Goal: Find specific page/section: Find specific page/section

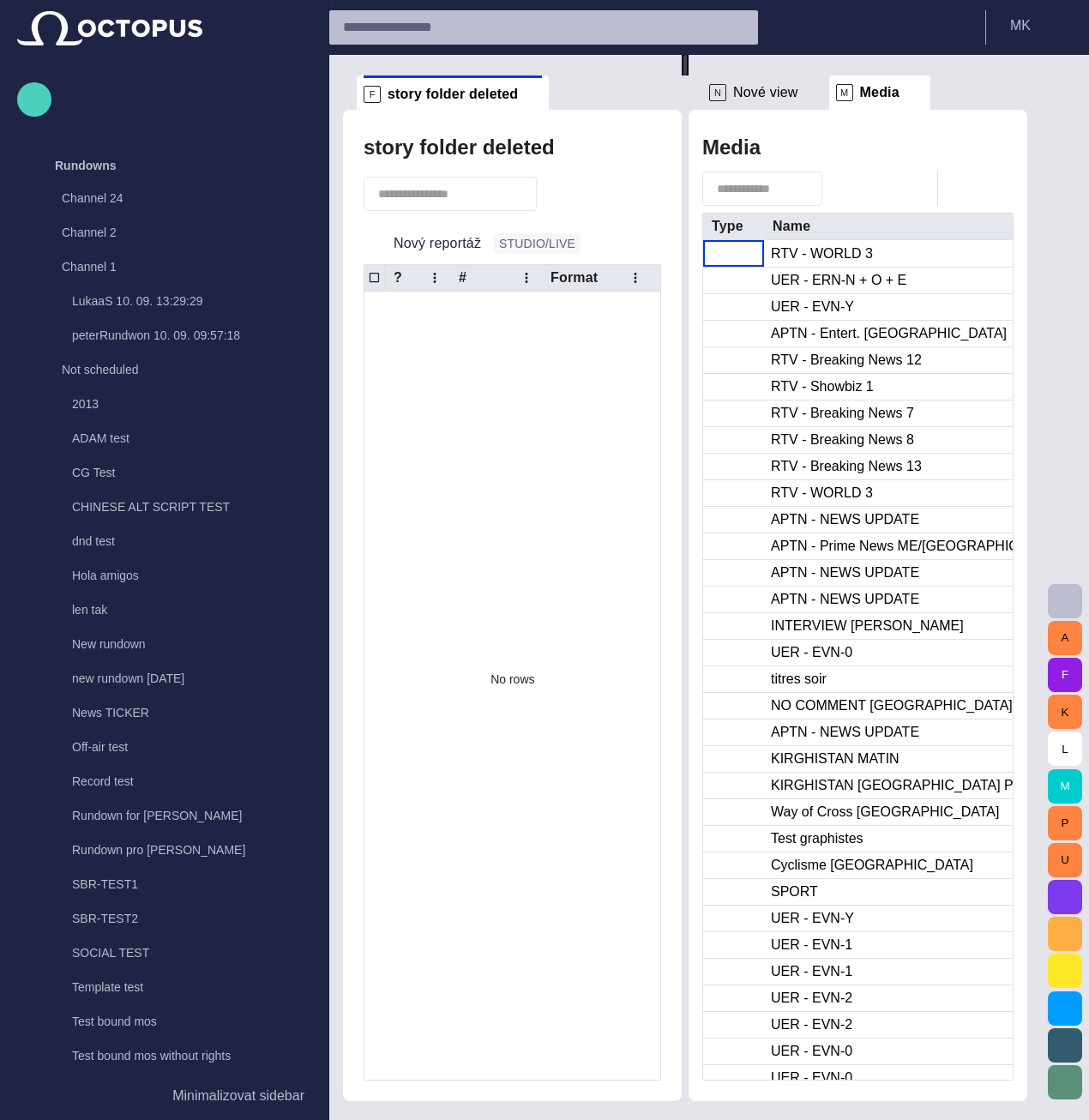
click at [39, 97] on span "button" at bounding box center [34, 99] width 21 height 23
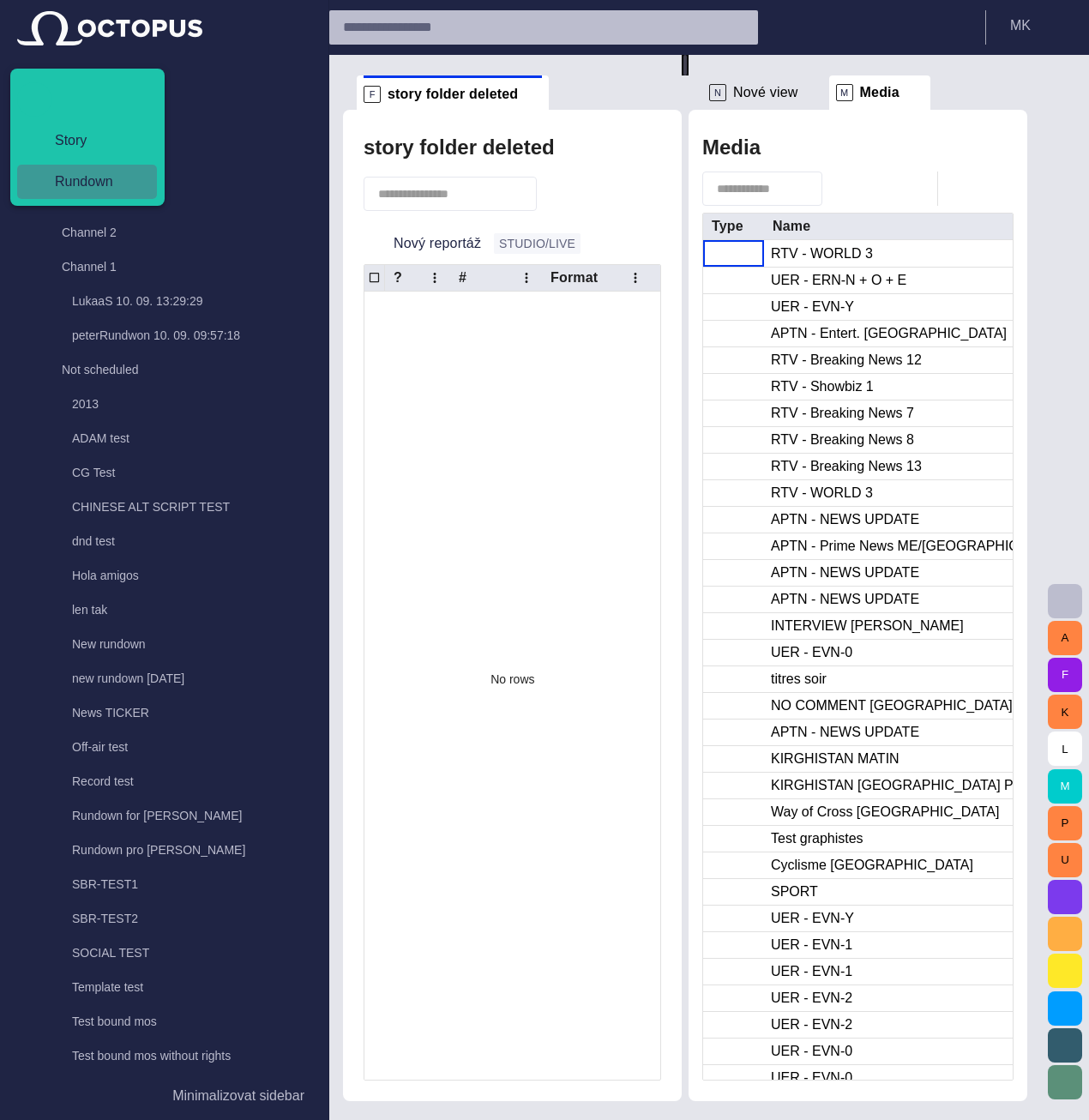
click at [91, 186] on span "Rundown" at bounding box center [94, 182] width 106 height 21
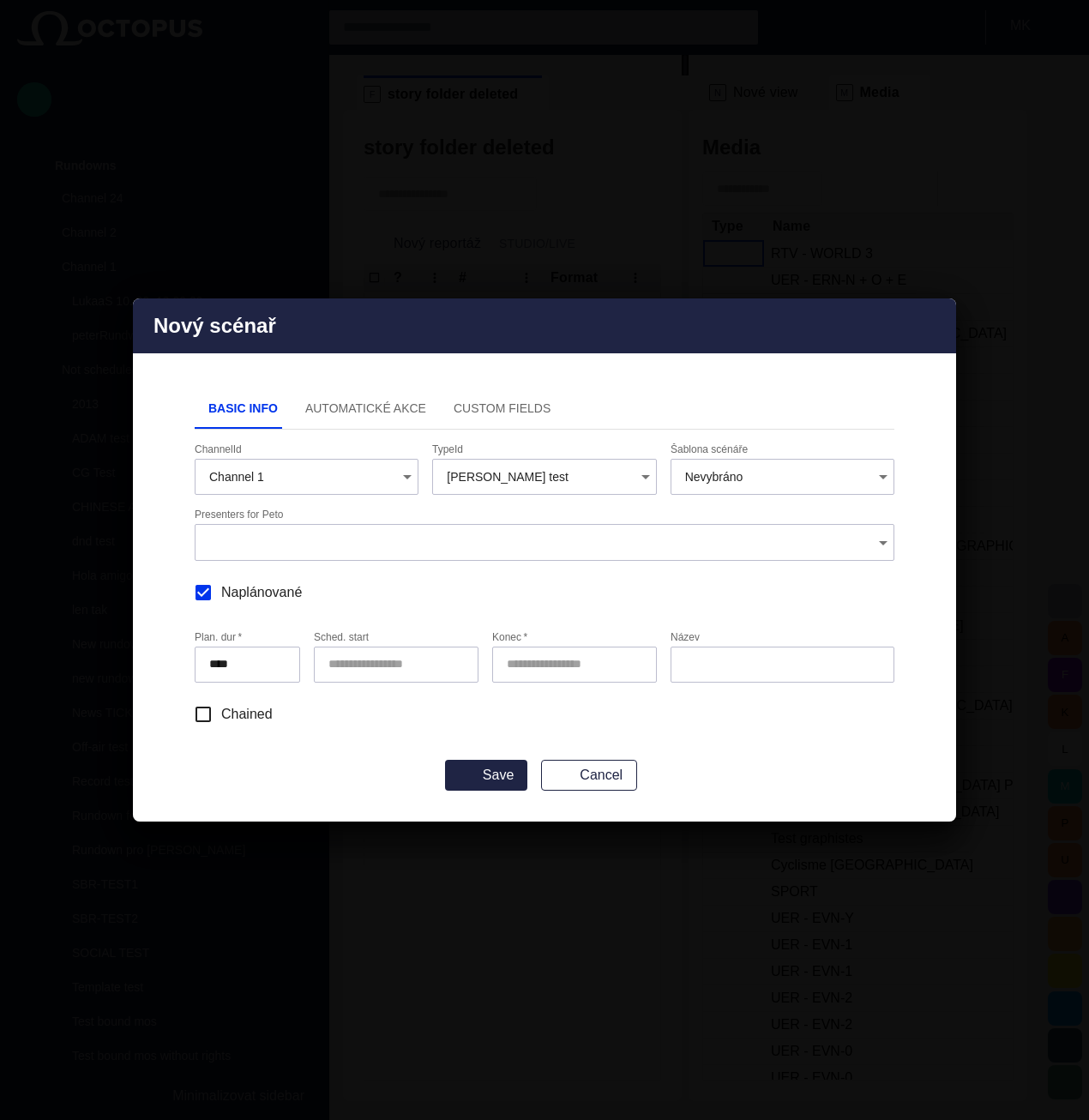
click at [935, 323] on span "button" at bounding box center [932, 326] width 21 height 21
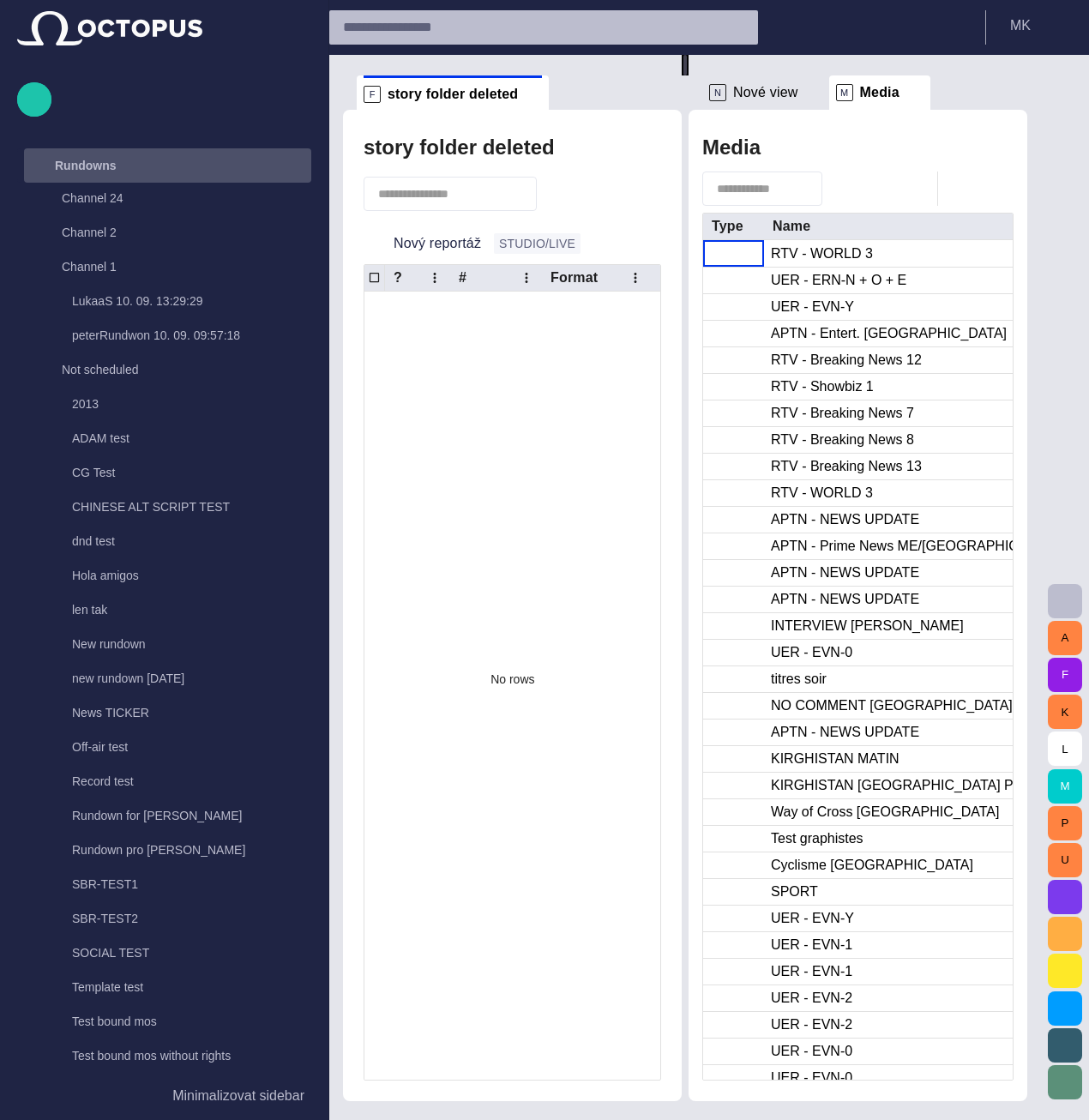
click at [91, 163] on p "Rundowns" at bounding box center [86, 165] width 62 height 17
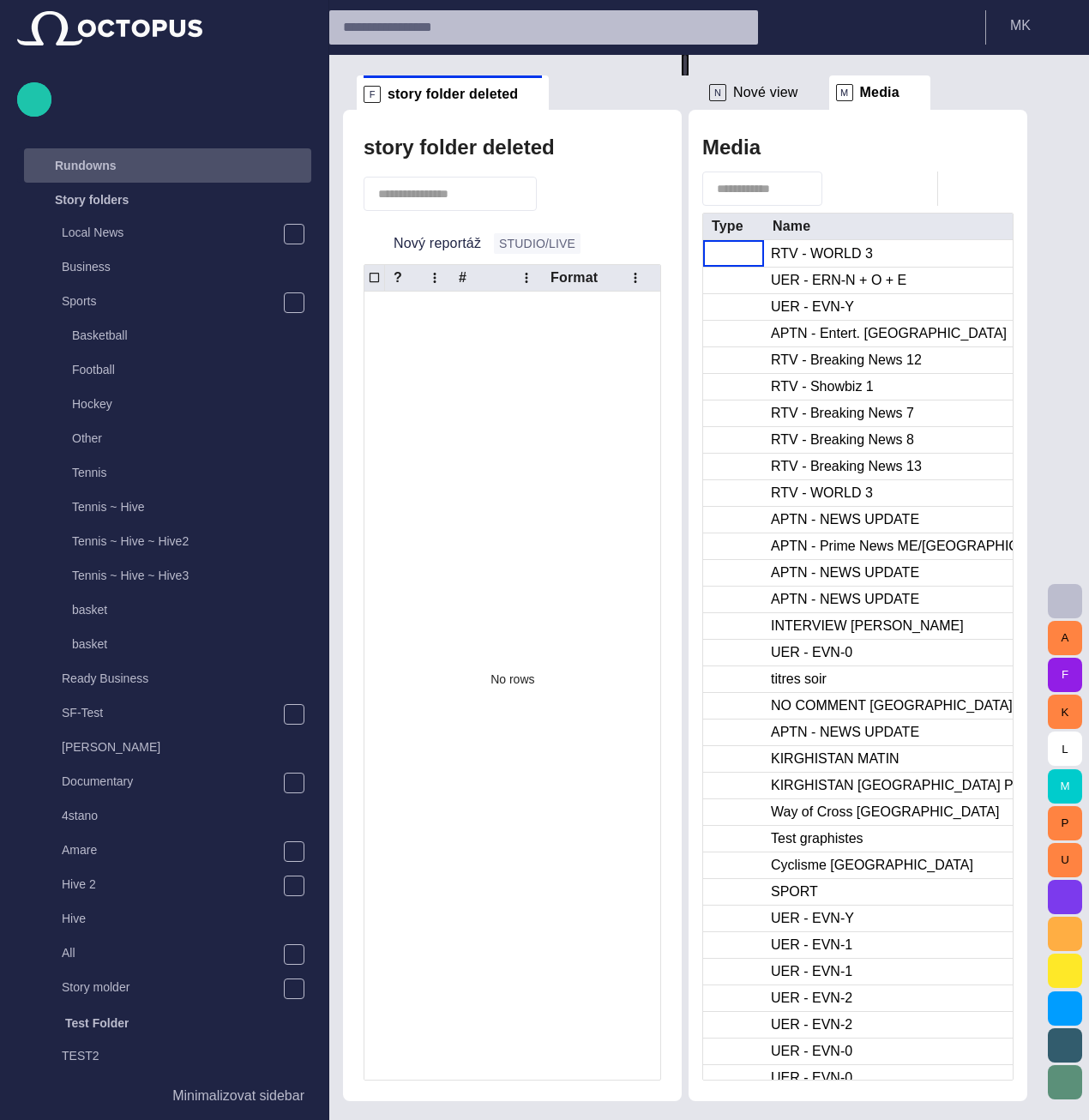
click at [93, 165] on p "Rundowns" at bounding box center [86, 165] width 62 height 17
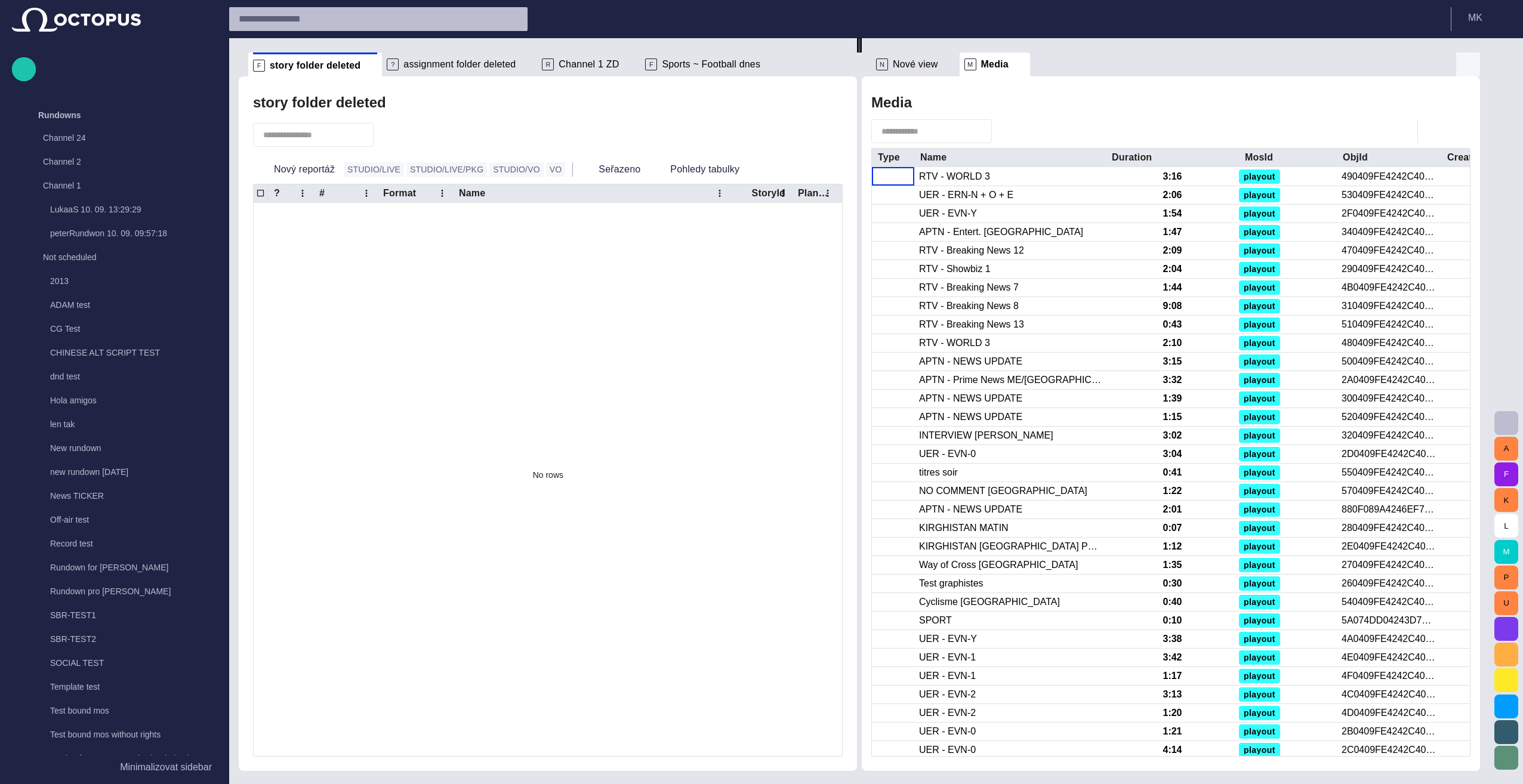
click at [757, 63] on span "button" at bounding box center [1468, 64] width 14 height 14
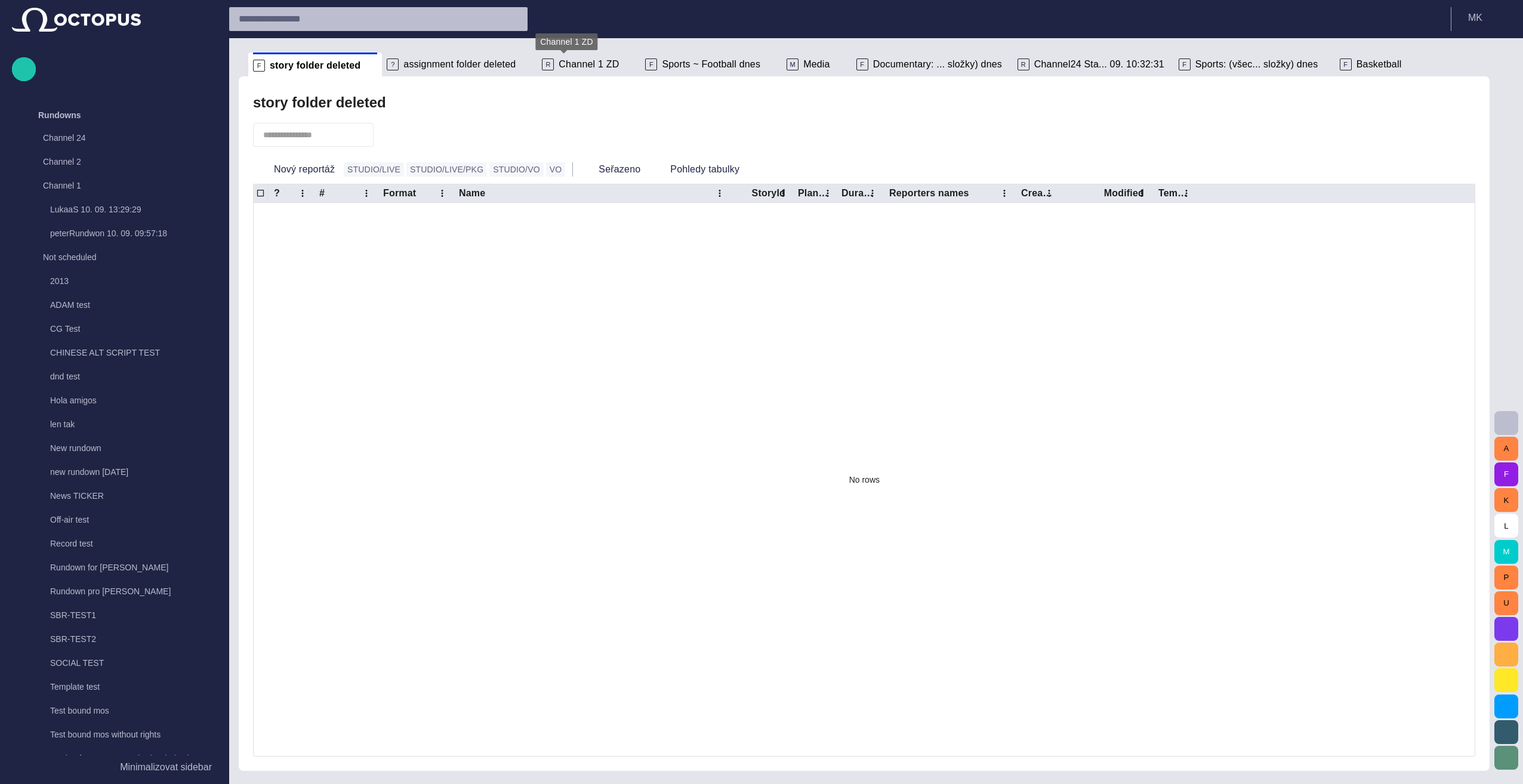
click at [566, 65] on span "Channel 1 ZD" at bounding box center [589, 64] width 60 height 12
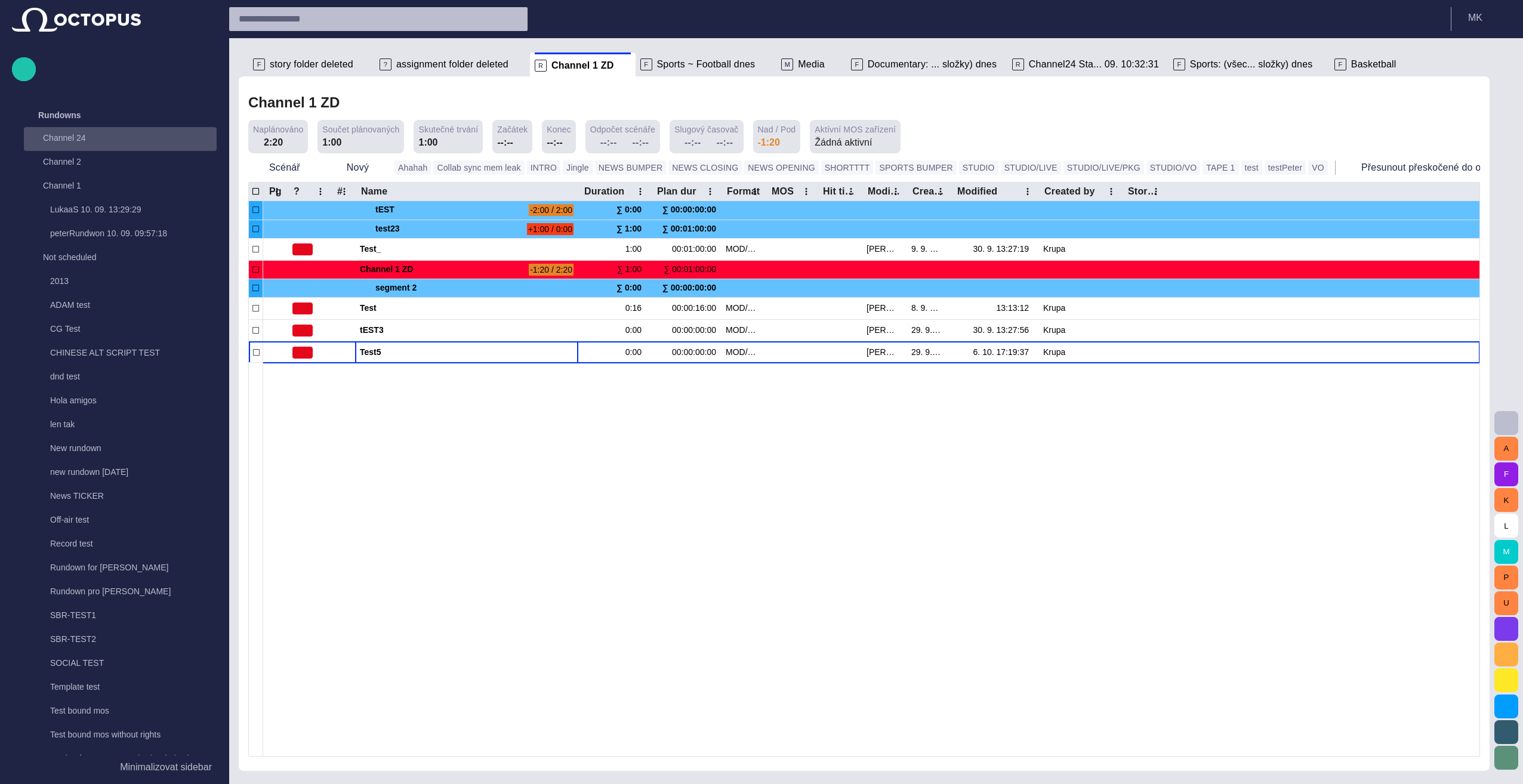
click at [202, 138] on span "main menu" at bounding box center [205, 139] width 10 height 10
click at [301, 19] on input "text" at bounding box center [367, 19] width 258 height 19
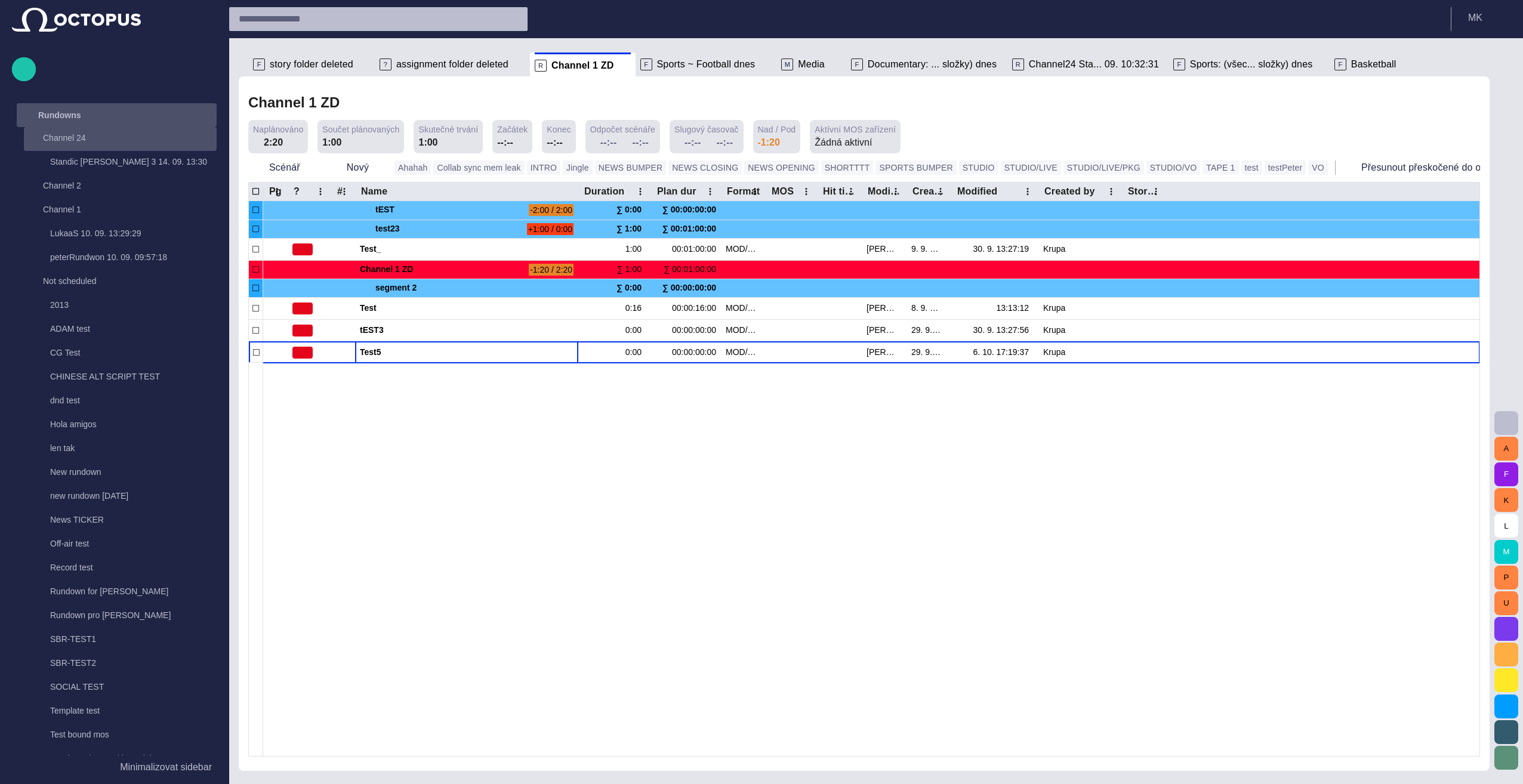
click at [68, 112] on p "Rundowns" at bounding box center [60, 115] width 43 height 12
click at [757, 65] on span "button" at bounding box center [1445, 65] width 12 height 12
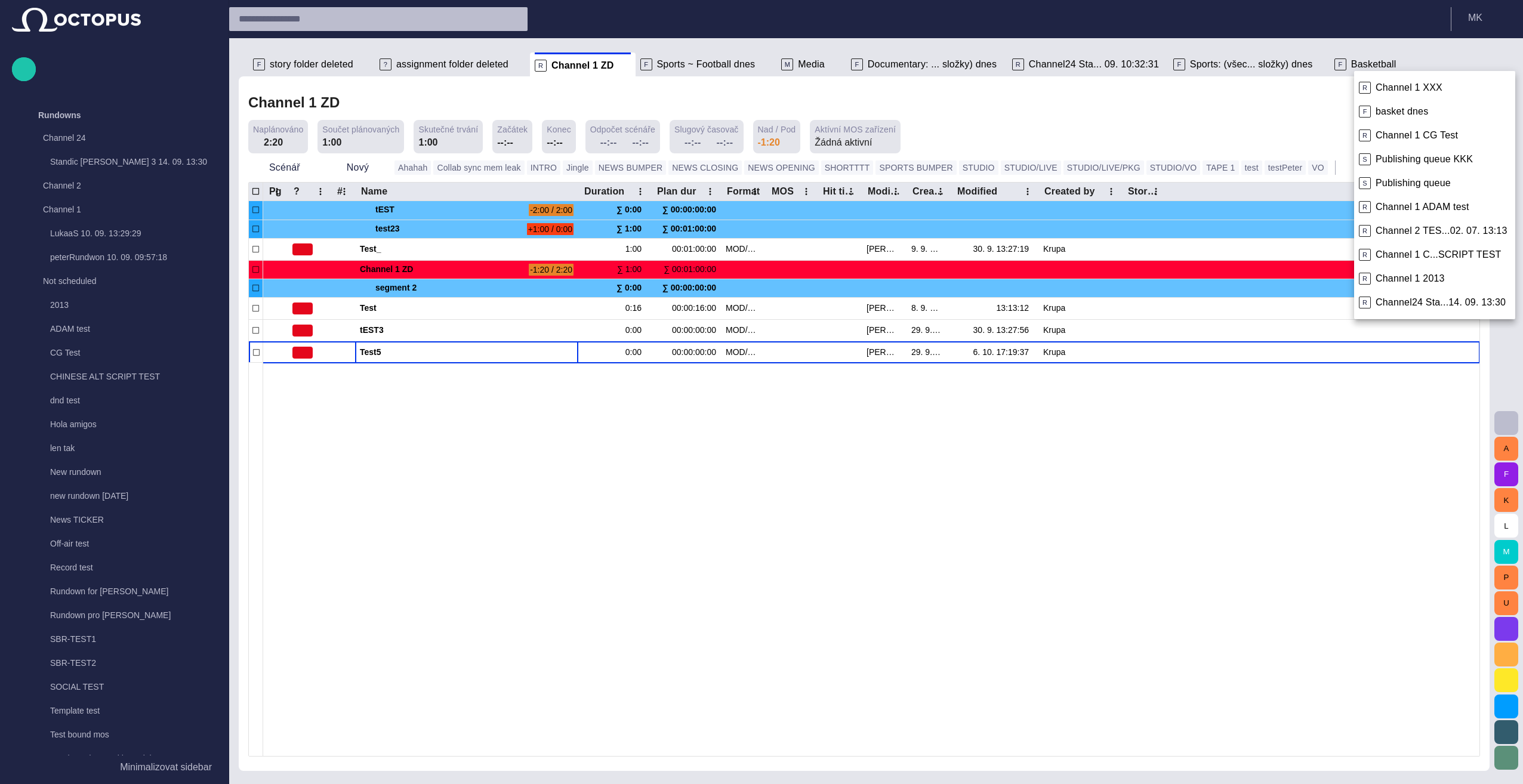
click at [757, 111] on div at bounding box center [762, 392] width 1523 height 784
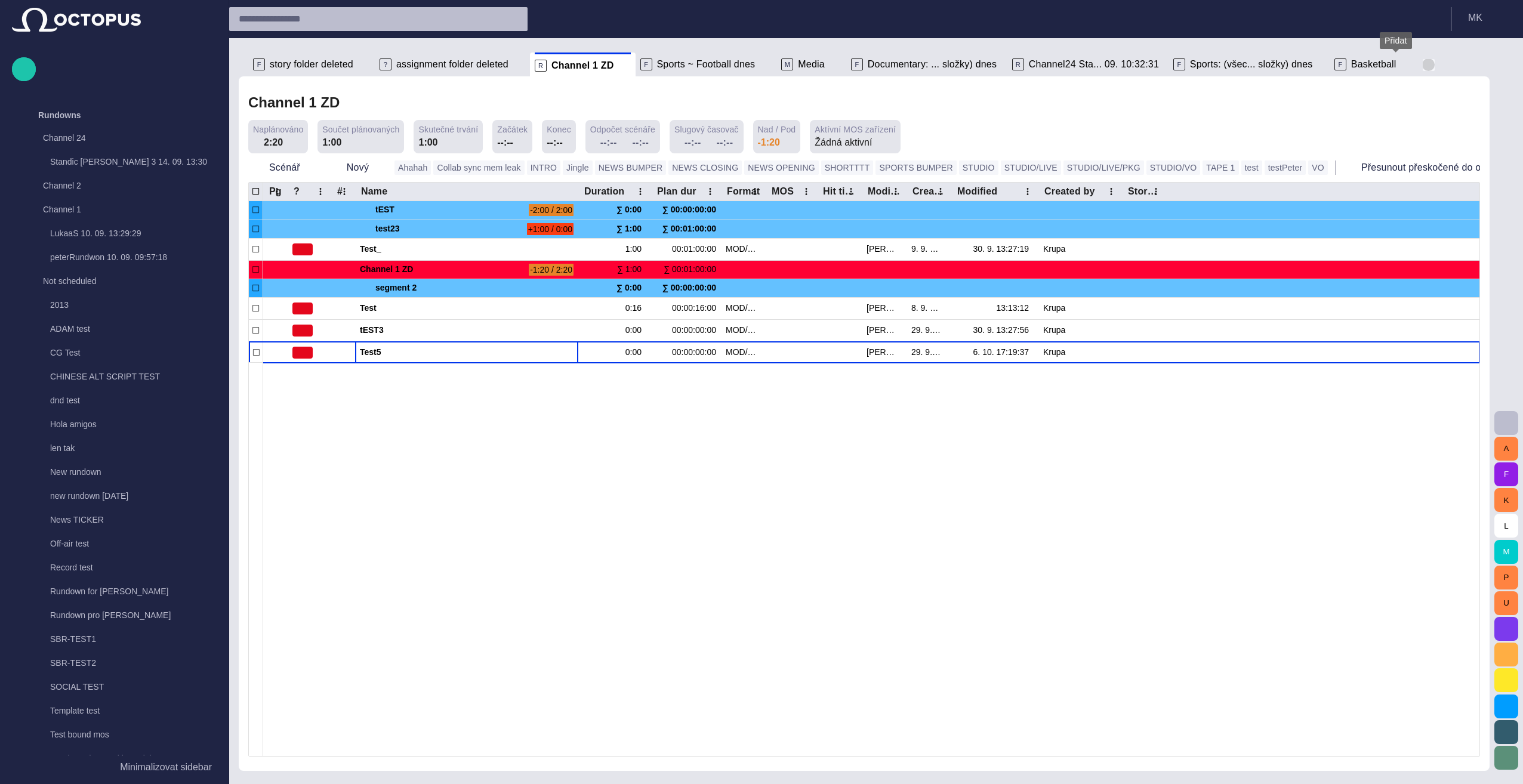
click at [757, 66] on span "button" at bounding box center [1428, 65] width 12 height 12
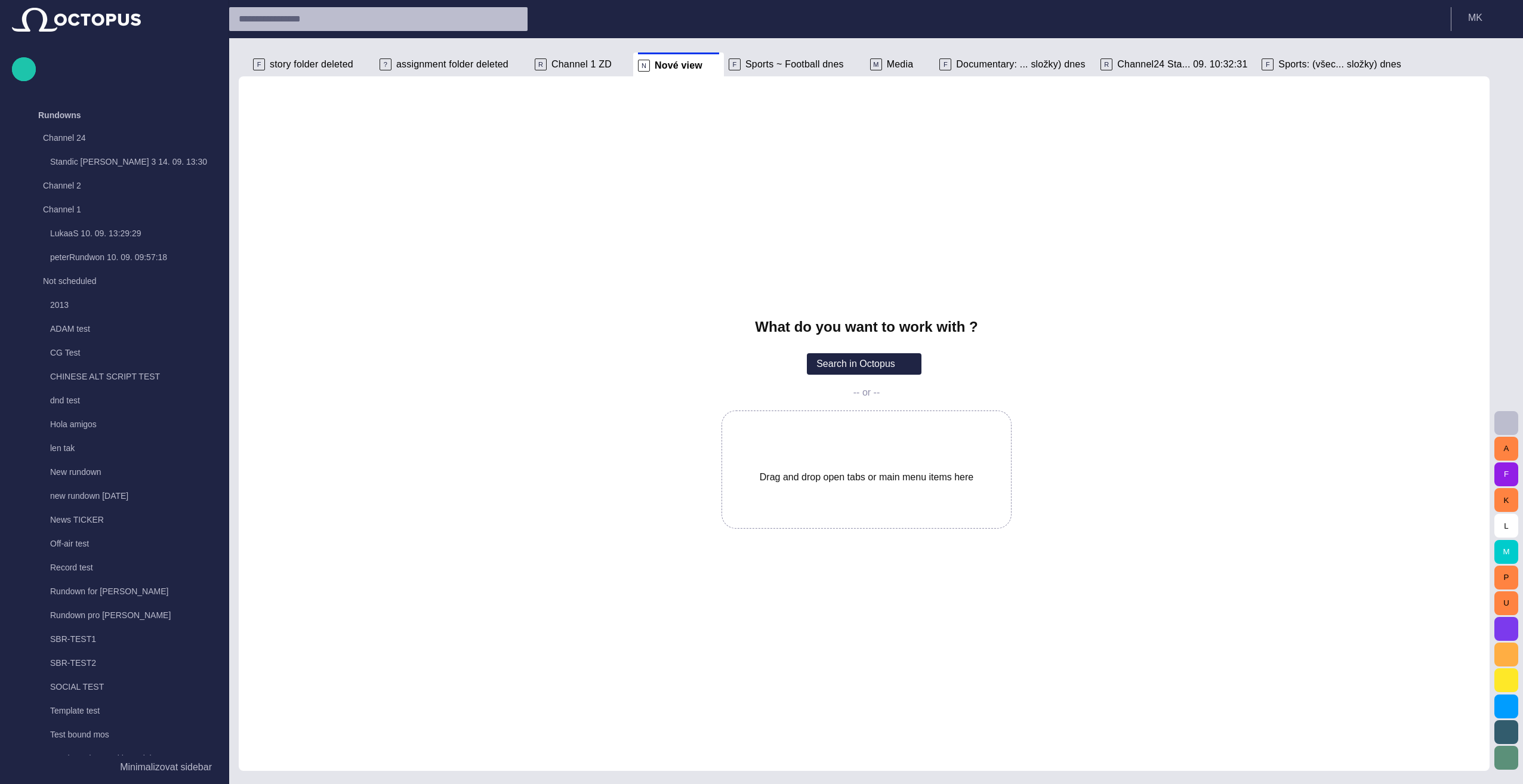
click at [757, 362] on button "Search in Octopus" at bounding box center [864, 363] width 115 height 21
click at [757, 366] on button "Search in Octopus" at bounding box center [864, 363] width 115 height 21
click at [757, 365] on button "Search in Octopus" at bounding box center [864, 363] width 115 height 21
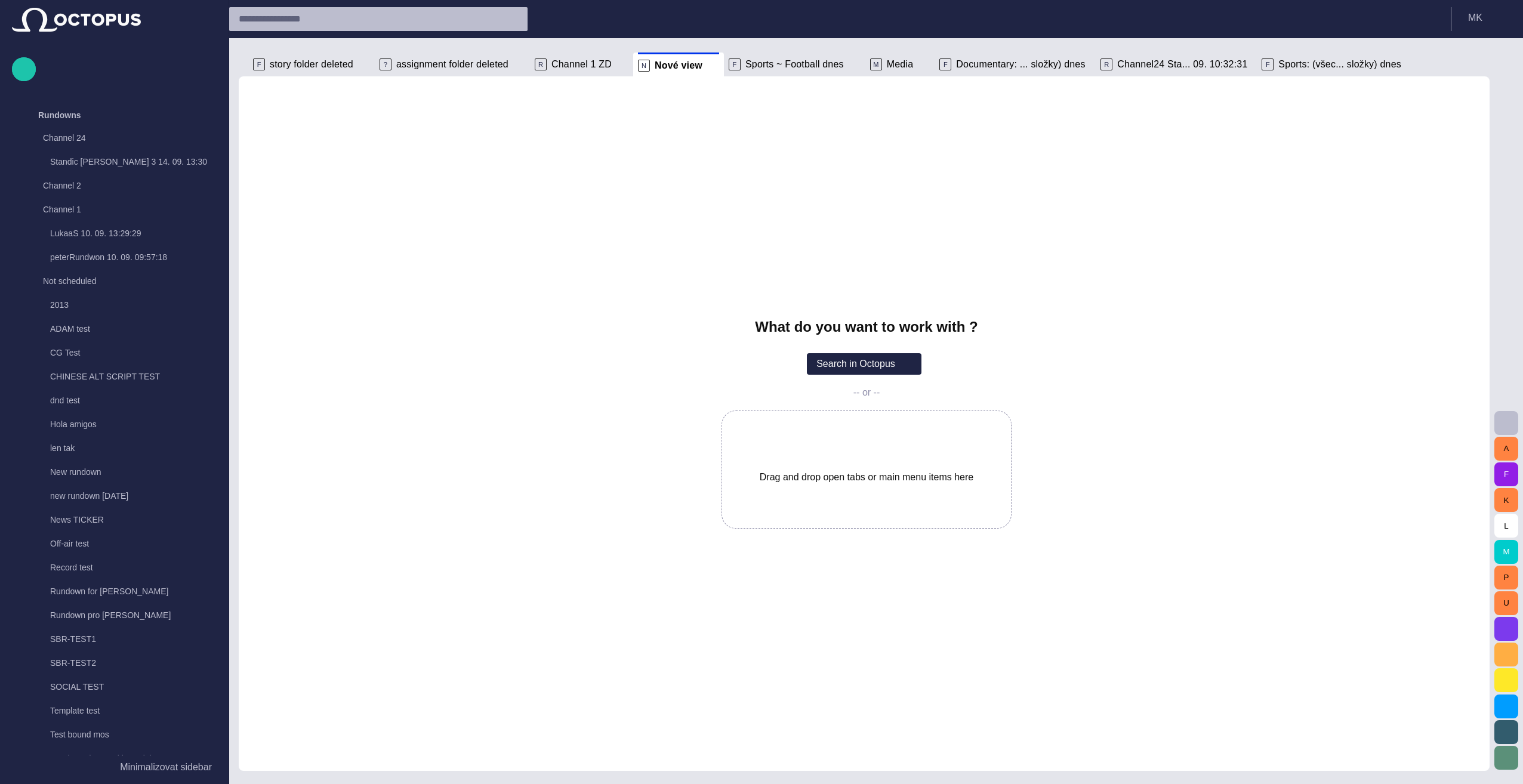
click at [757, 365] on button "Search in Octopus" at bounding box center [864, 363] width 115 height 21
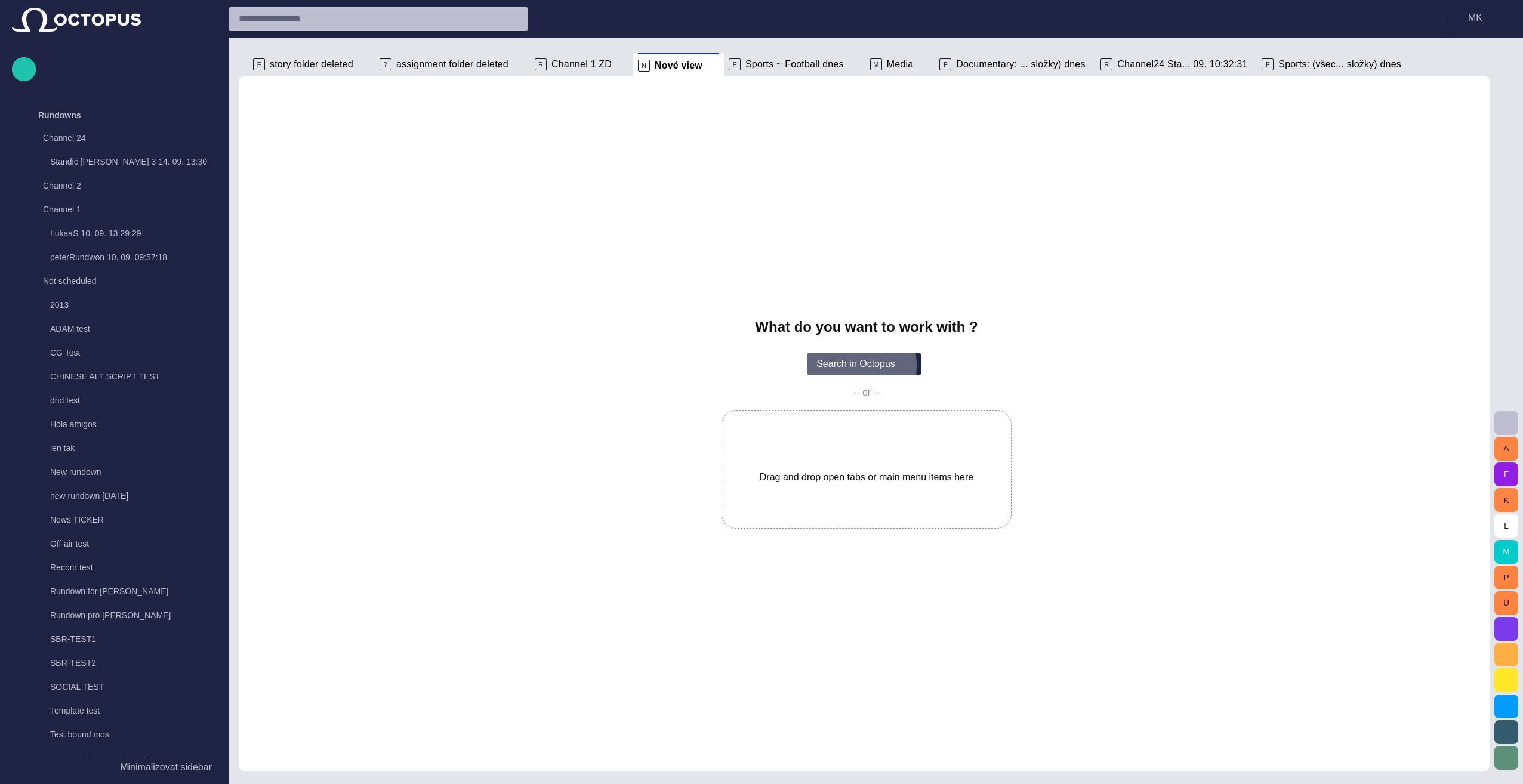
click at [757, 365] on button "Search in Octopus" at bounding box center [864, 363] width 115 height 21
click at [757, 369] on button "Search in Octopus" at bounding box center [864, 363] width 115 height 21
click at [757, 368] on button "Search in Octopus" at bounding box center [864, 363] width 115 height 21
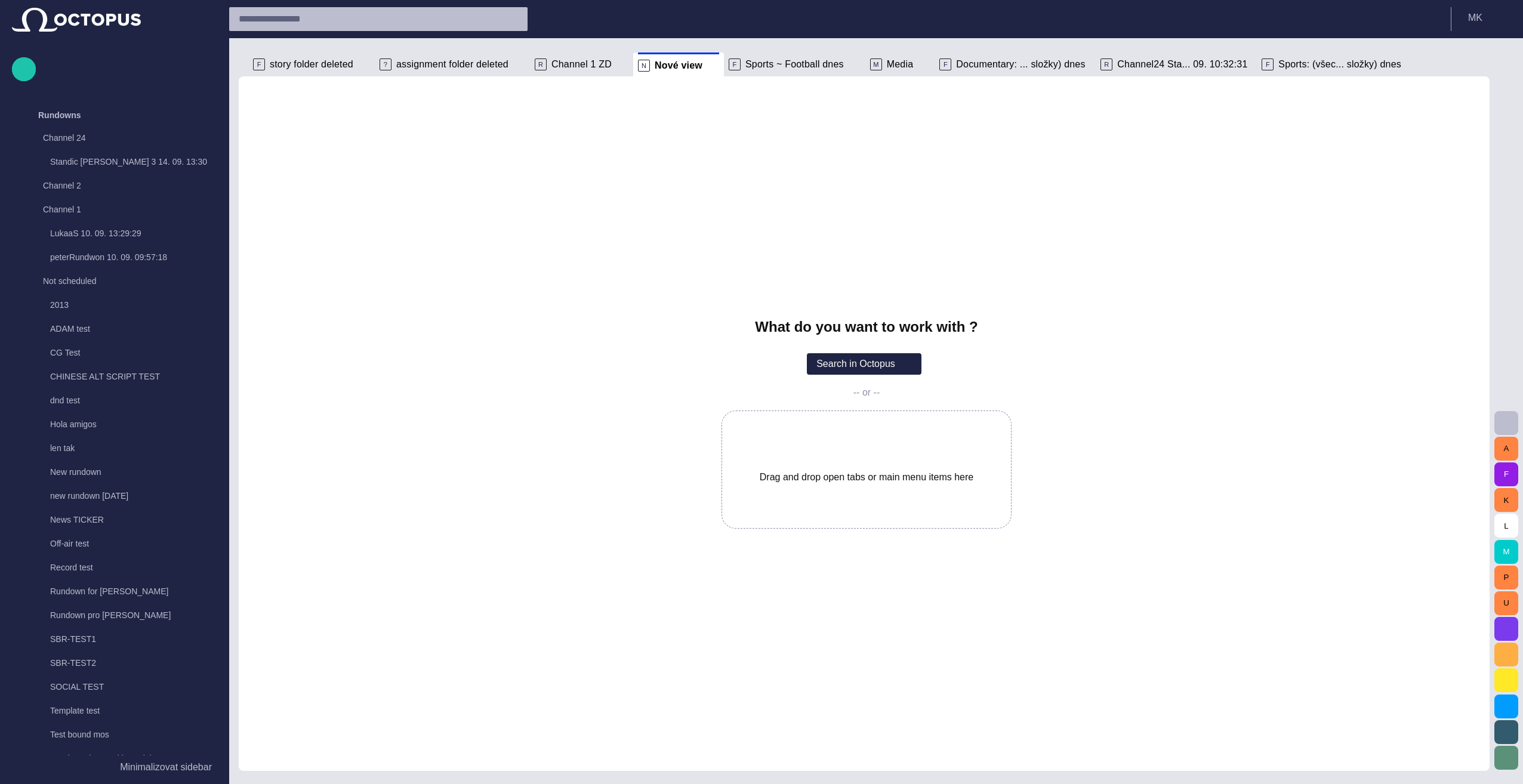
click at [757, 368] on button "Search in Octopus" at bounding box center [864, 363] width 115 height 21
click at [208, 113] on div "main menu" at bounding box center [204, 115] width 24 height 24
click at [202, 138] on span "main menu" at bounding box center [205, 139] width 10 height 10
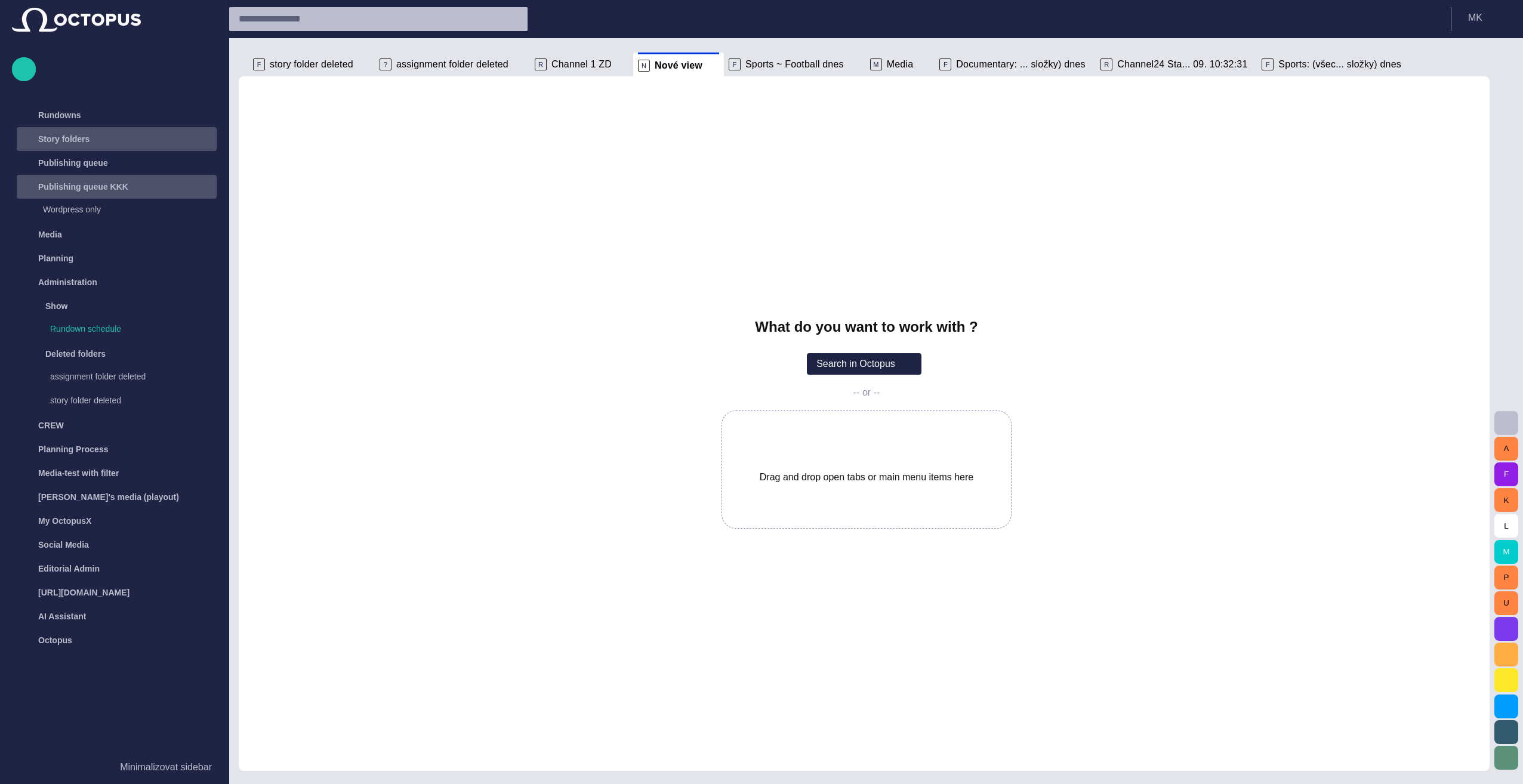
click at [199, 184] on div "main menu" at bounding box center [204, 186] width 24 height 24
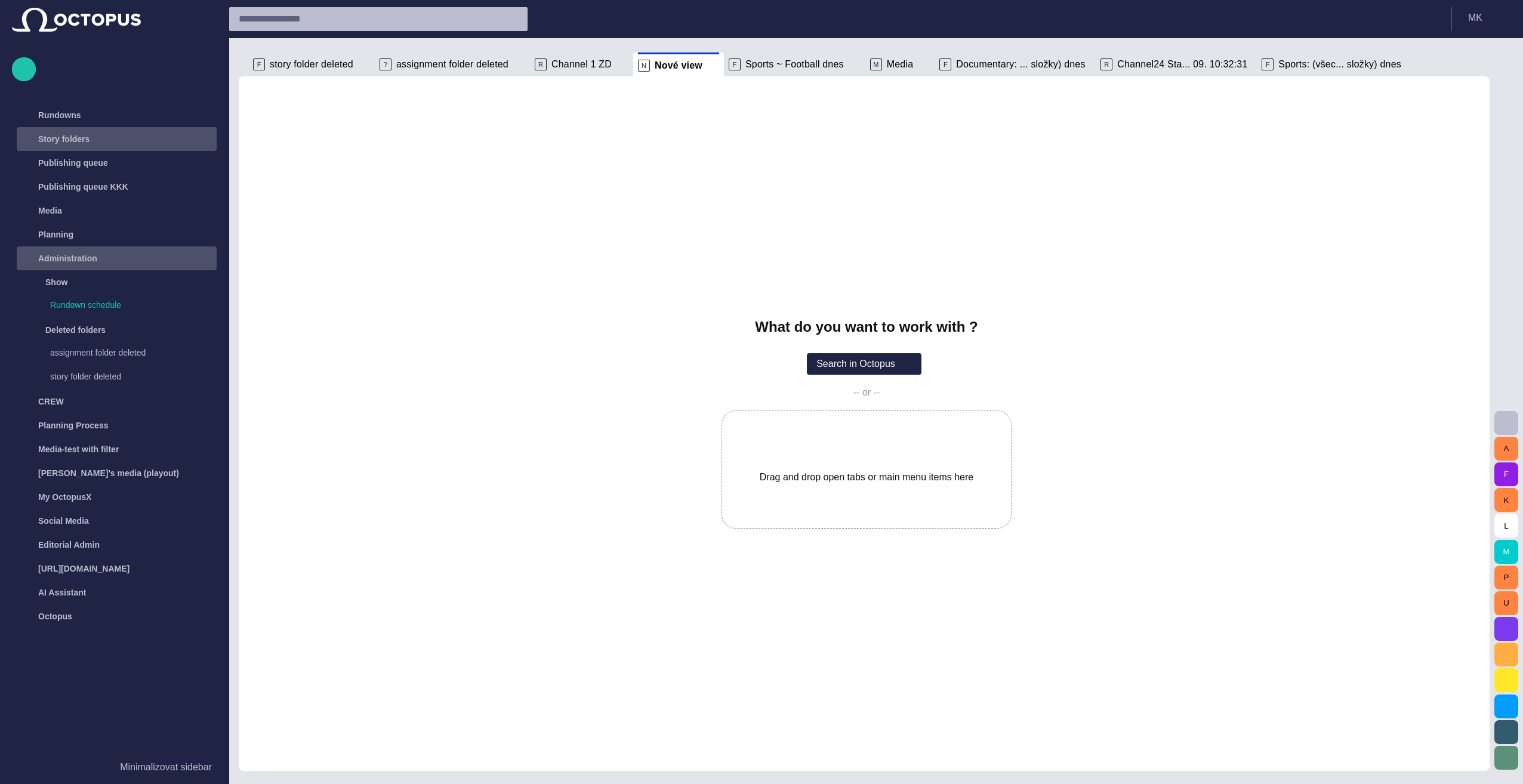
click at [205, 256] on span "main menu" at bounding box center [205, 258] width 10 height 10
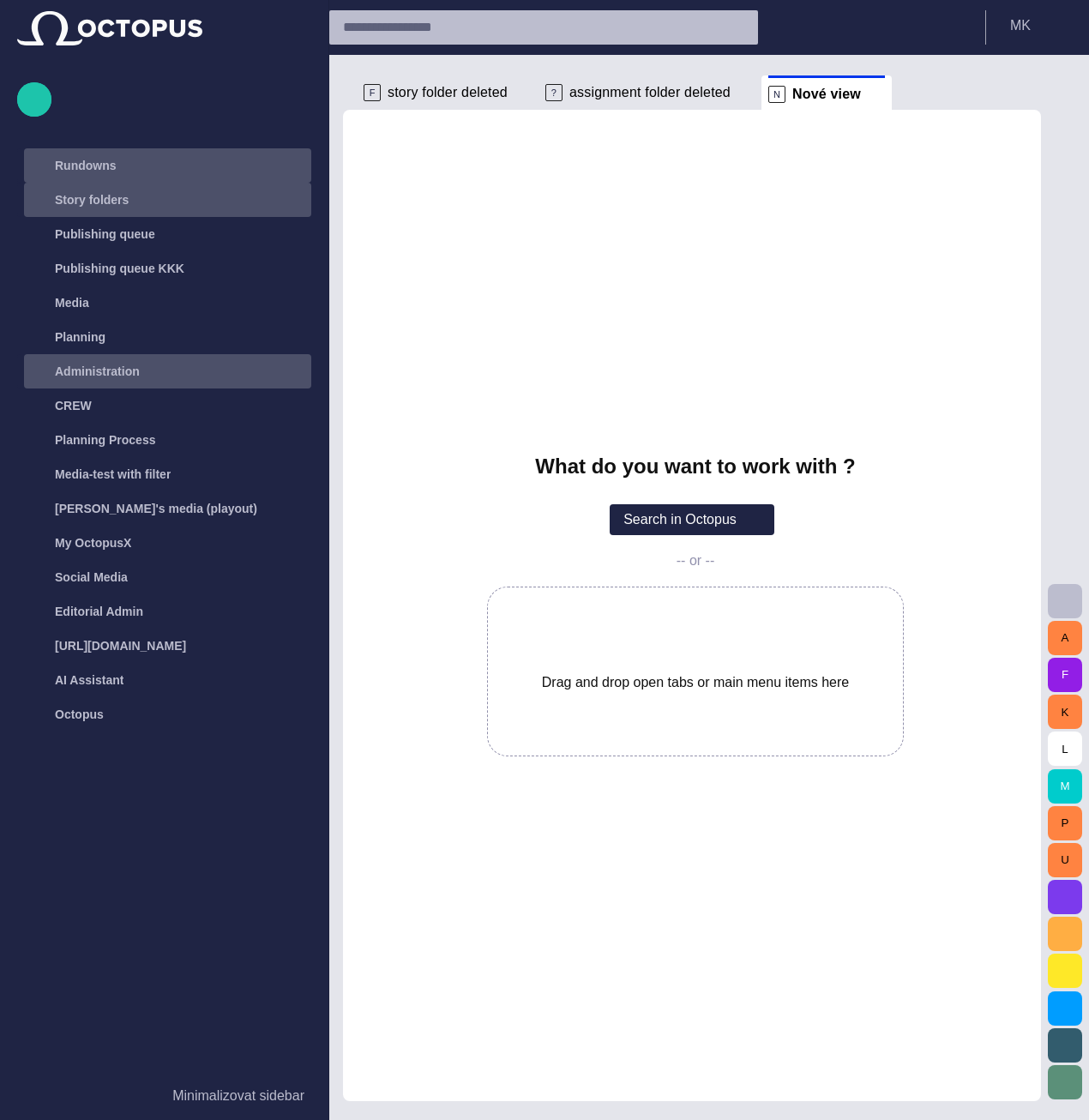
click at [292, 161] on span "main menu" at bounding box center [294, 166] width 14 height 14
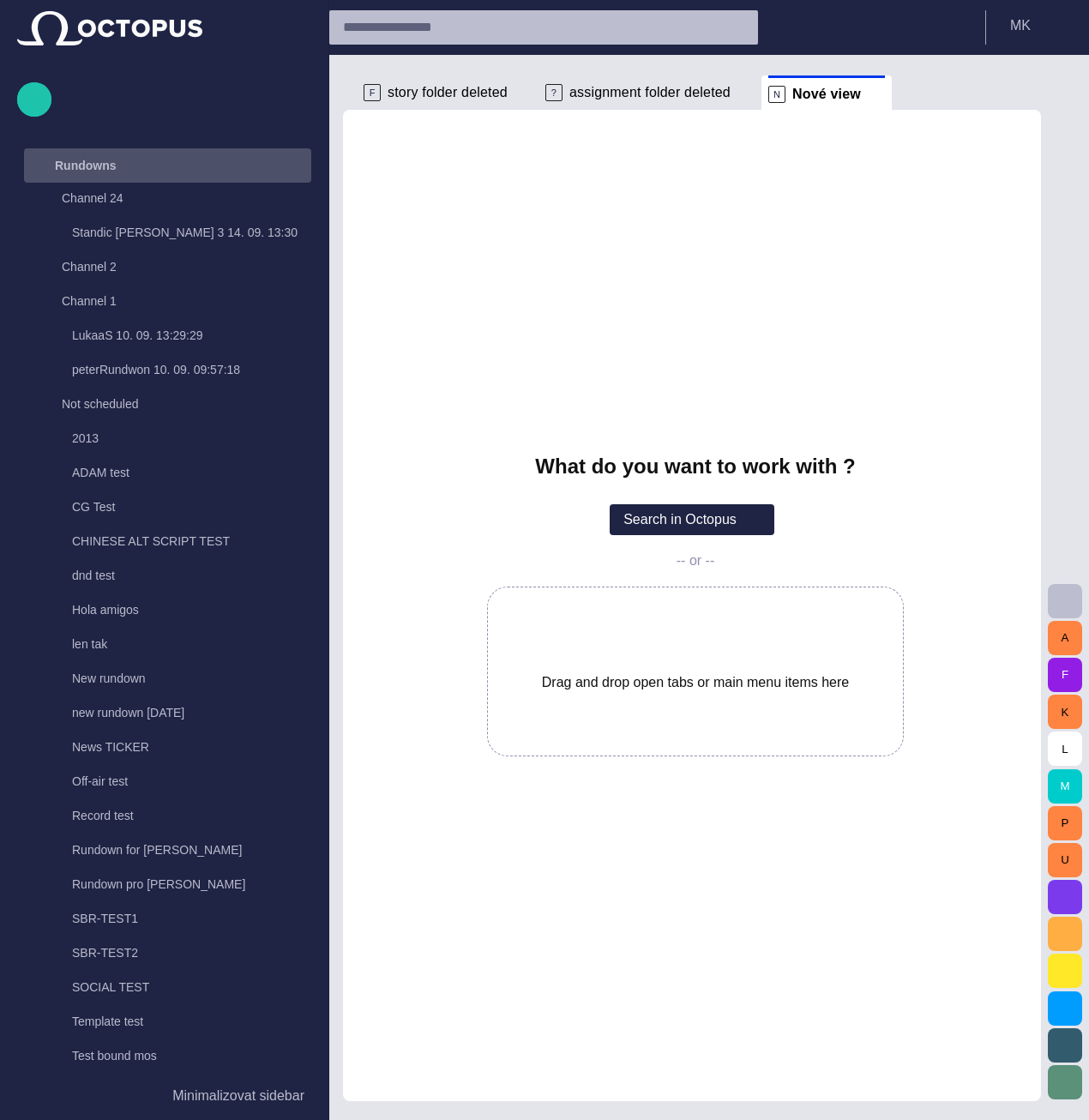
click at [296, 159] on div "main menu" at bounding box center [293, 165] width 35 height 35
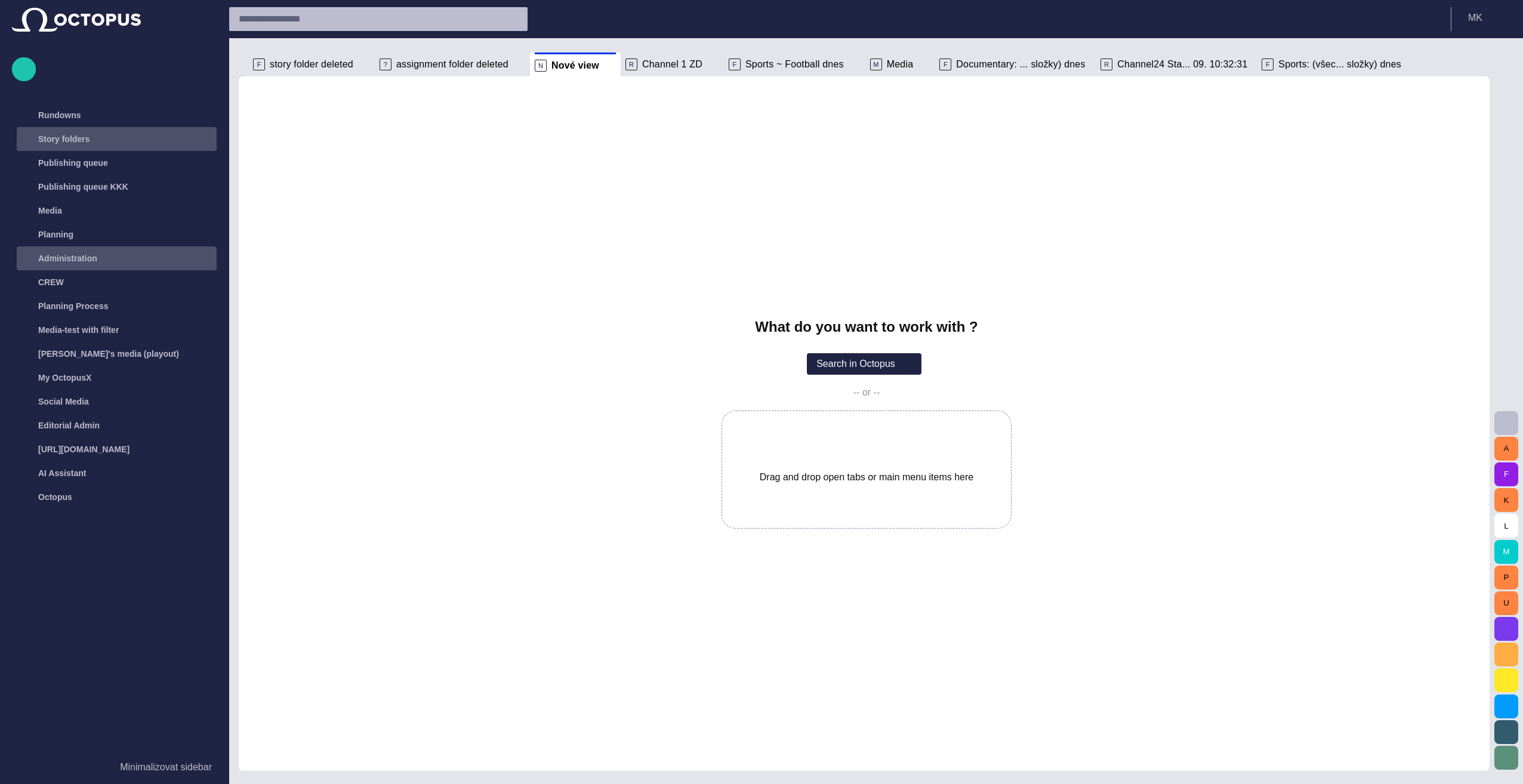
click at [364, 23] on input "text" at bounding box center [367, 19] width 258 height 19
click at [757, 365] on button "Search in Octopus" at bounding box center [864, 363] width 115 height 21
click at [757, 364] on button "Search in Octopus" at bounding box center [864, 363] width 115 height 21
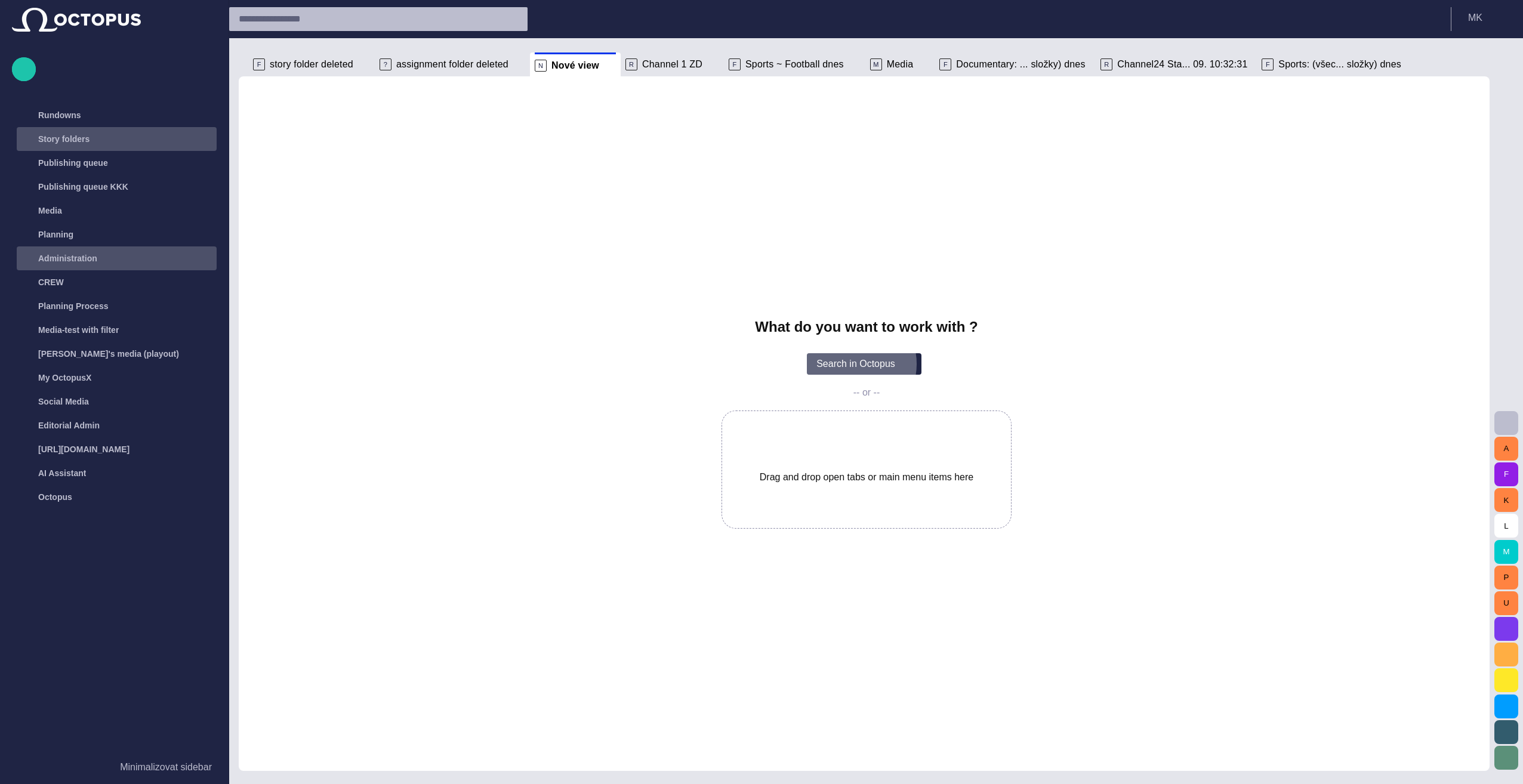
click at [757, 364] on button "Search in Octopus" at bounding box center [864, 363] width 115 height 21
click at [757, 361] on button "Search in Octopus" at bounding box center [864, 363] width 115 height 21
click at [43, 111] on p "Rundowns" at bounding box center [60, 115] width 43 height 12
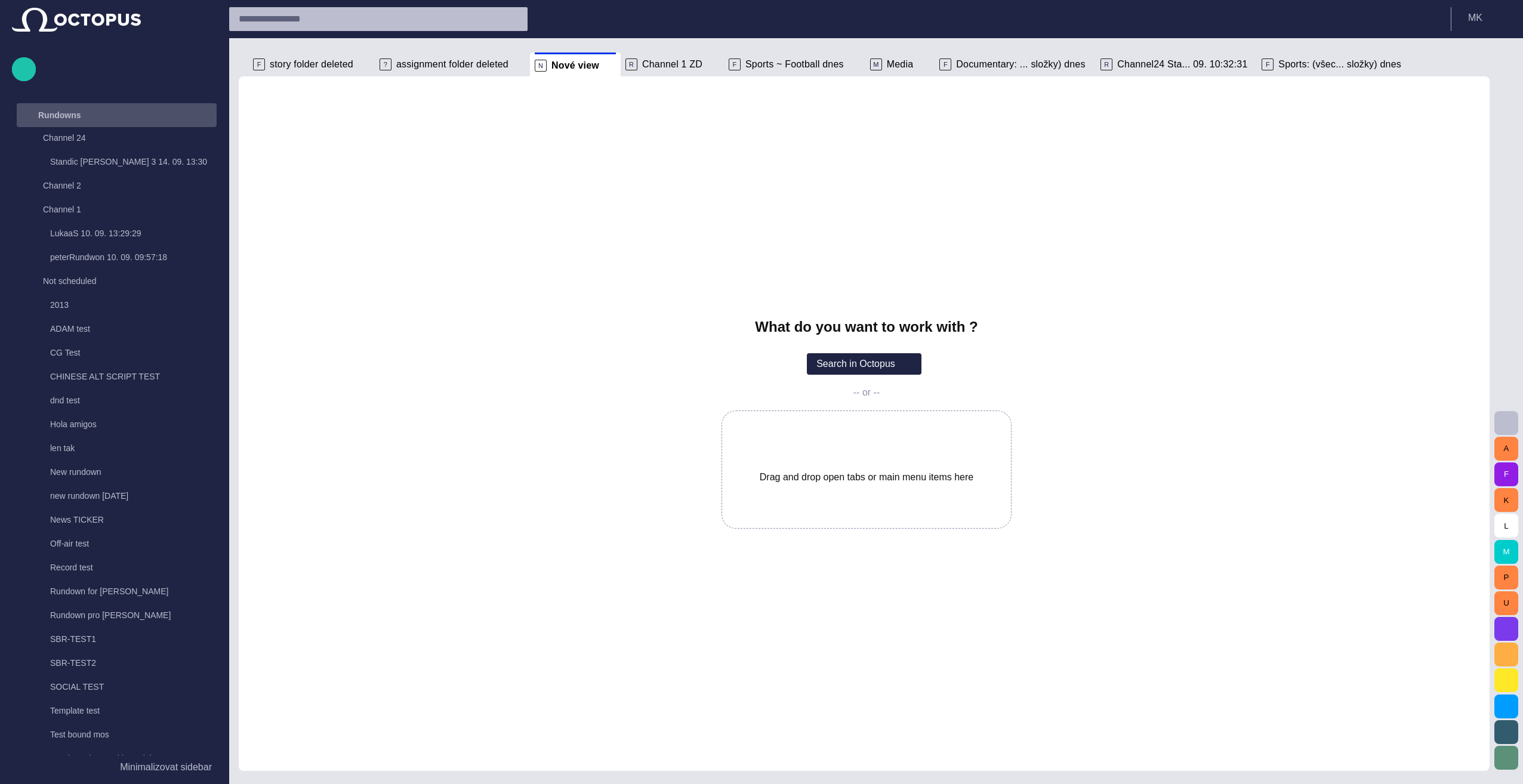
click at [82, 111] on div "Rundowns" at bounding box center [106, 115] width 174 height 19
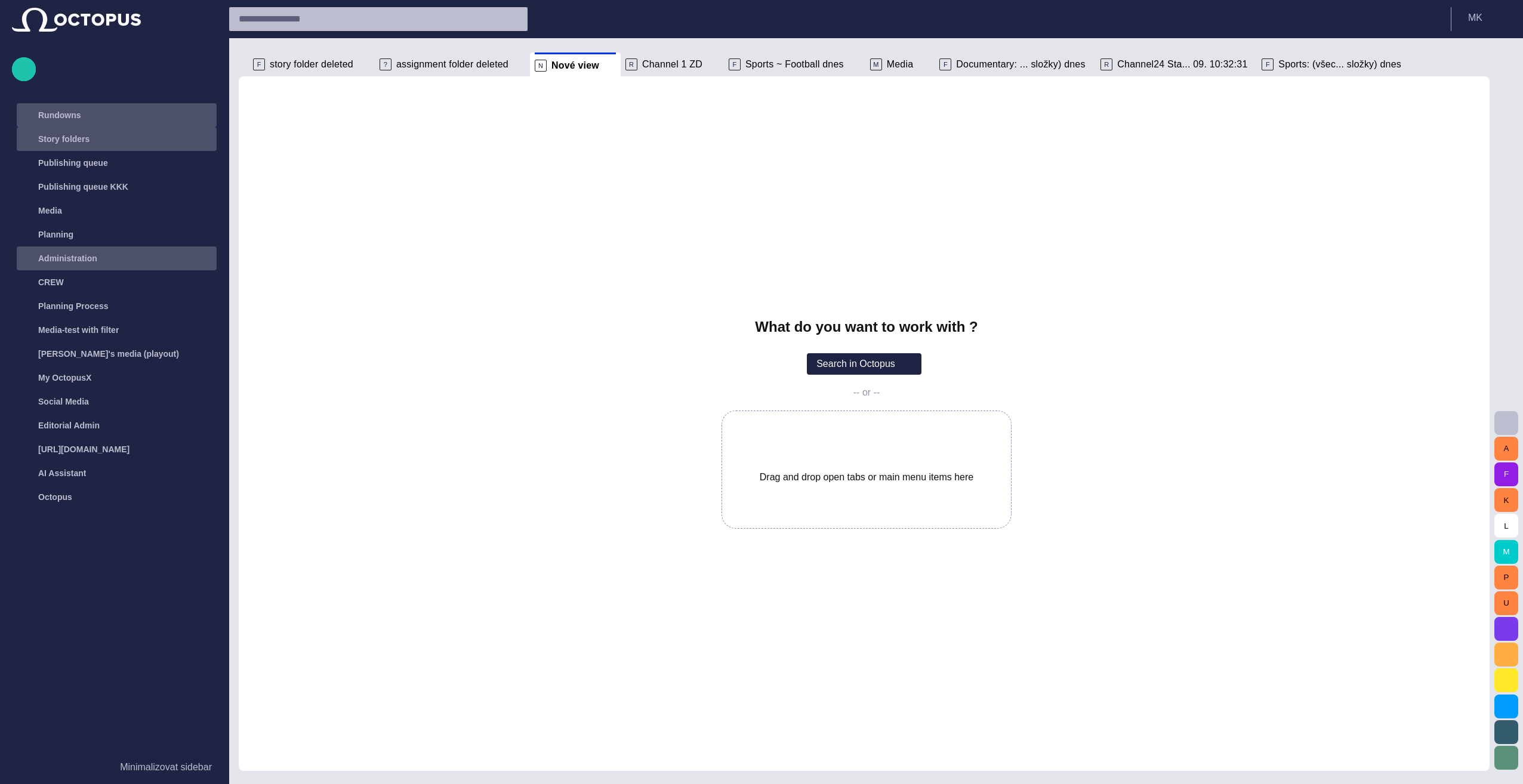
click at [82, 111] on div "Rundowns" at bounding box center [106, 115] width 174 height 19
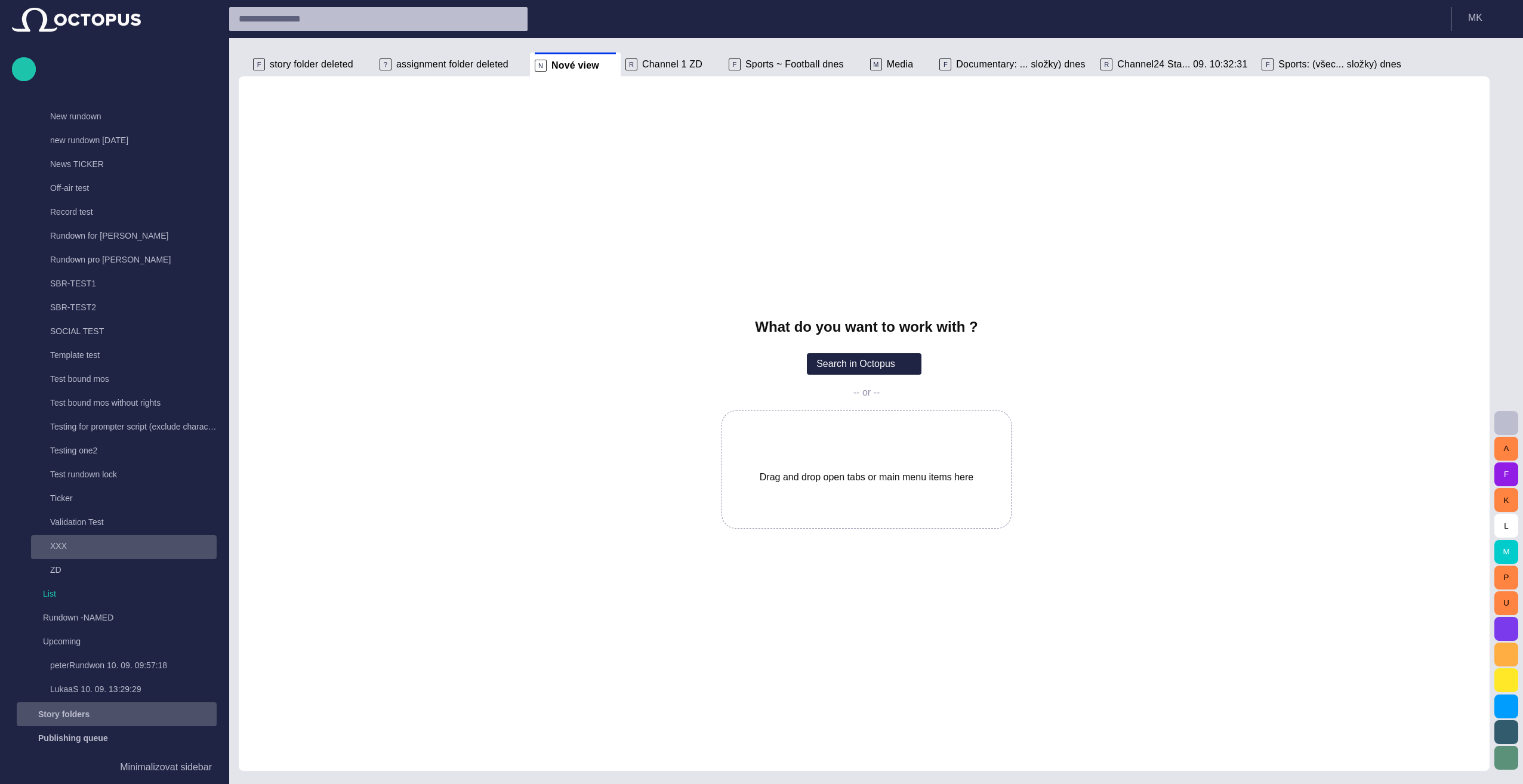
scroll to position [358, 0]
click at [203, 616] on span "main menu" at bounding box center [205, 616] width 10 height 10
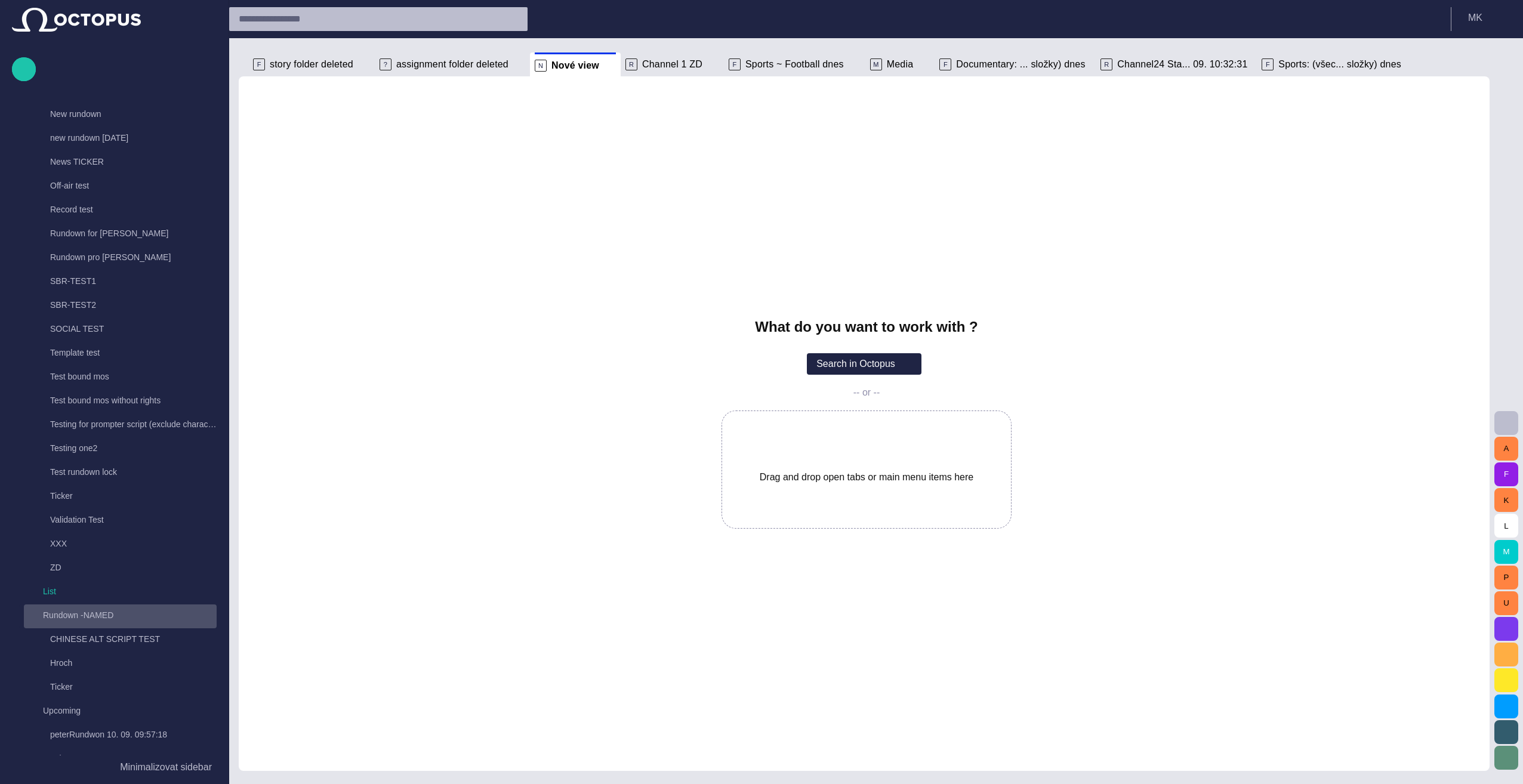
click at [200, 614] on span "main menu" at bounding box center [205, 616] width 10 height 10
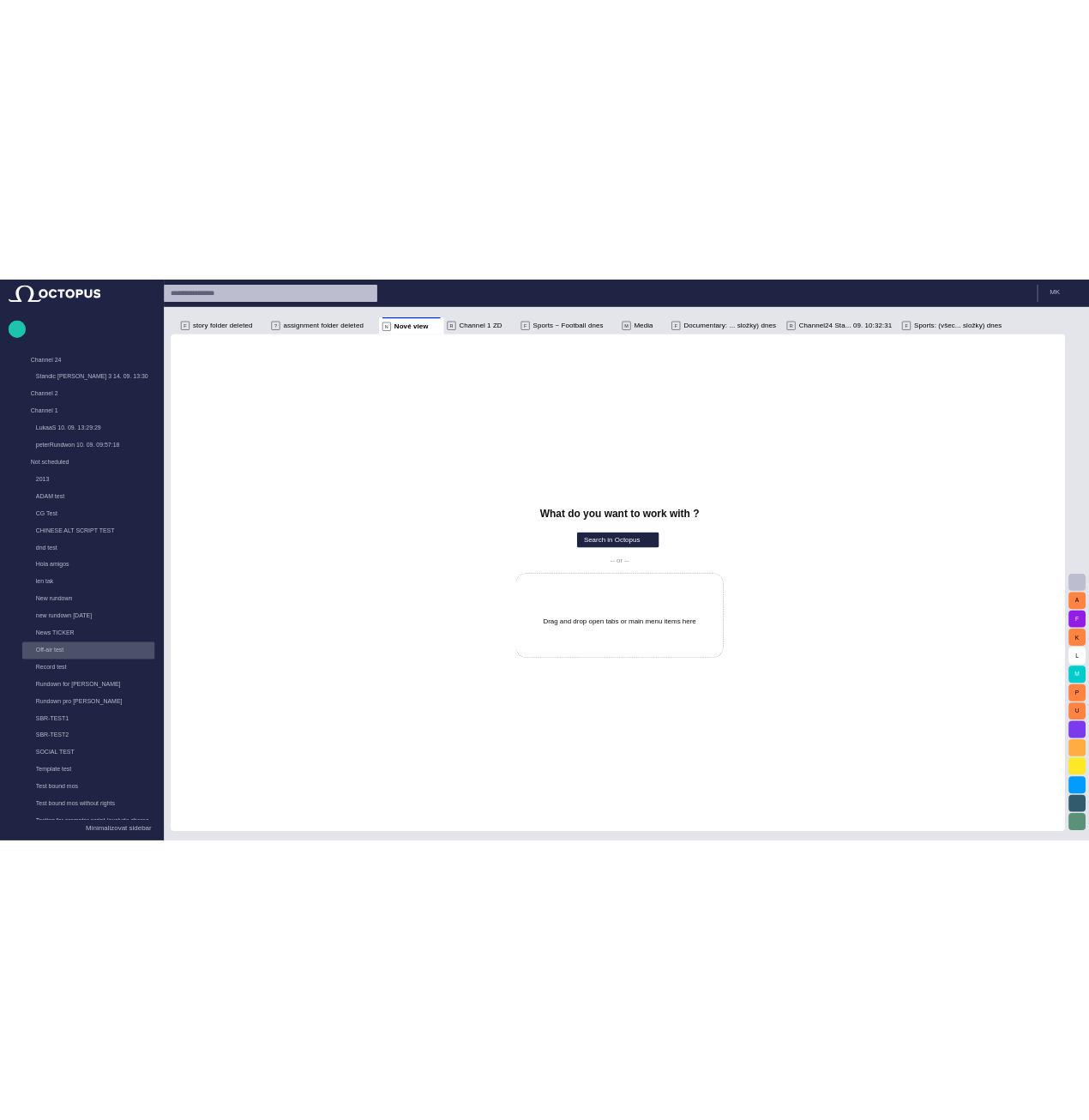
scroll to position [0, 0]
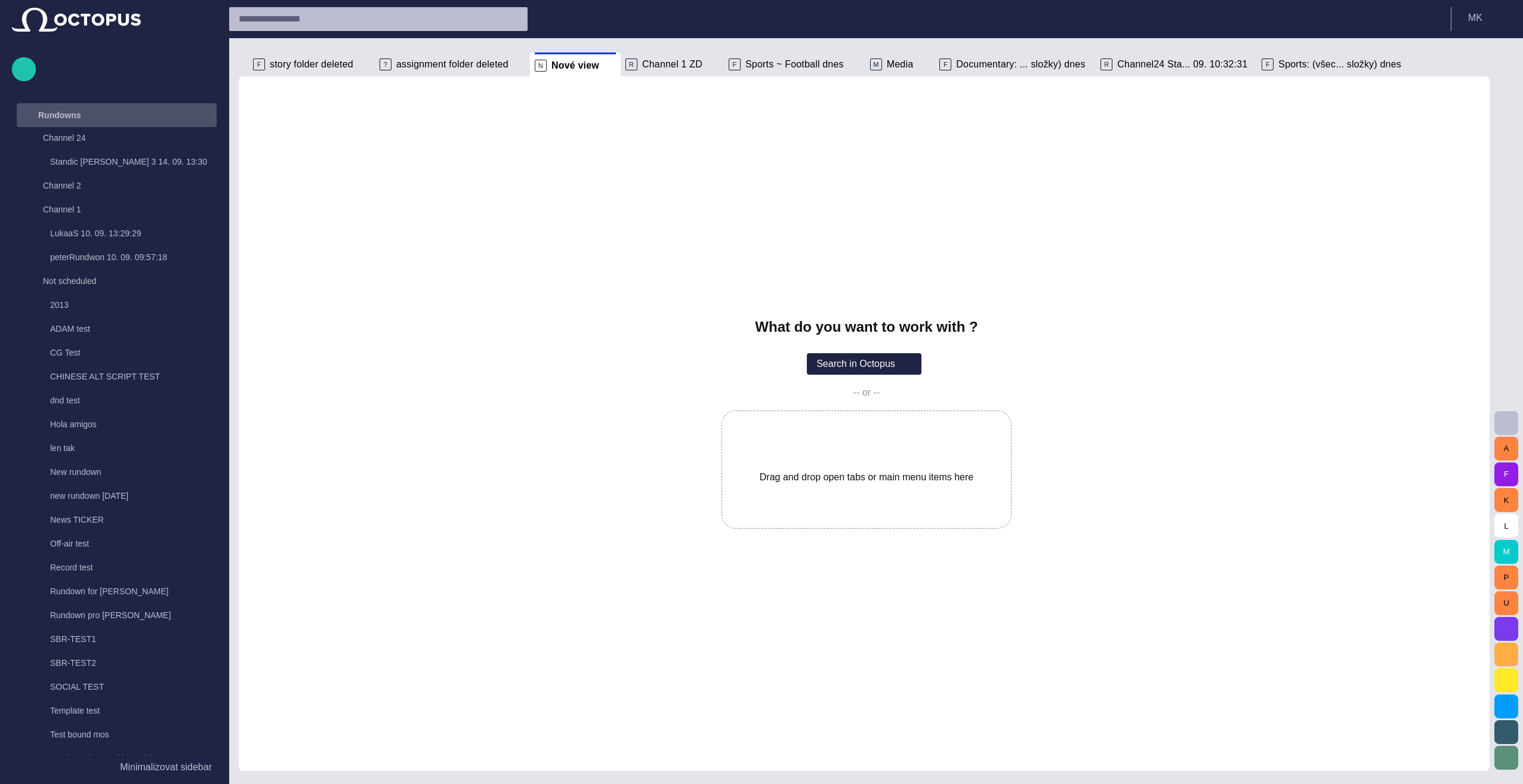
click at [62, 117] on p "Rundowns" at bounding box center [60, 115] width 43 height 12
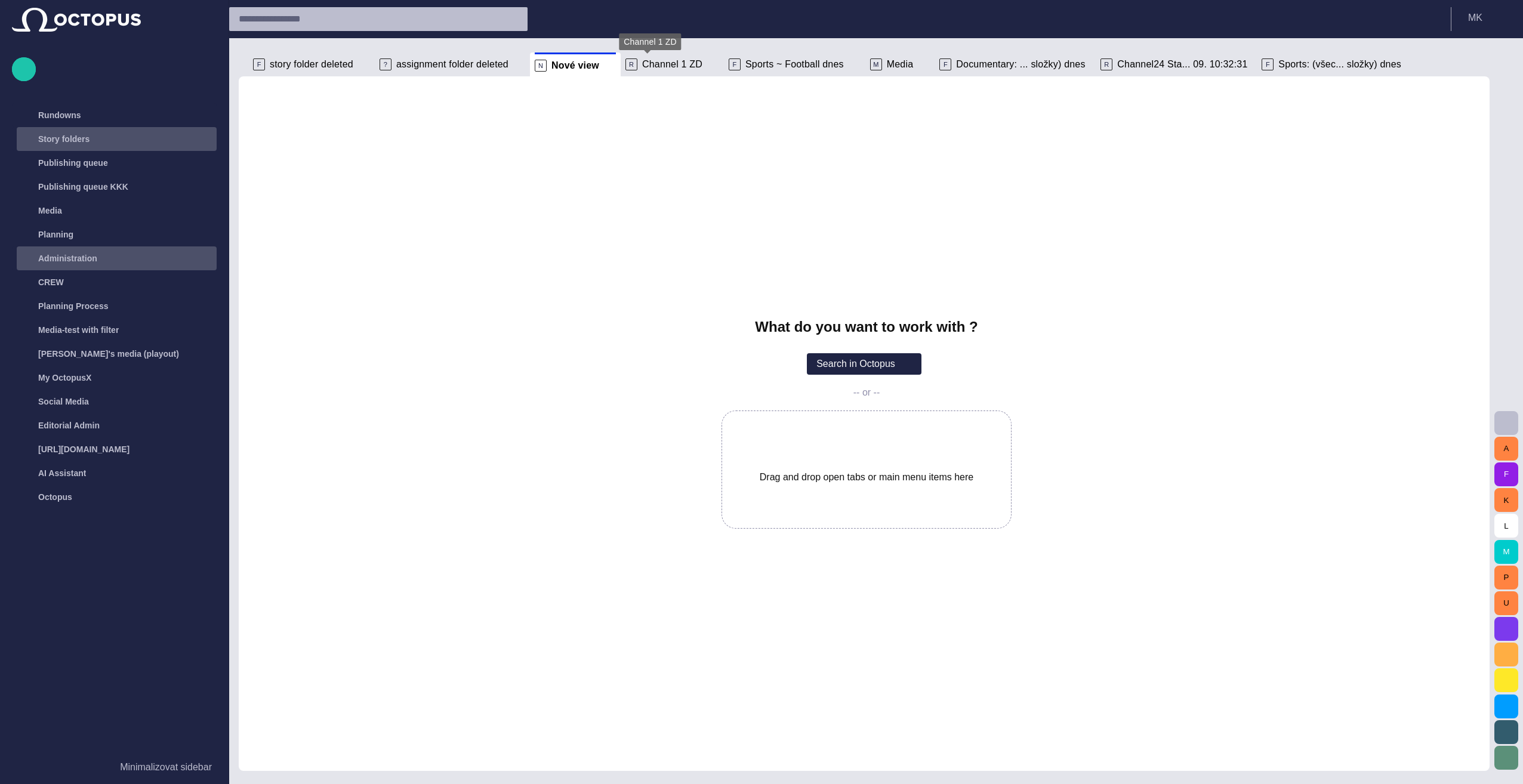
click at [654, 60] on span "Channel 1 ZD" at bounding box center [672, 64] width 60 height 12
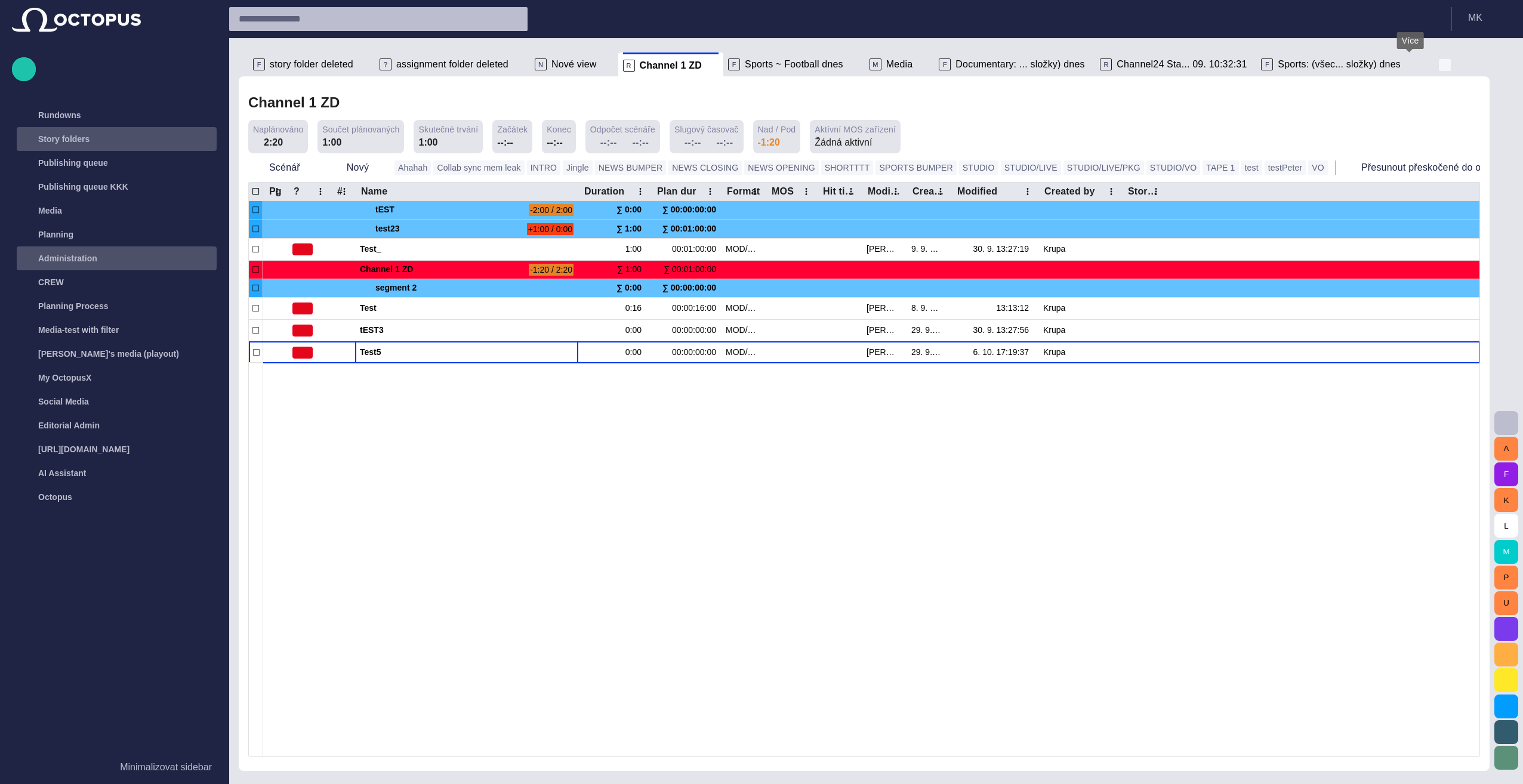
click at [757, 63] on span "button" at bounding box center [1445, 65] width 12 height 12
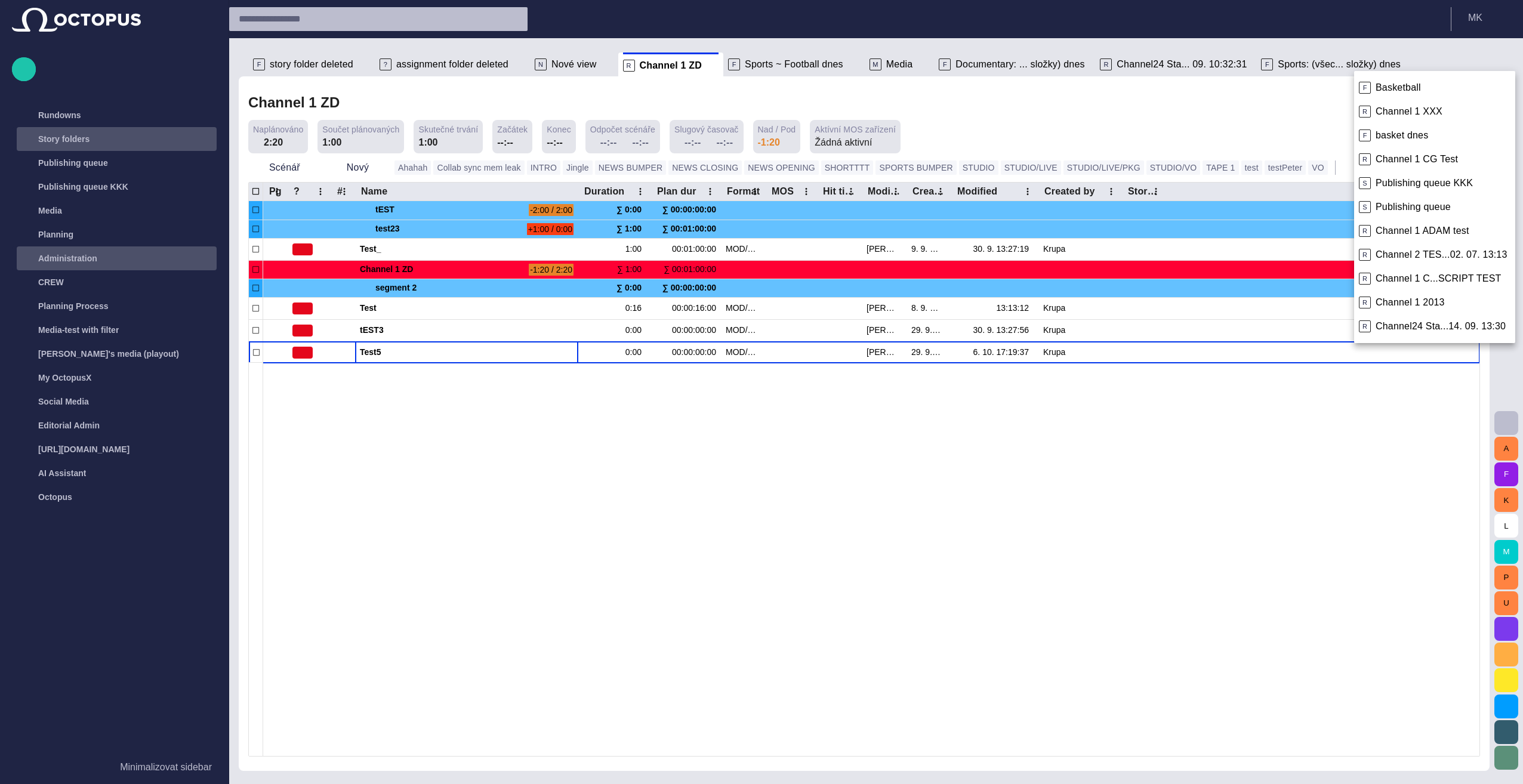
click at [757, 478] on div at bounding box center [762, 392] width 1523 height 784
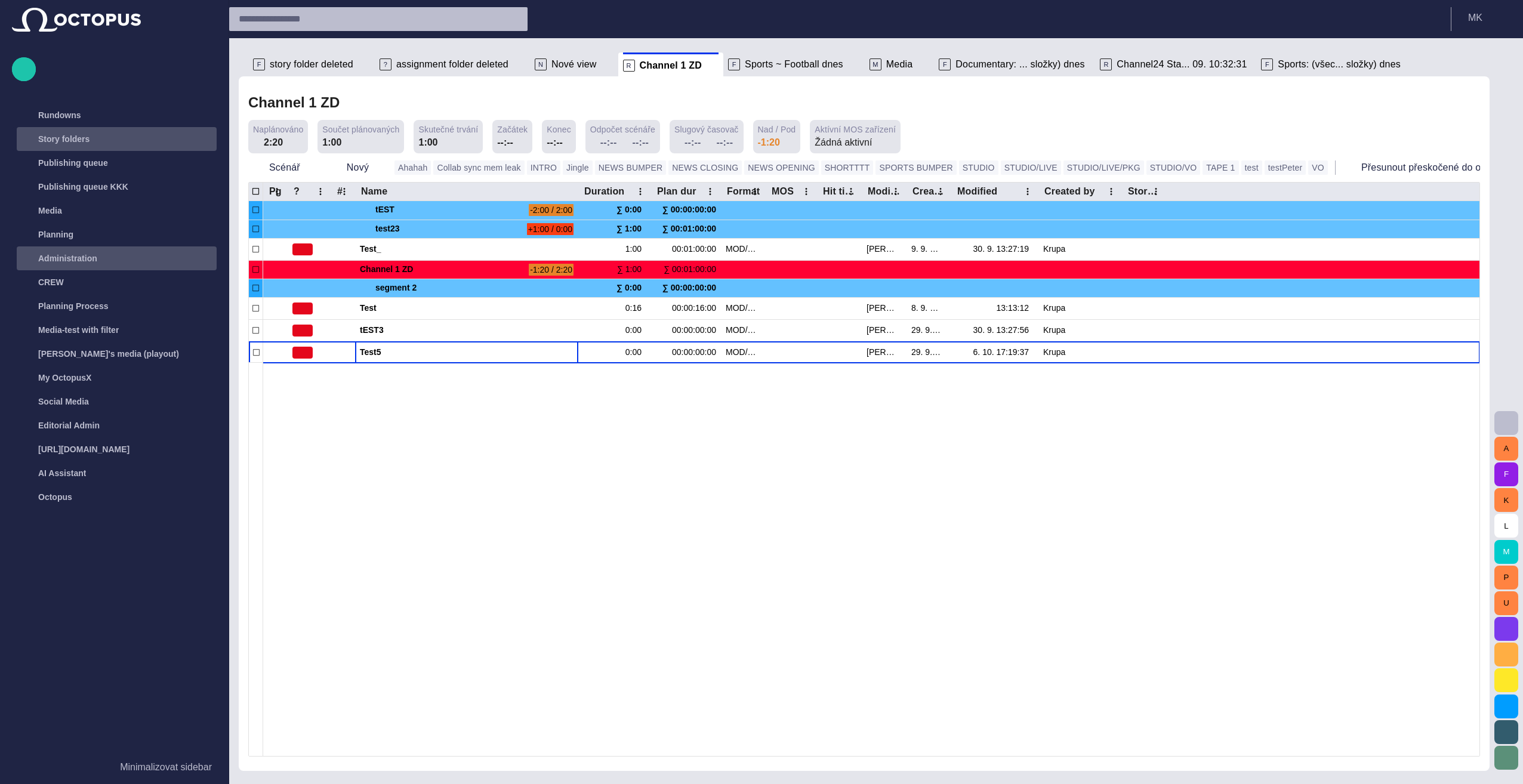
click at [269, 23] on input "text" at bounding box center [367, 19] width 258 height 19
click at [269, 20] on input "text" at bounding box center [367, 19] width 258 height 19
type input "**"
click at [517, 19] on span "button" at bounding box center [516, 19] width 12 height 12
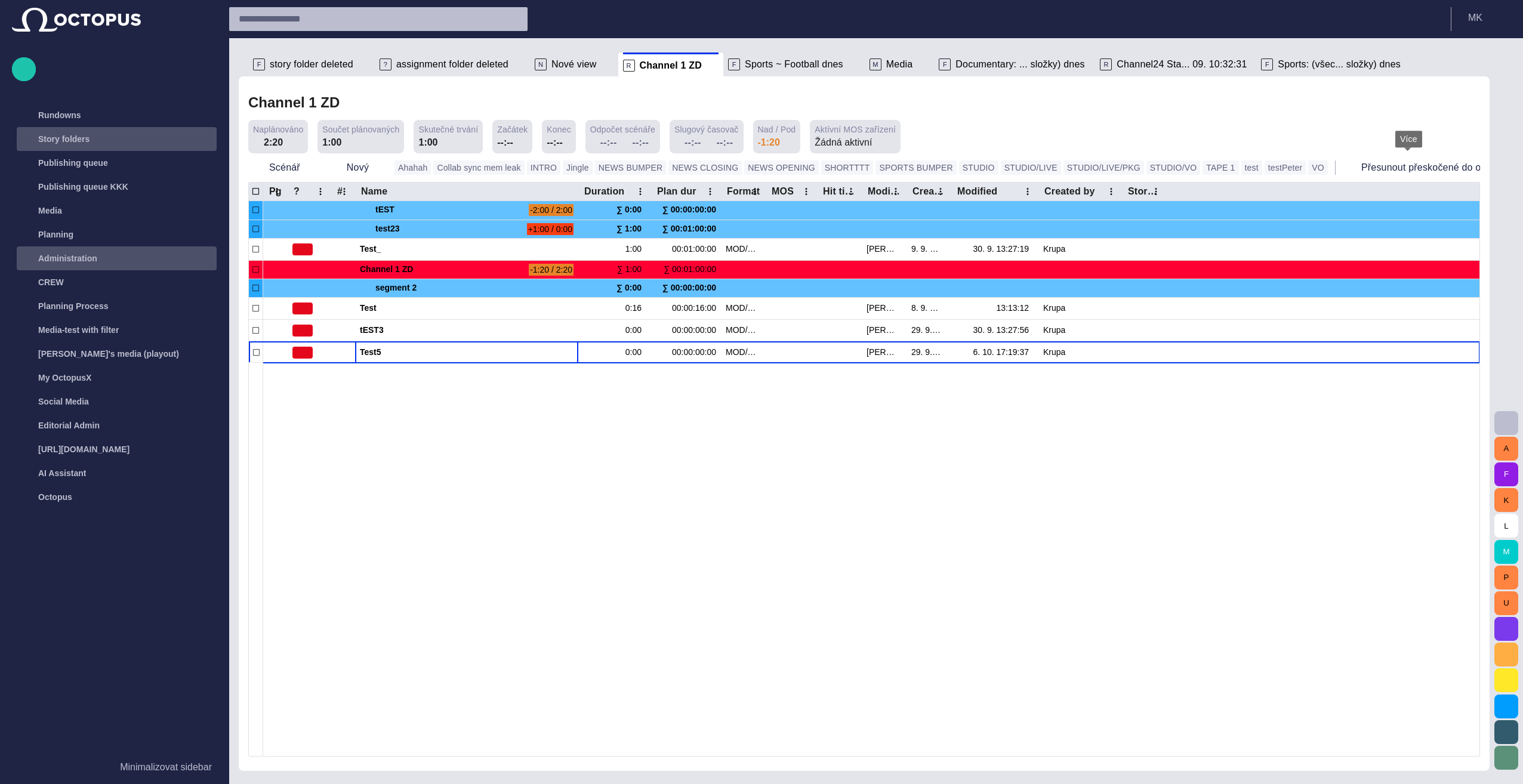
click at [757, 167] on button "button" at bounding box center [1521, 168] width 24 height 24
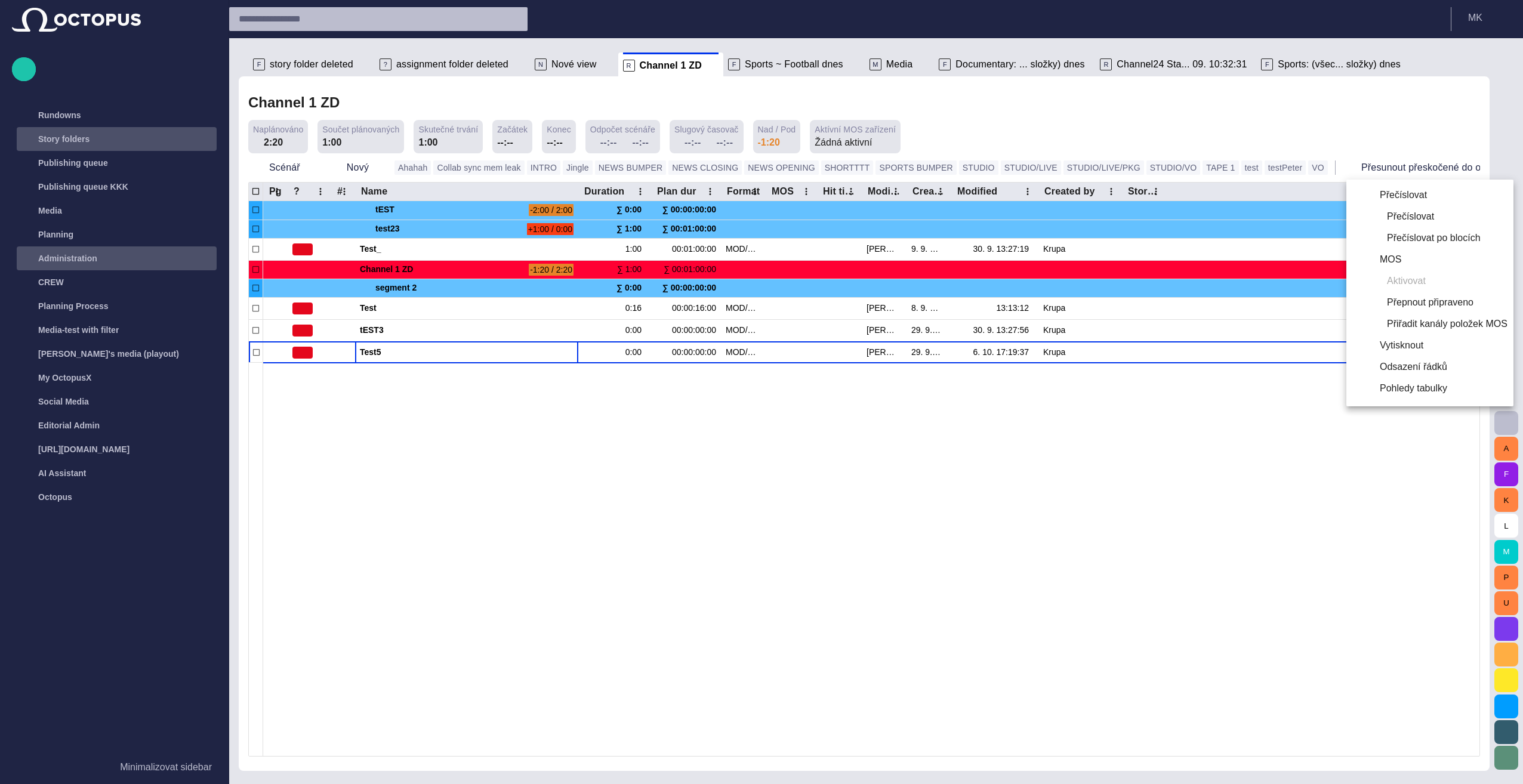
click at [365, 533] on div at bounding box center [762, 392] width 1523 height 784
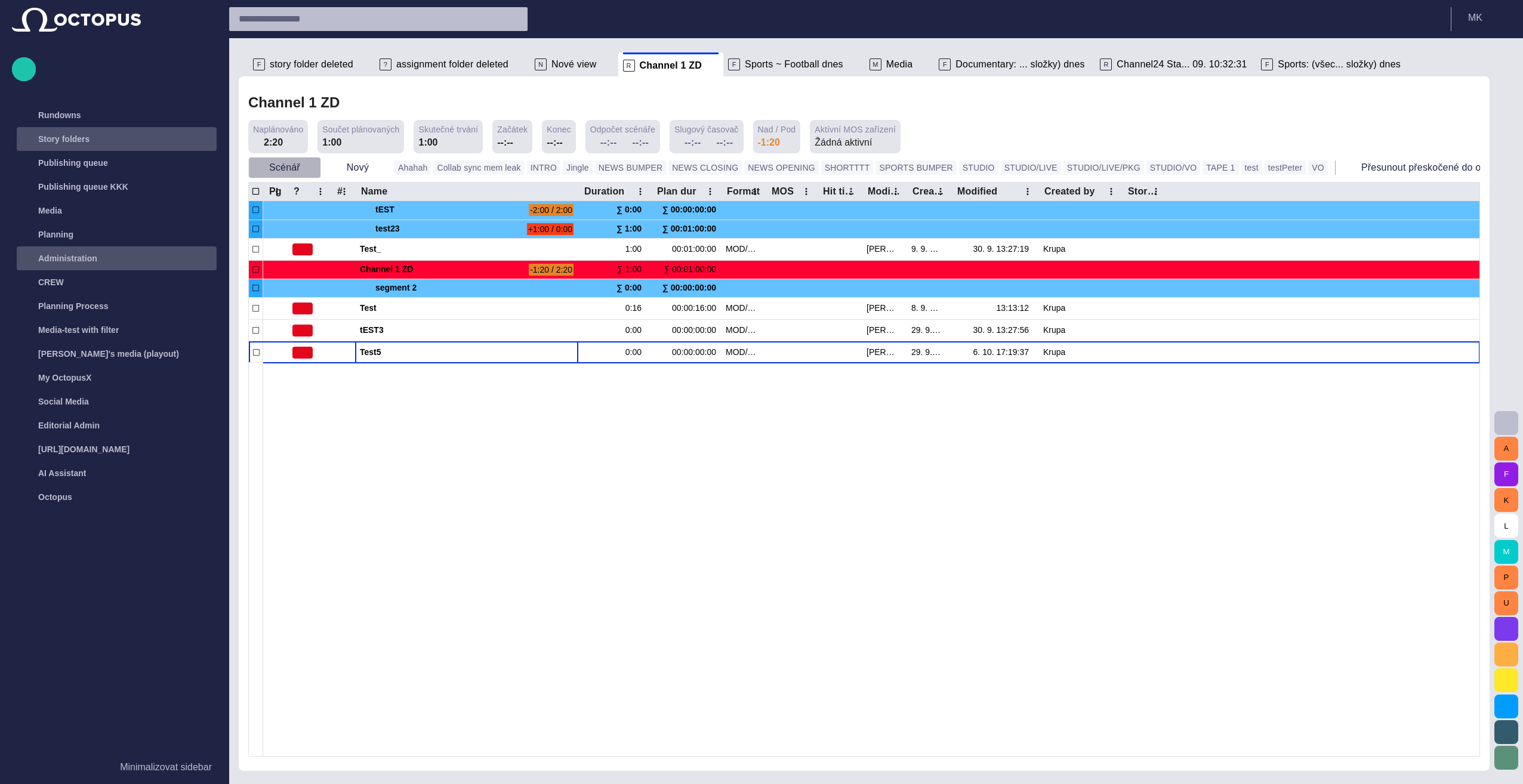
click at [305, 168] on span "button" at bounding box center [311, 167] width 12 height 12
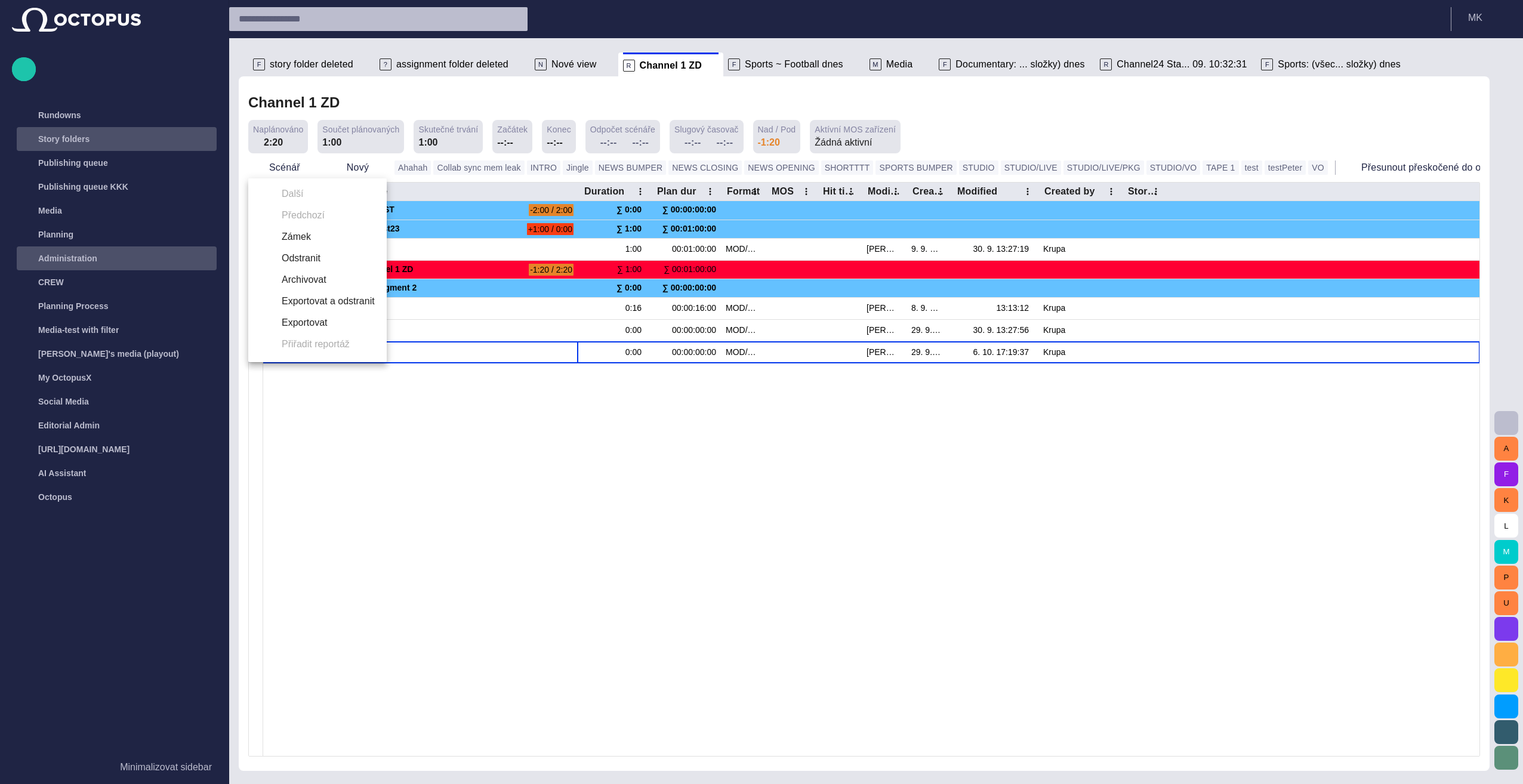
click at [376, 443] on div at bounding box center [762, 392] width 1523 height 784
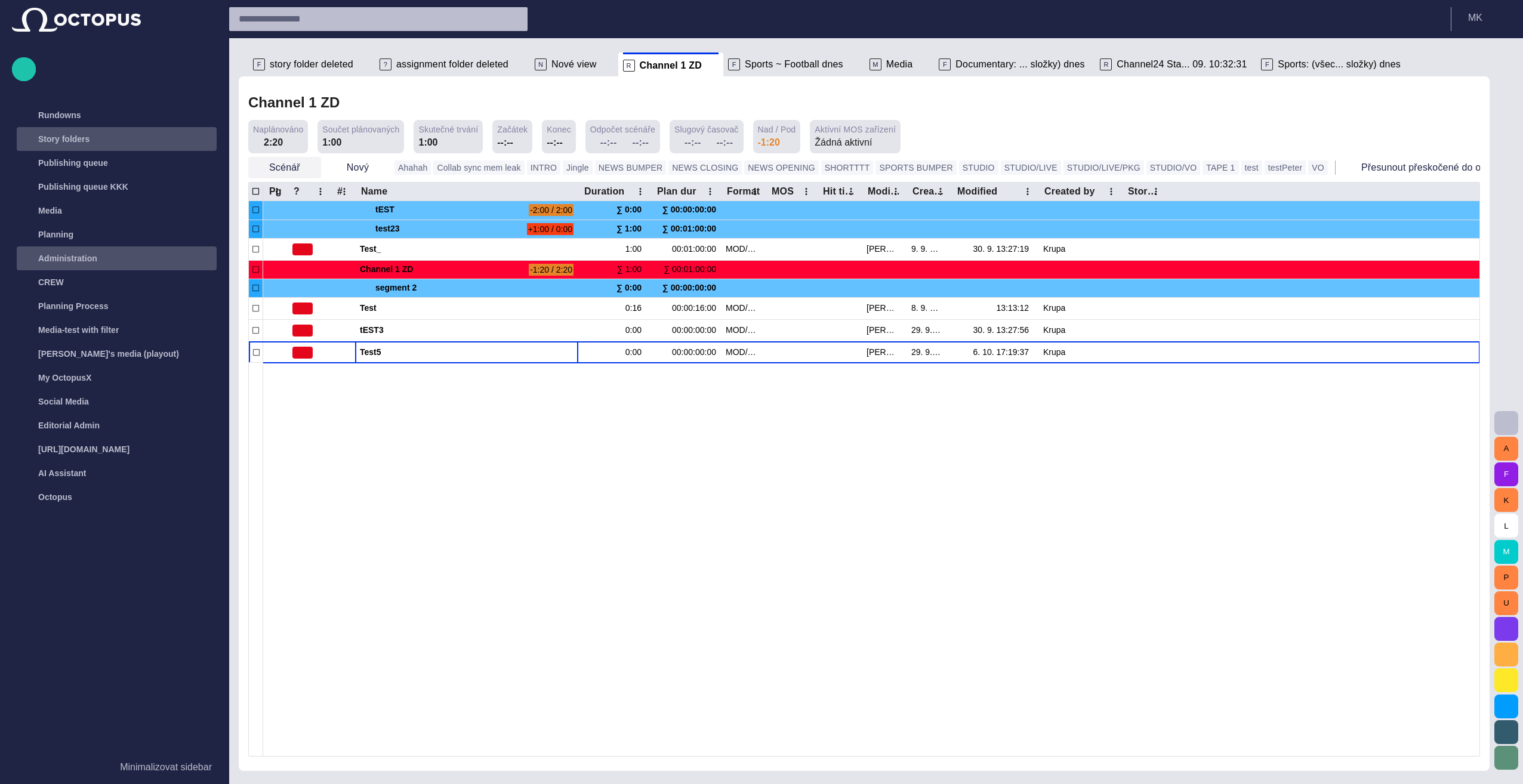
click at [311, 168] on span "button" at bounding box center [311, 167] width 12 height 12
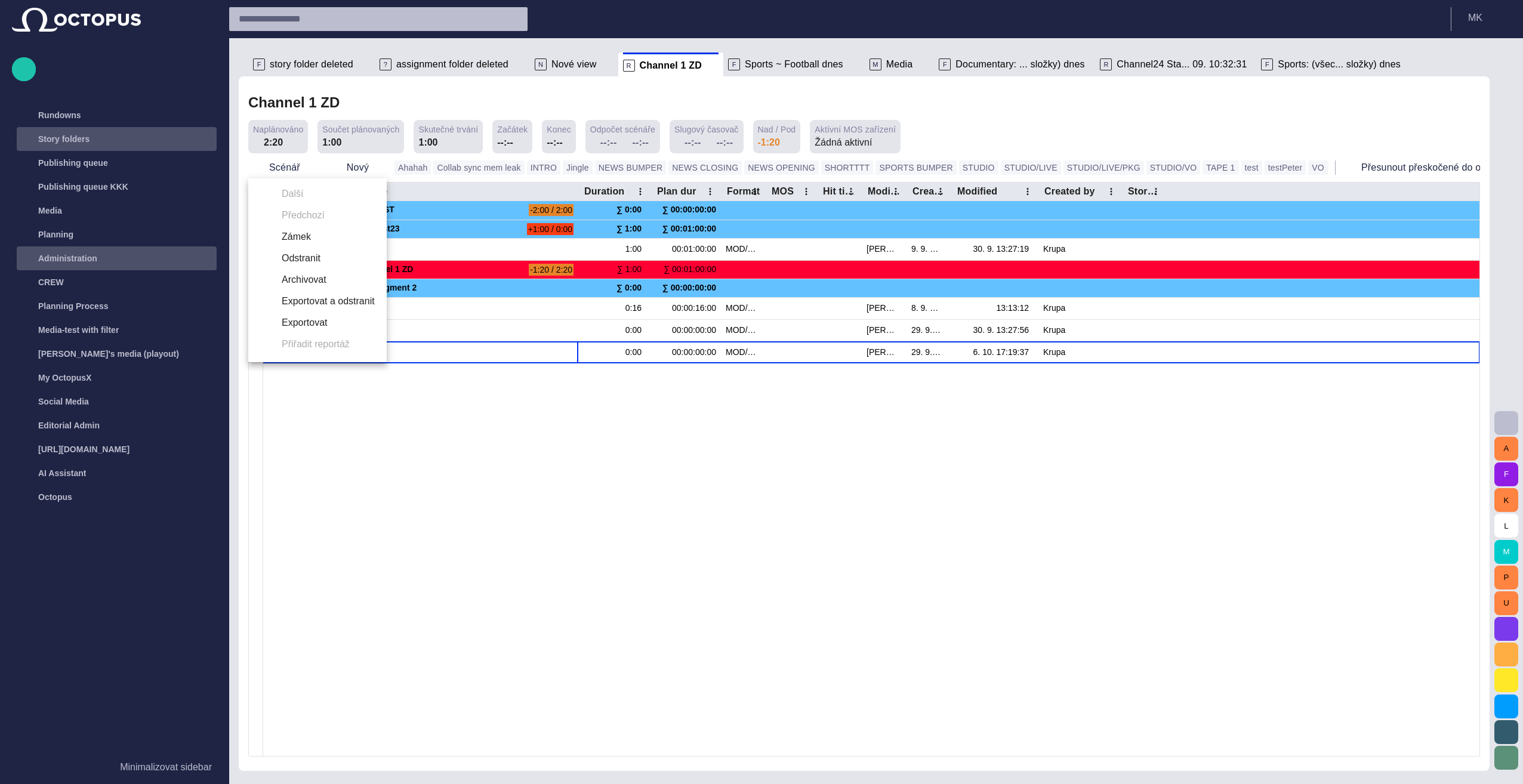
drag, startPoint x: 393, startPoint y: 460, endPoint x: 328, endPoint y: 245, distance: 224.6
click at [392, 444] on div at bounding box center [762, 392] width 1523 height 784
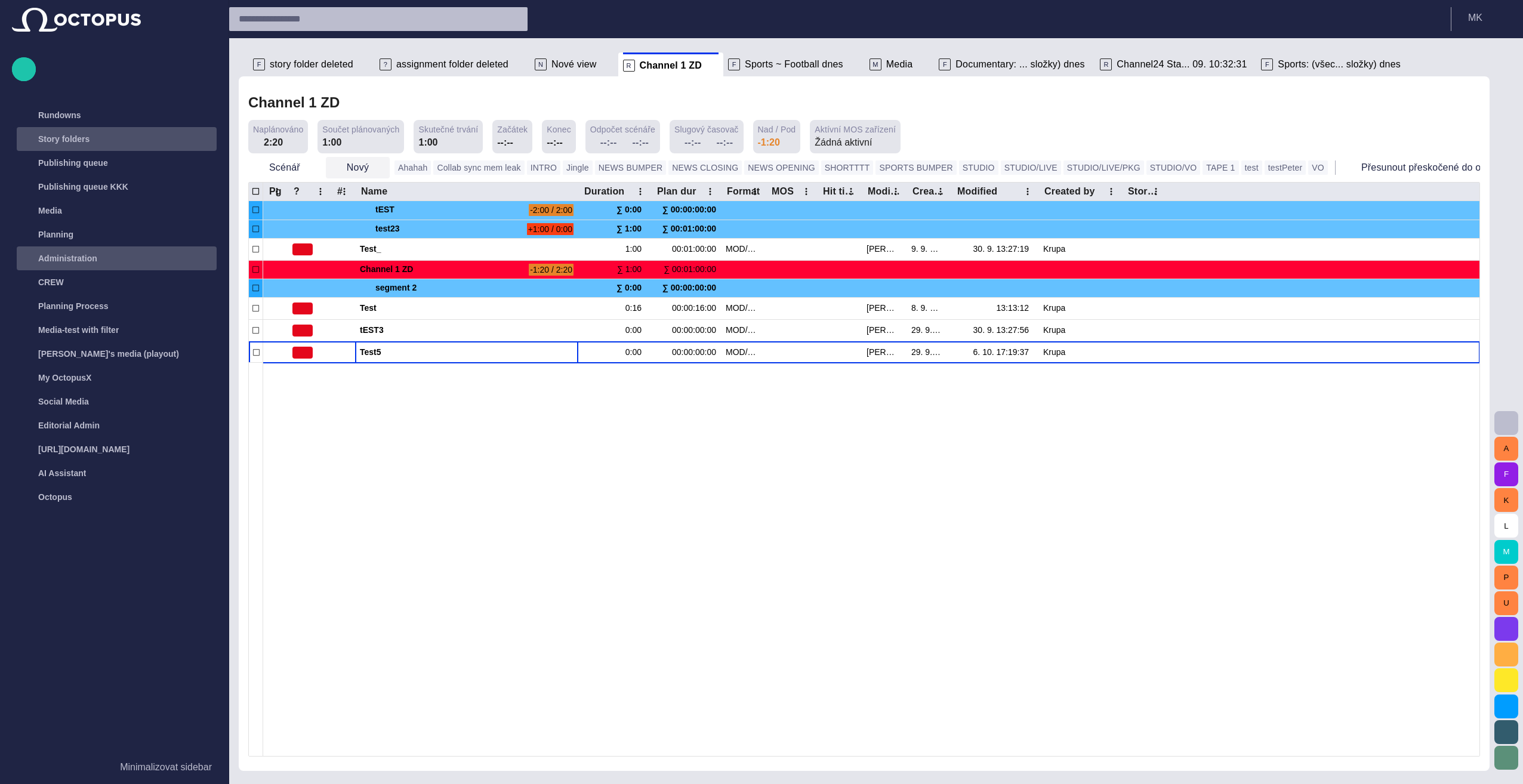
click at [375, 168] on span "button" at bounding box center [379, 167] width 12 height 12
click at [375, 168] on div at bounding box center [762, 392] width 1523 height 784
click at [305, 168] on span "button" at bounding box center [311, 167] width 12 height 12
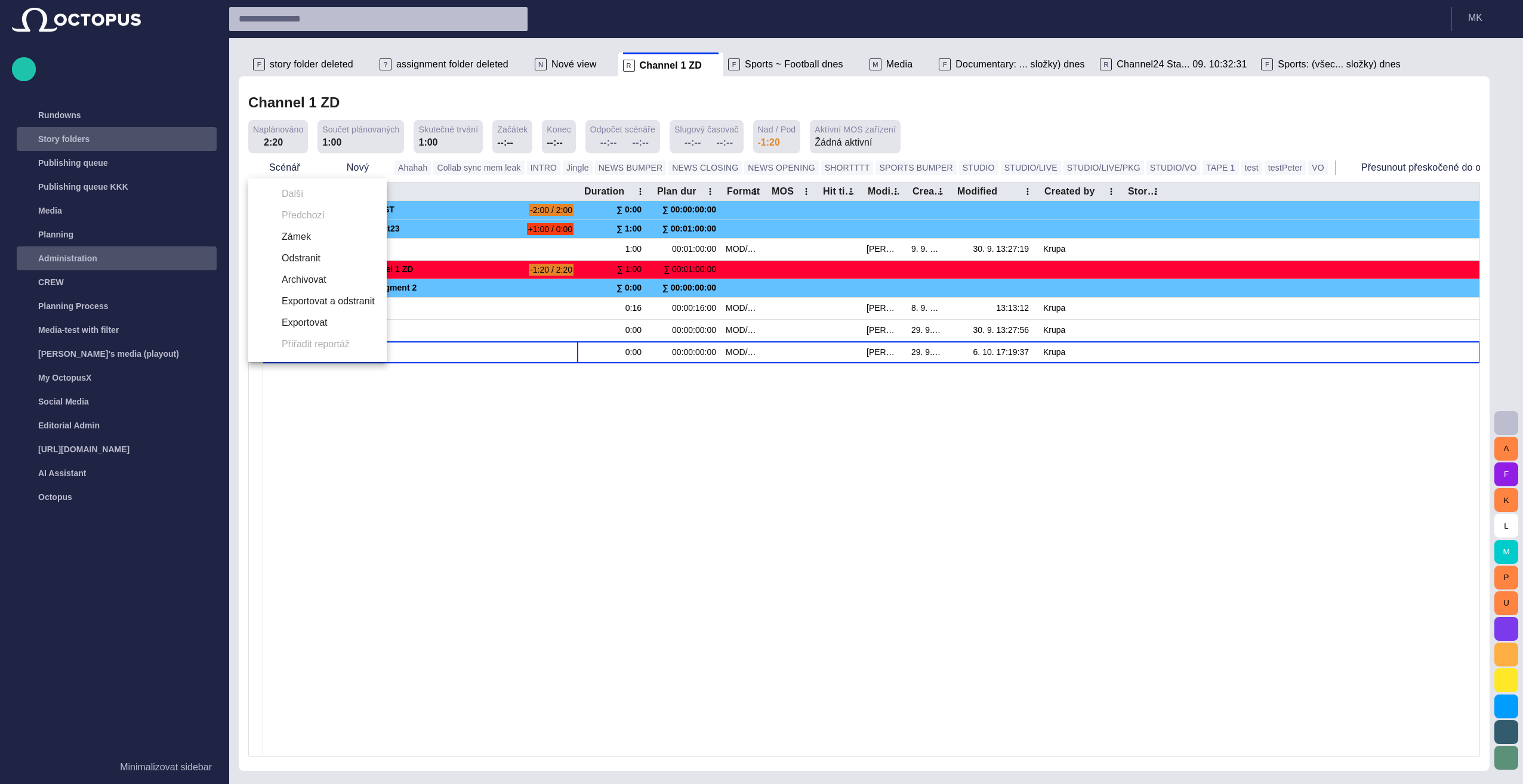
click at [346, 462] on div at bounding box center [762, 392] width 1523 height 784
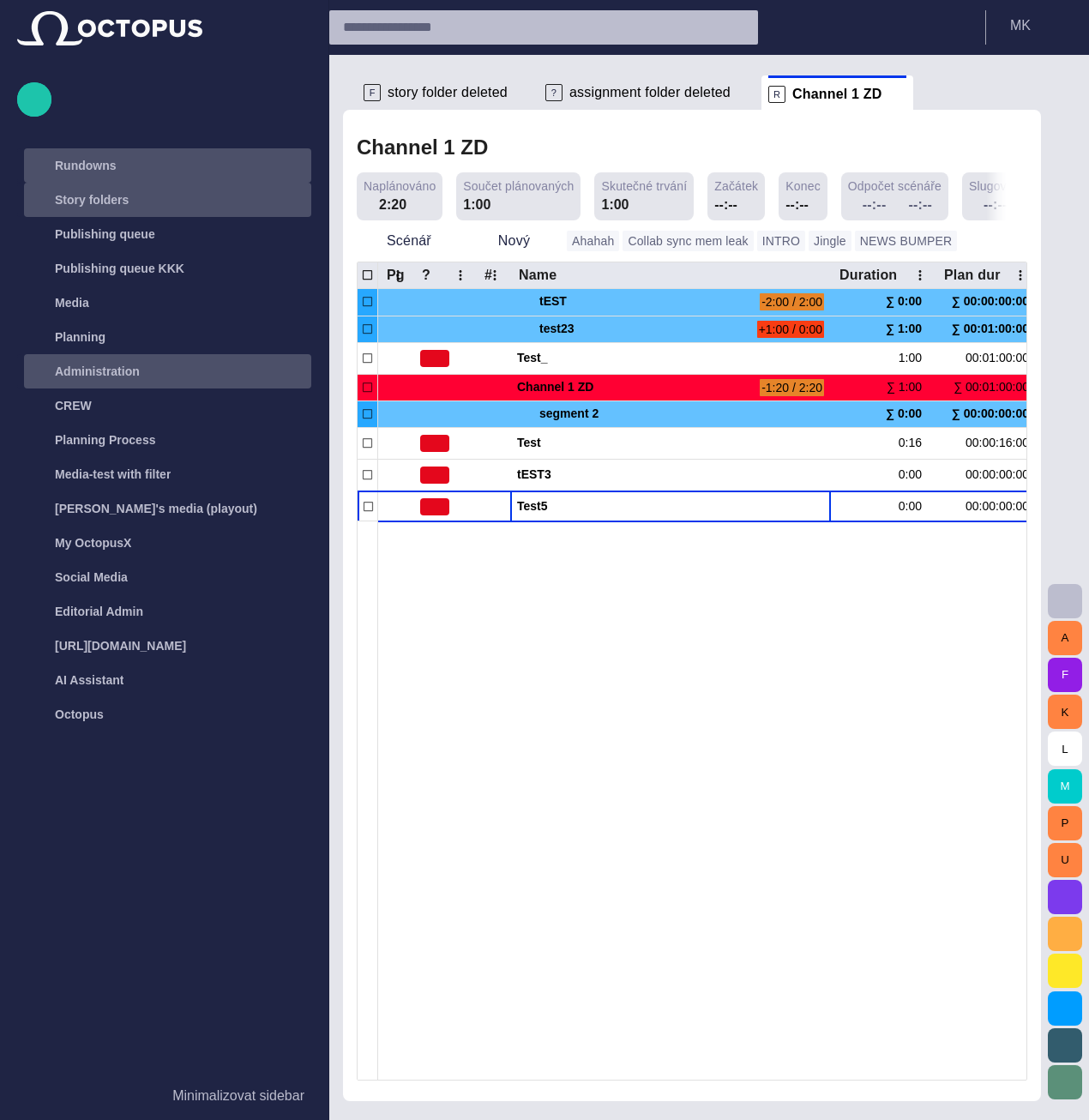
click at [295, 166] on span "main menu" at bounding box center [294, 166] width 14 height 14
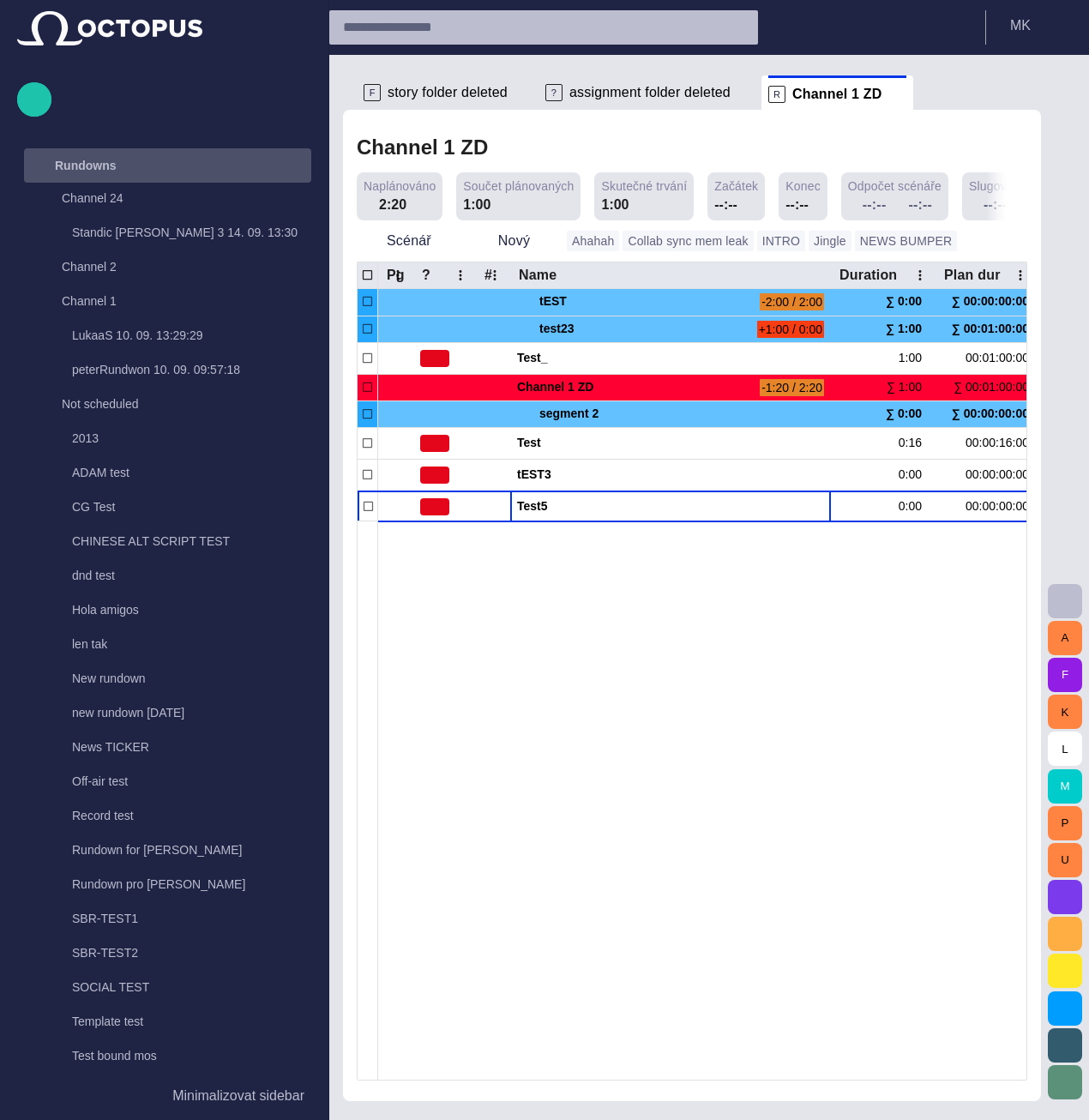
click at [287, 160] on span "main menu" at bounding box center [294, 166] width 14 height 14
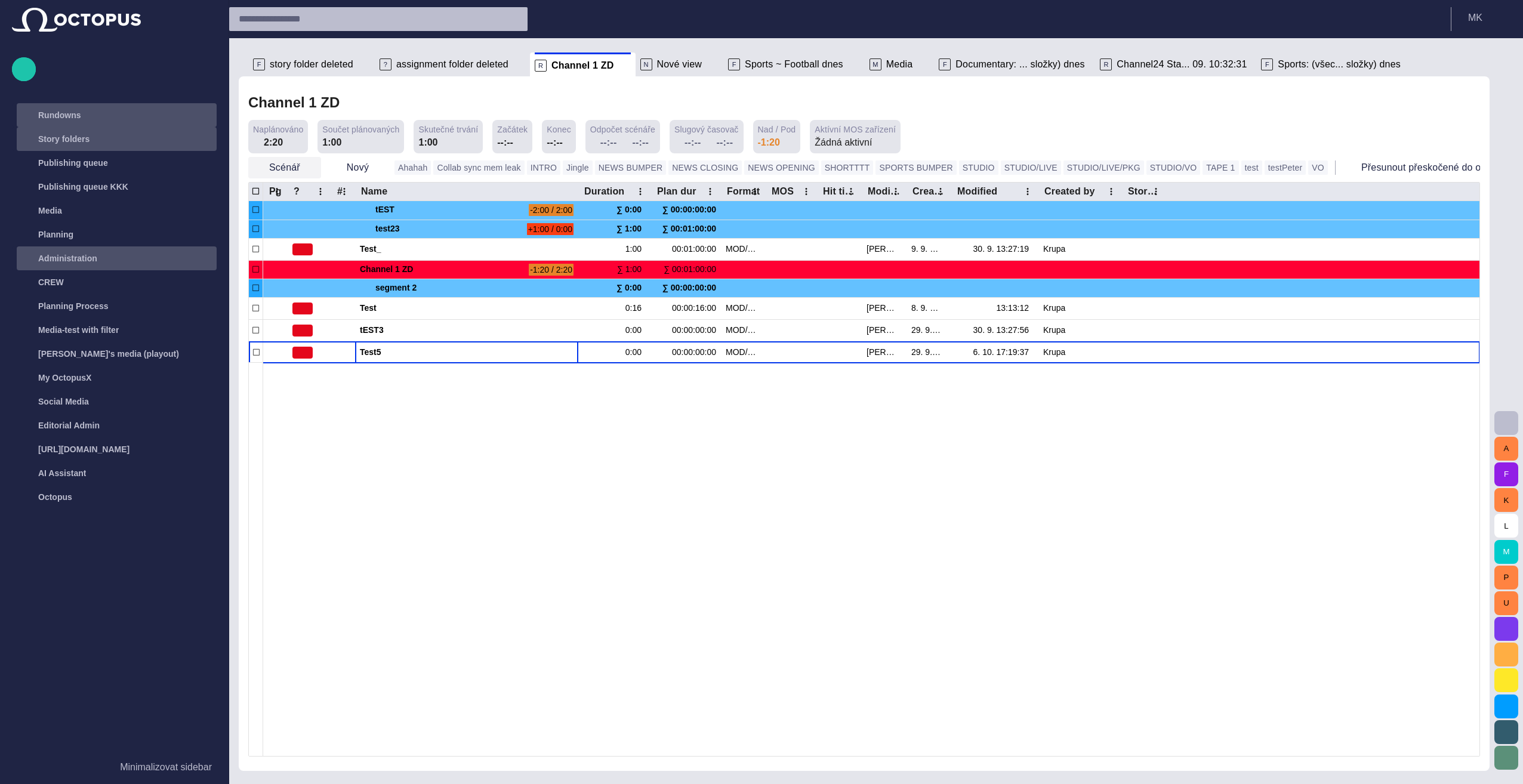
click at [307, 162] on span "button" at bounding box center [311, 167] width 12 height 12
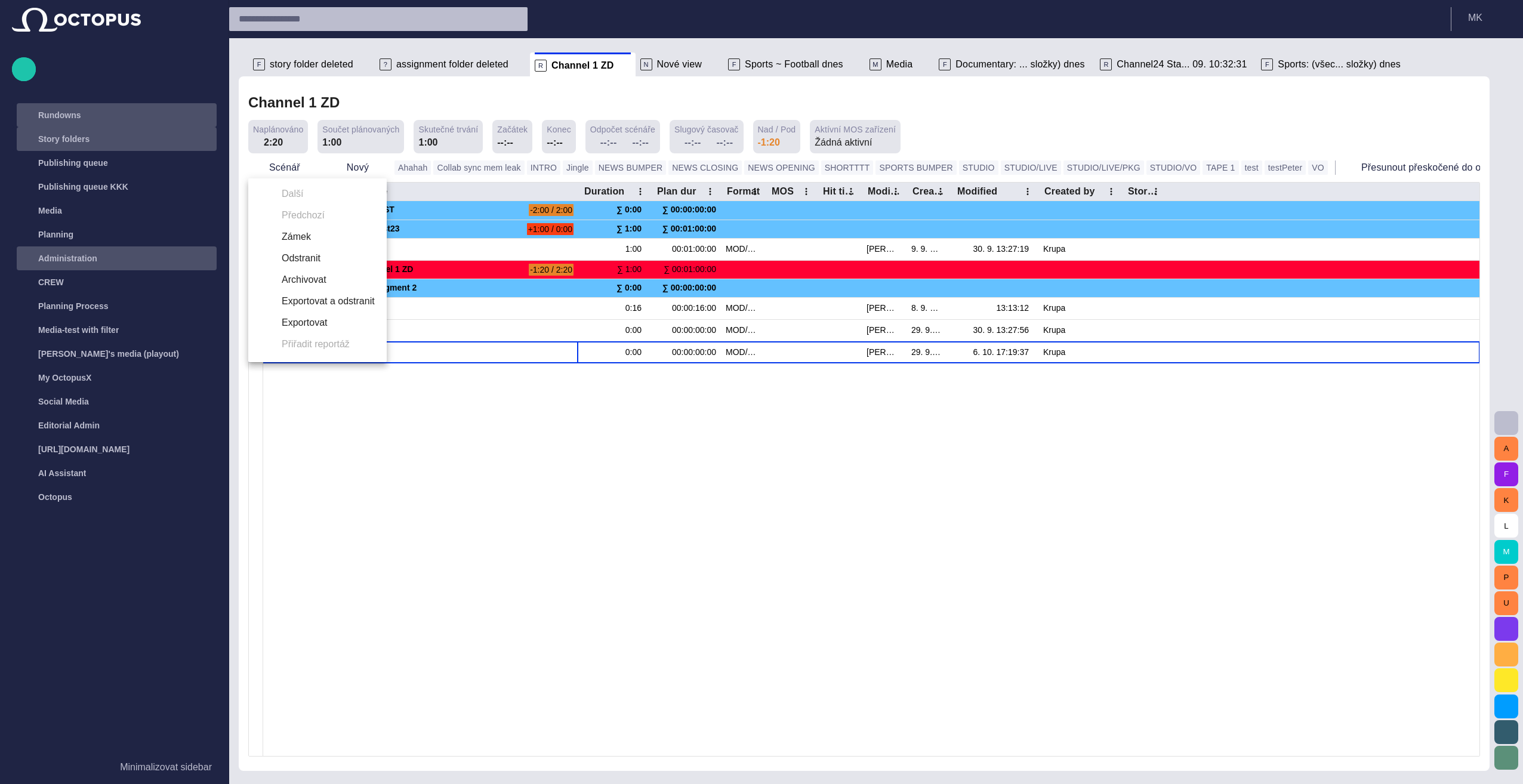
click at [397, 490] on div at bounding box center [762, 392] width 1523 height 784
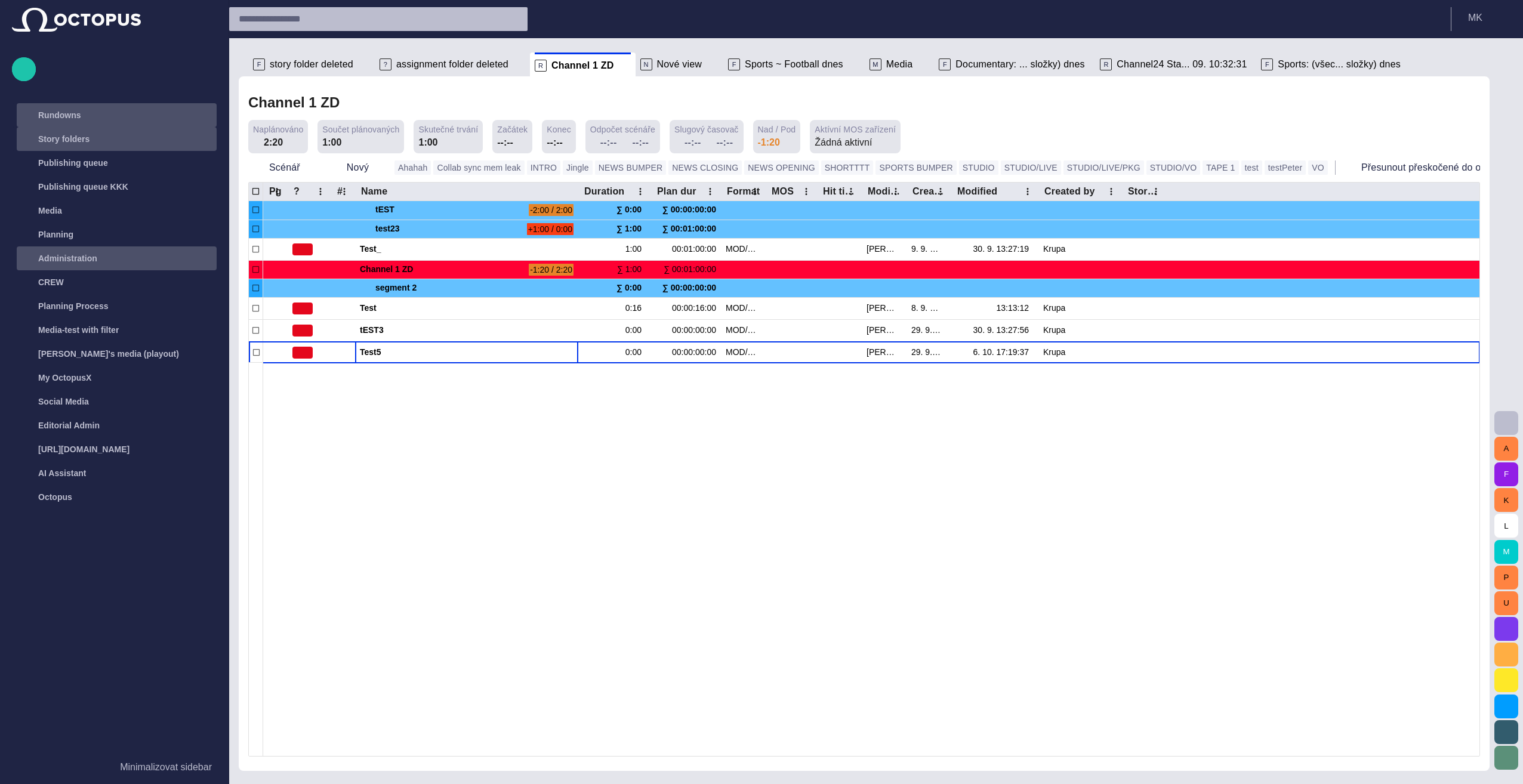
click at [198, 113] on div "main menu" at bounding box center [204, 115] width 24 height 24
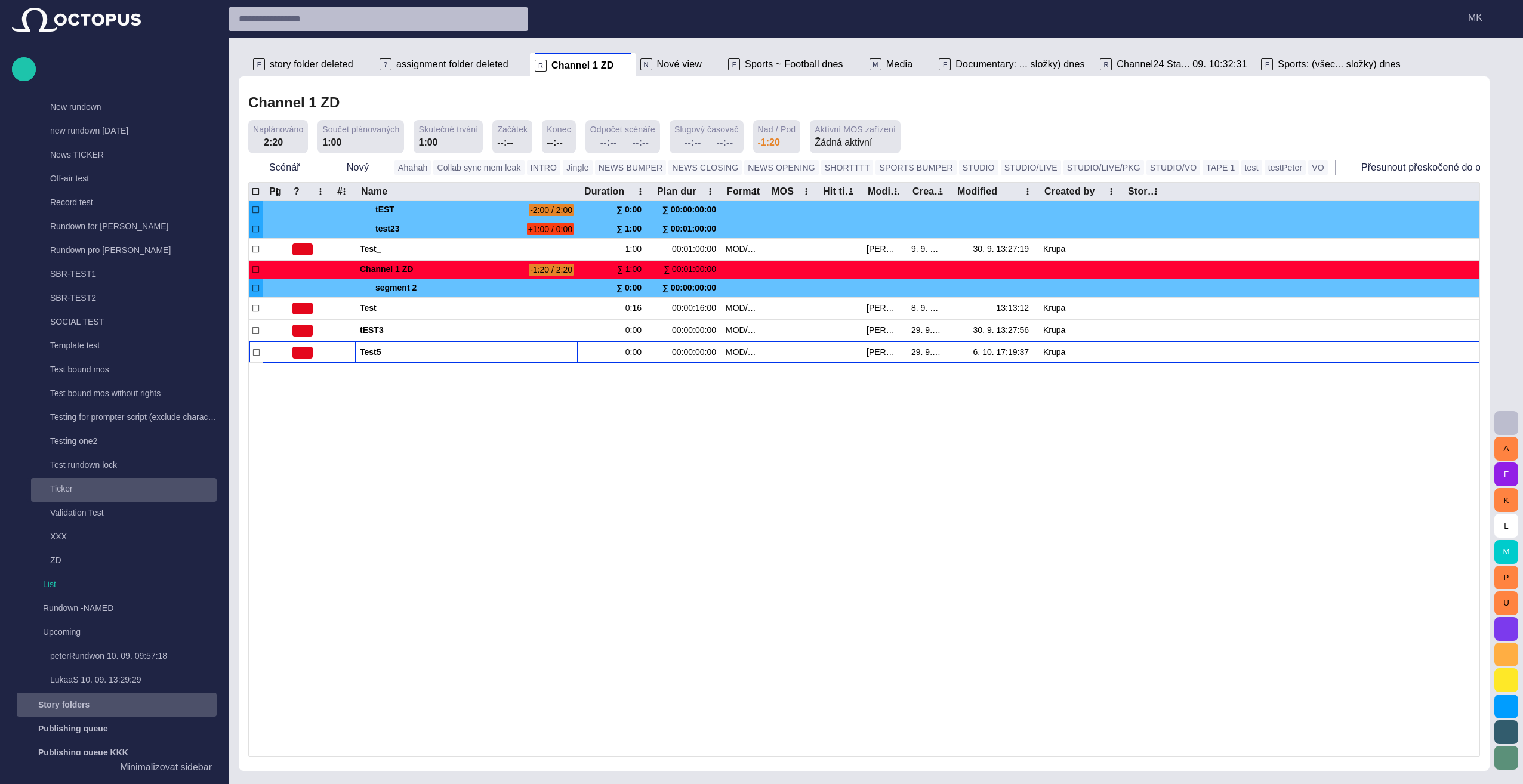
scroll to position [418, 0]
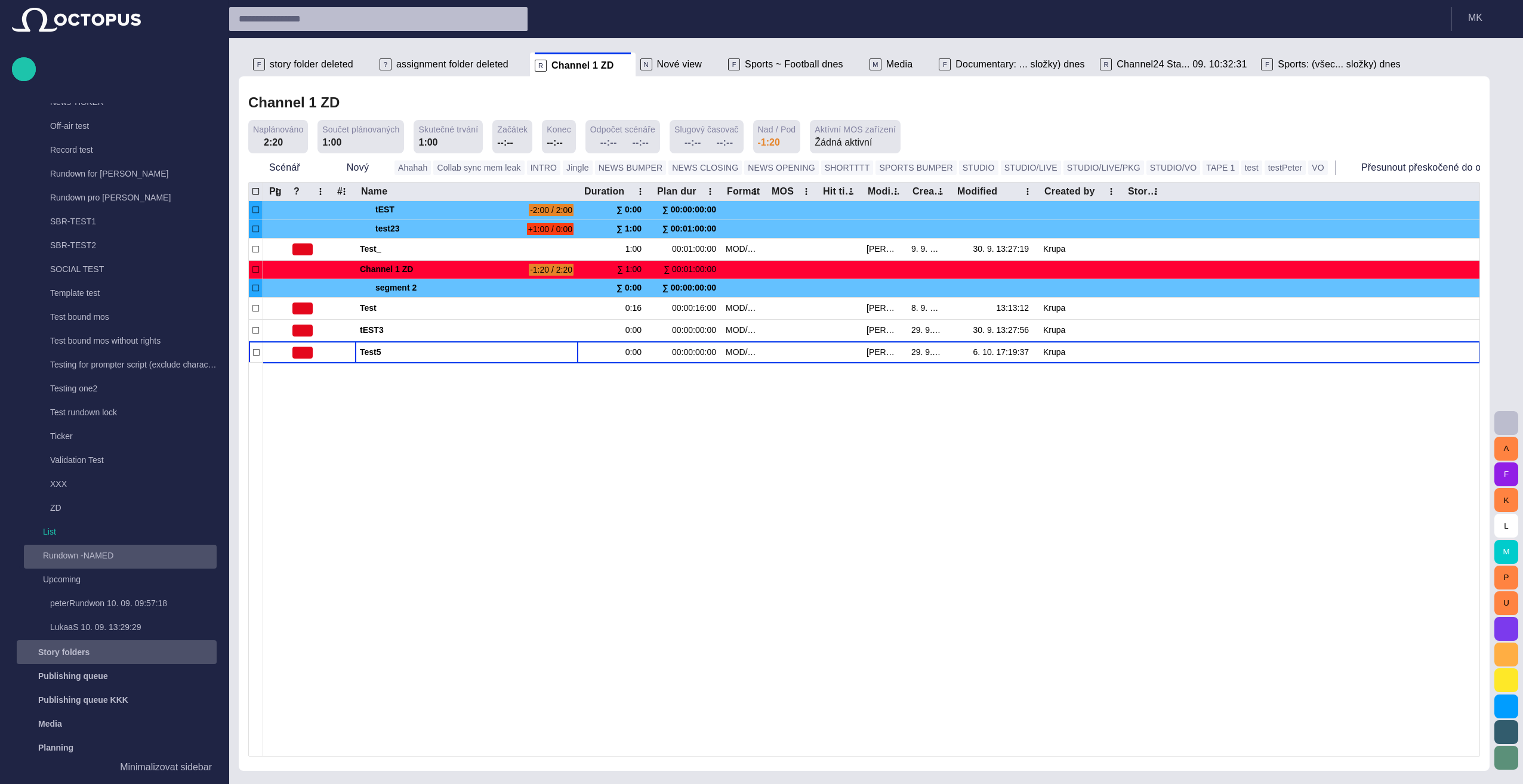
click at [192, 557] on div "main menu" at bounding box center [204, 557] width 24 height 24
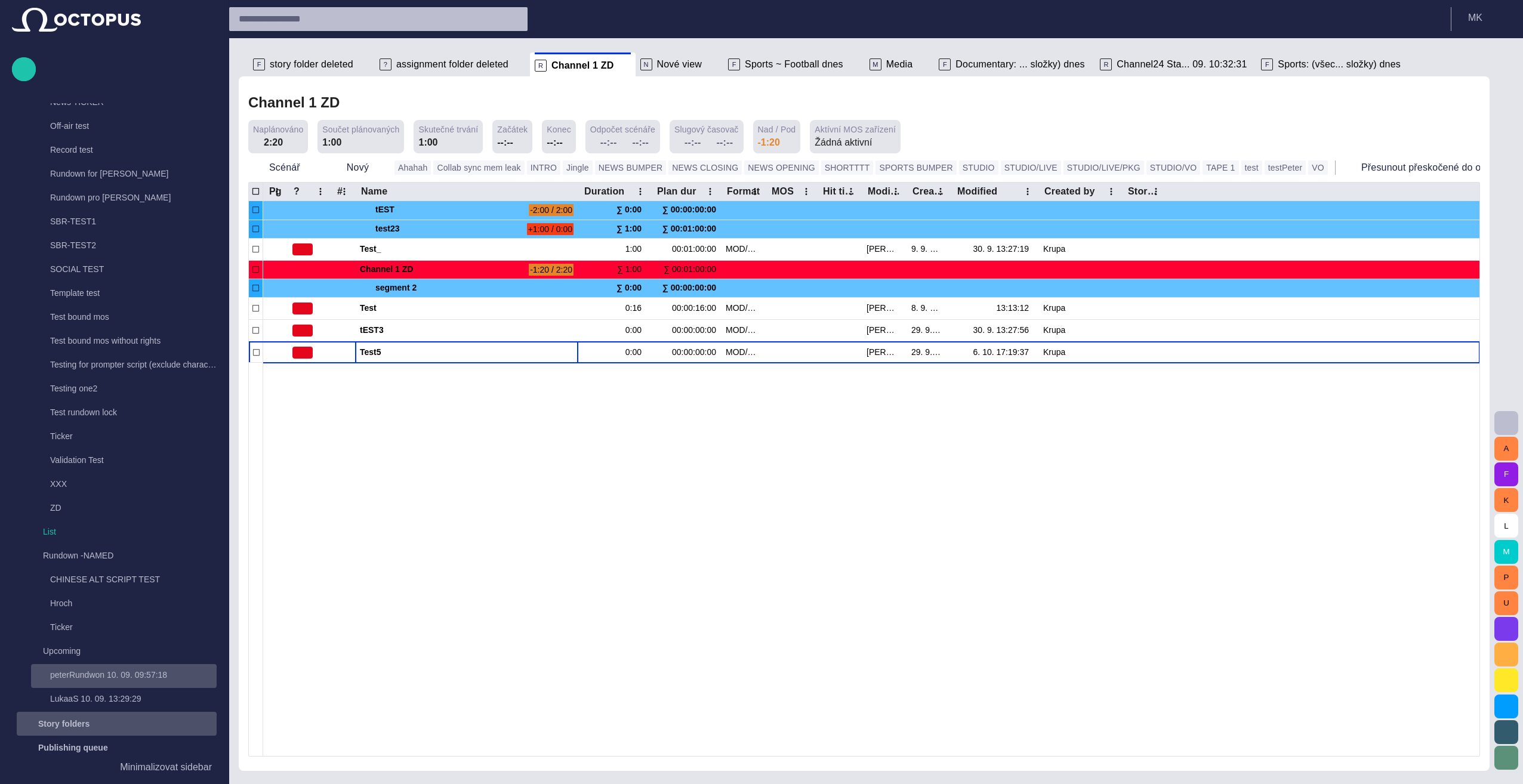
click at [116, 679] on p "peterRundwon 10. 09. 09:57:18" at bounding box center [133, 674] width 166 height 12
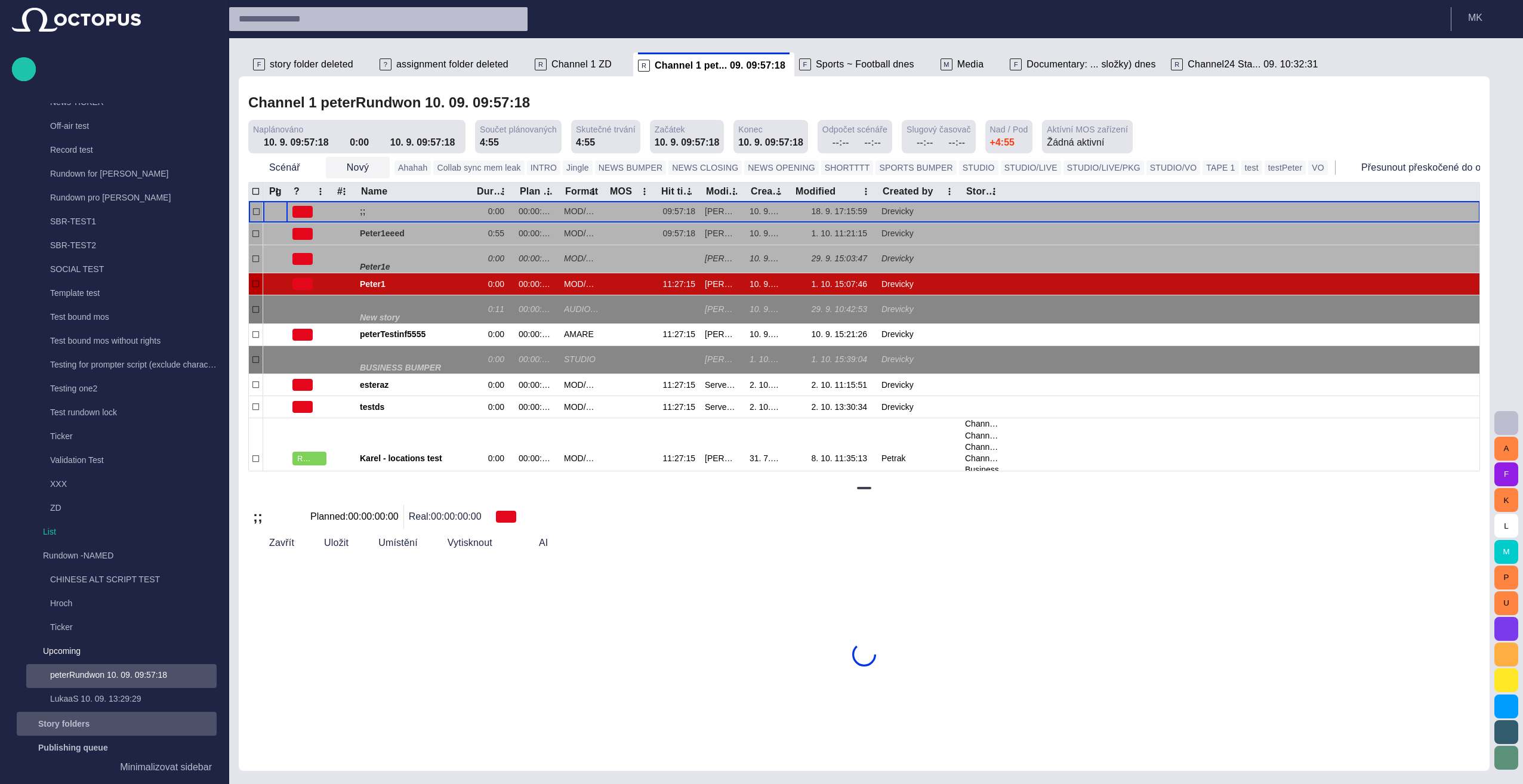
scroll to position [0, 0]
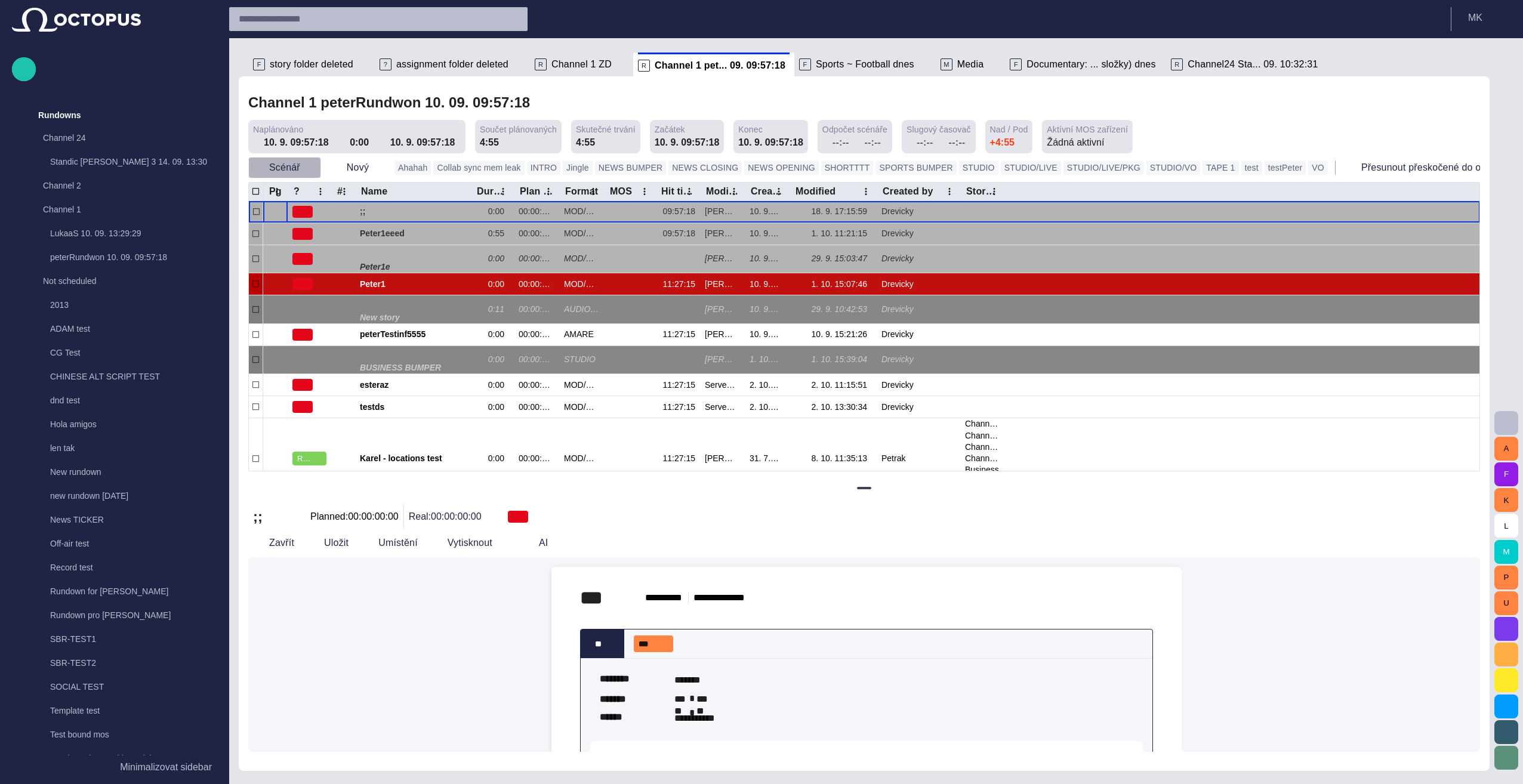
click at [311, 166] on span "button" at bounding box center [311, 167] width 12 height 12
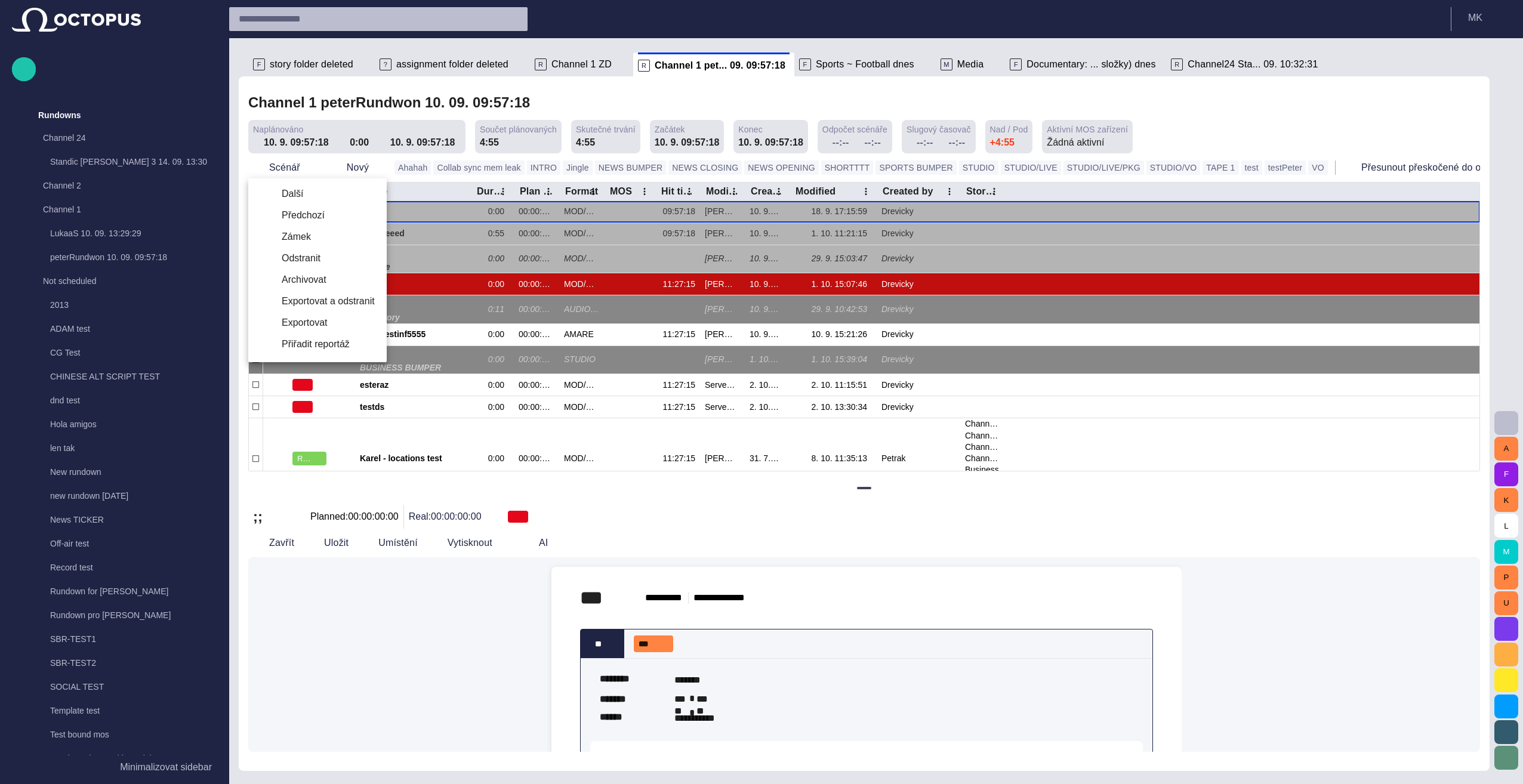
click at [292, 193] on li "Další" at bounding box center [317, 194] width 138 height 21
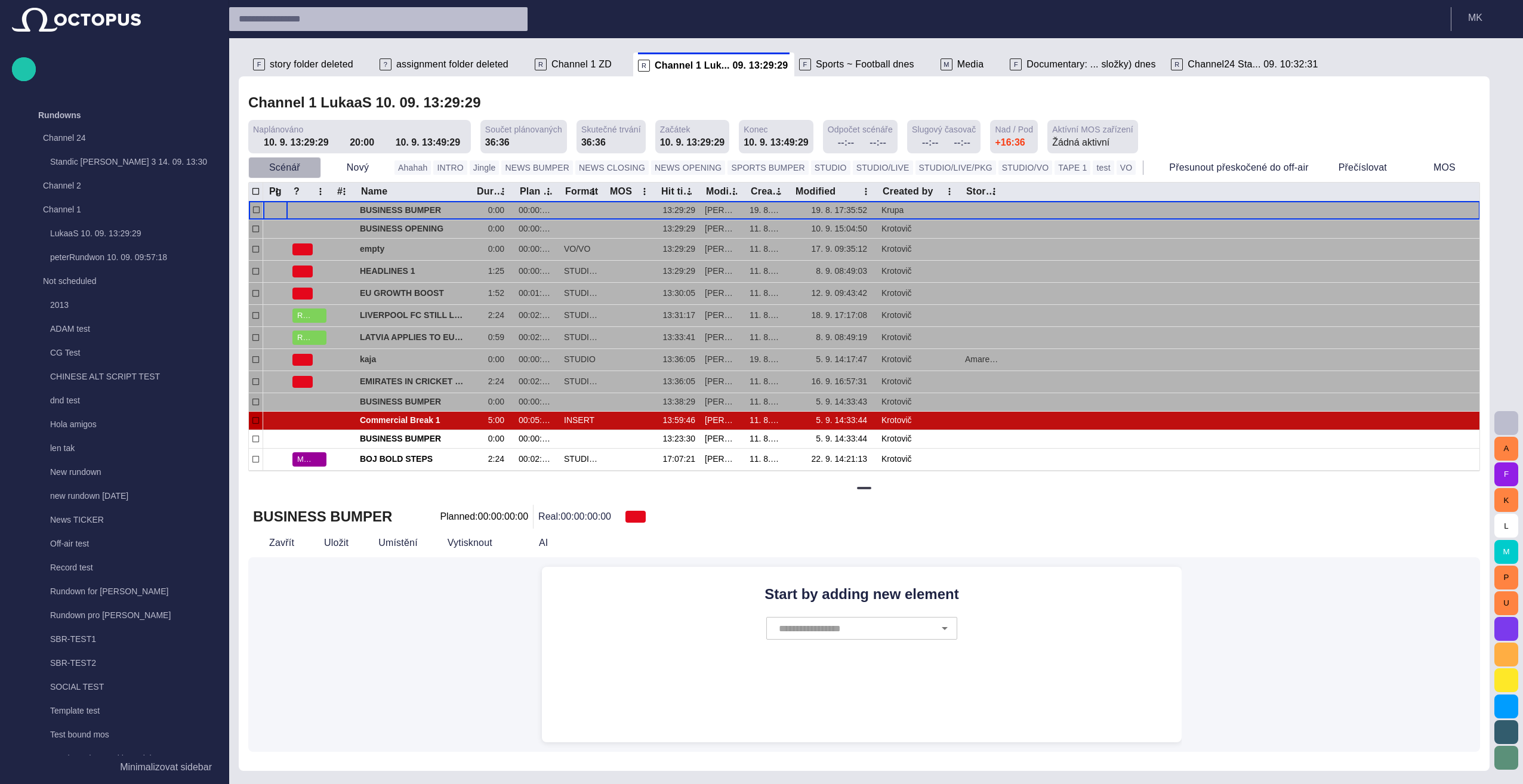
click at [309, 171] on span "button" at bounding box center [311, 167] width 12 height 12
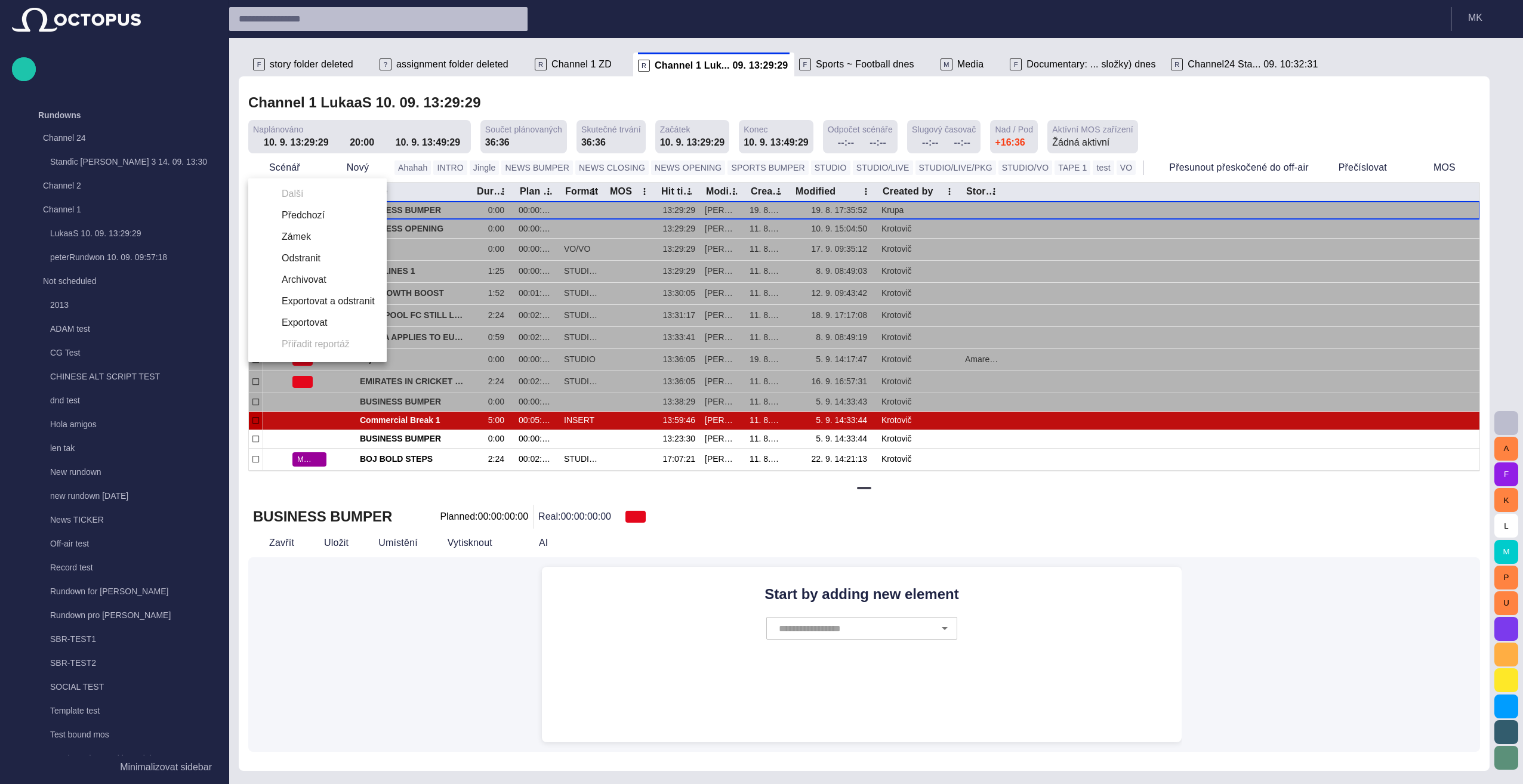
click at [298, 215] on li "Předchozí" at bounding box center [317, 215] width 138 height 21
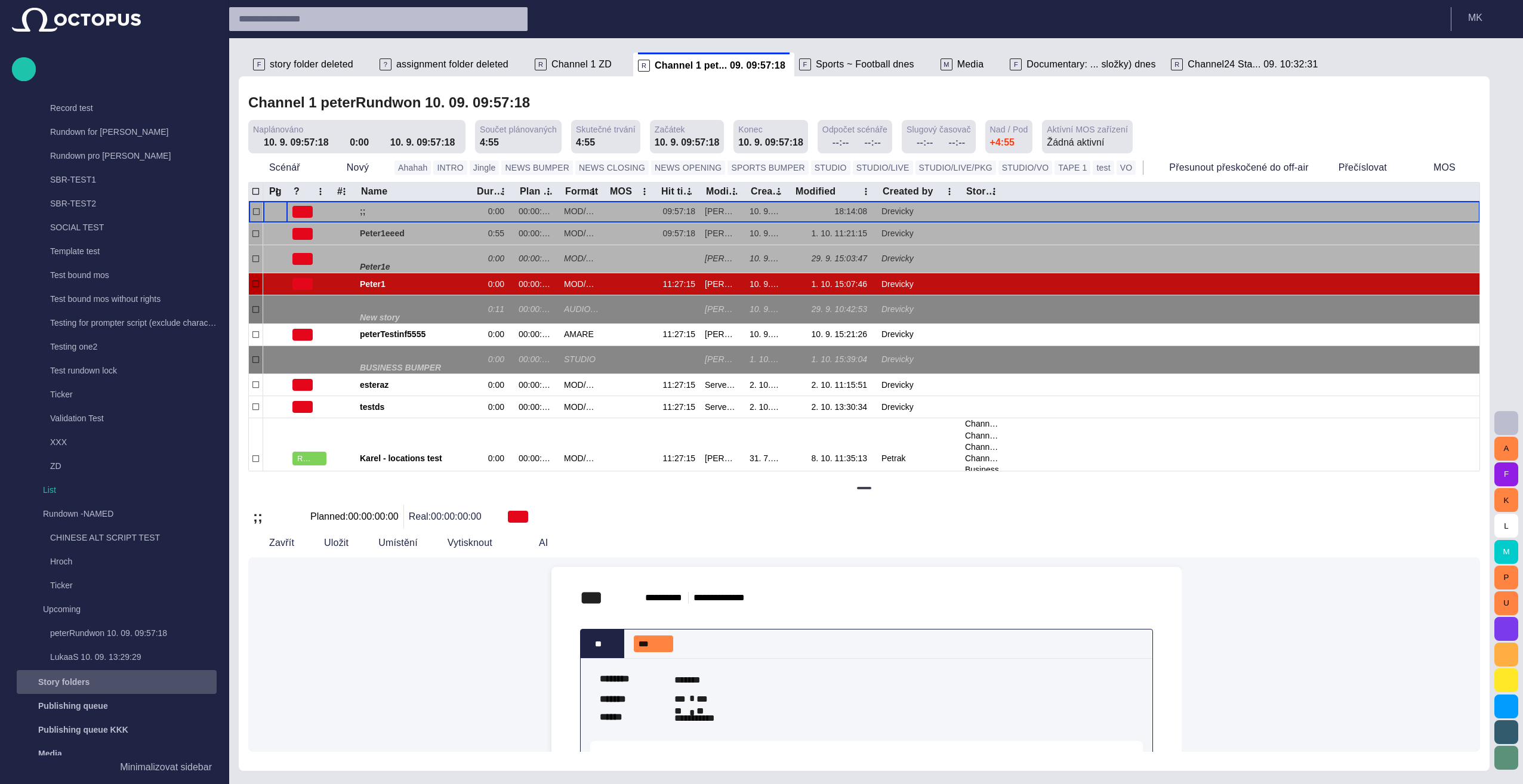
scroll to position [478, 0]
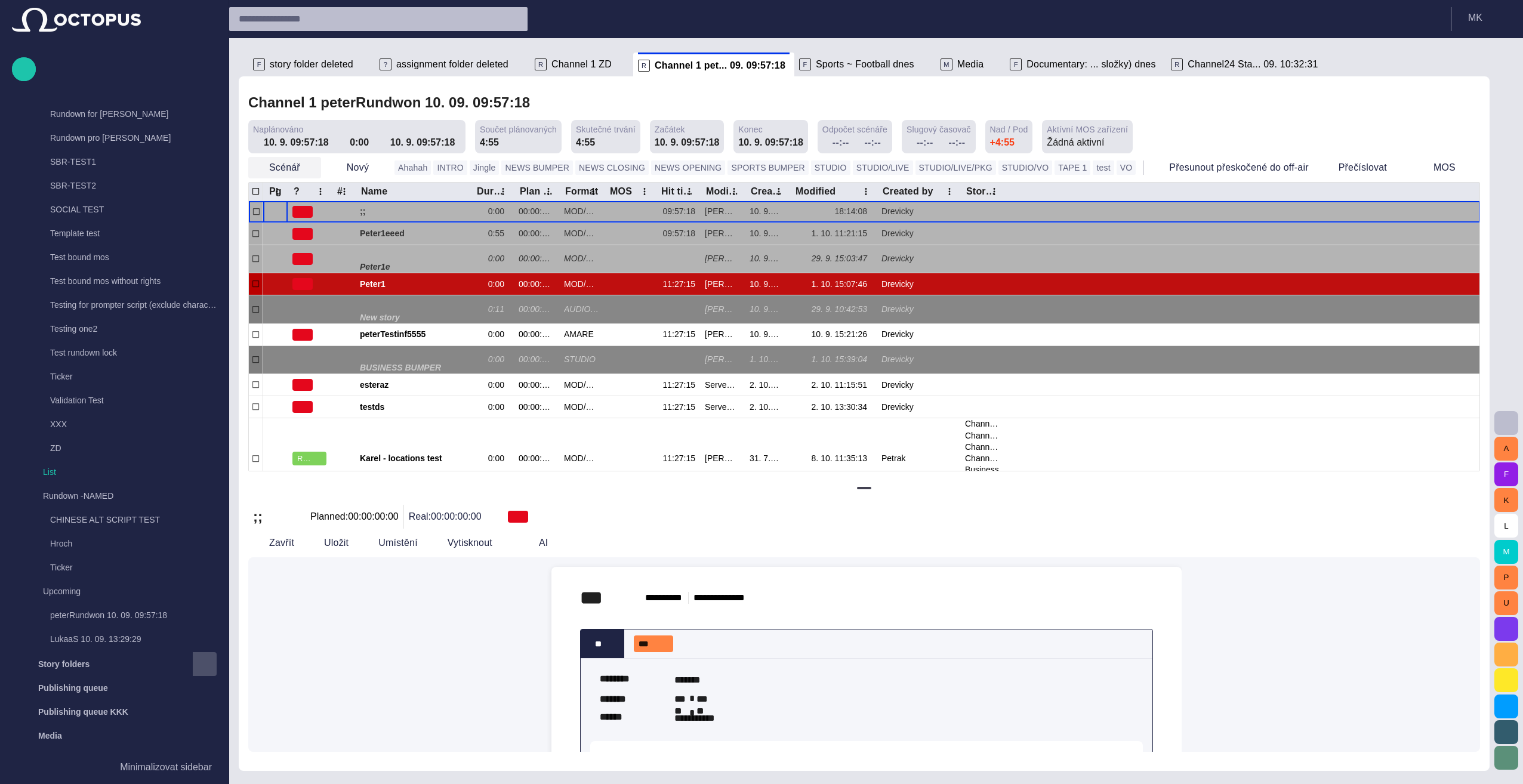
click at [306, 166] on span "button" at bounding box center [311, 167] width 12 height 12
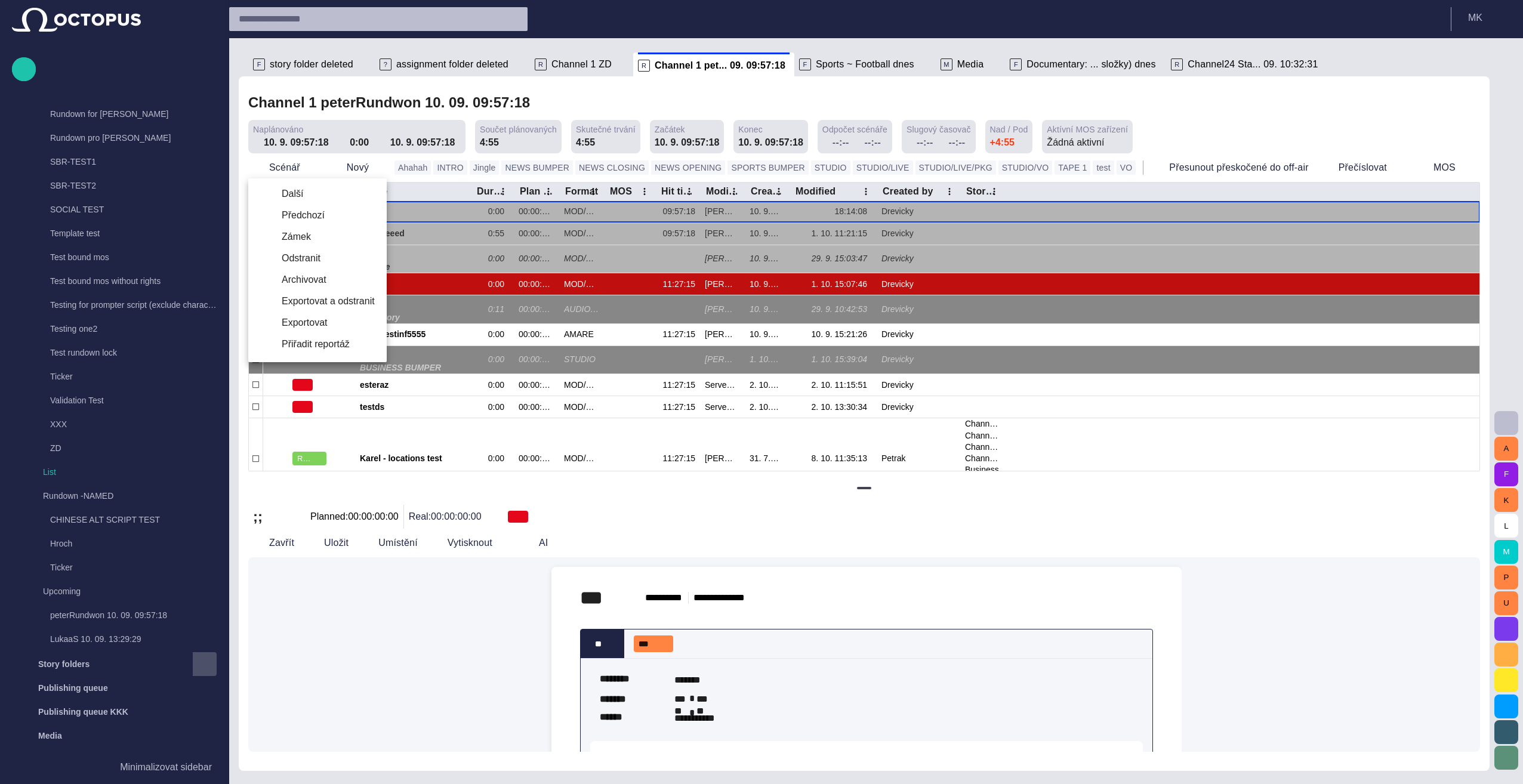
click at [295, 217] on li "Předchozí" at bounding box center [317, 215] width 138 height 21
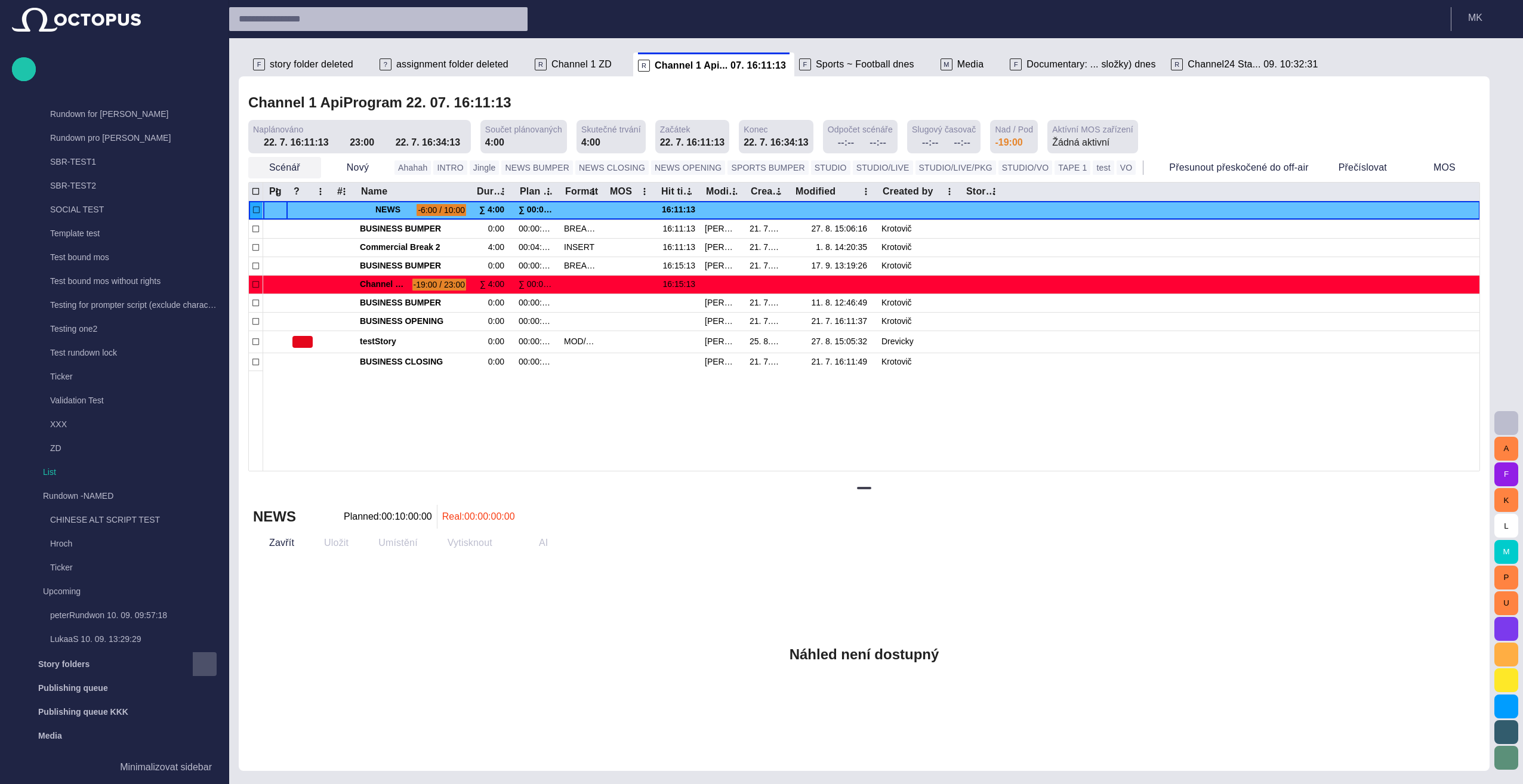
click at [305, 166] on span "button" at bounding box center [311, 167] width 12 height 12
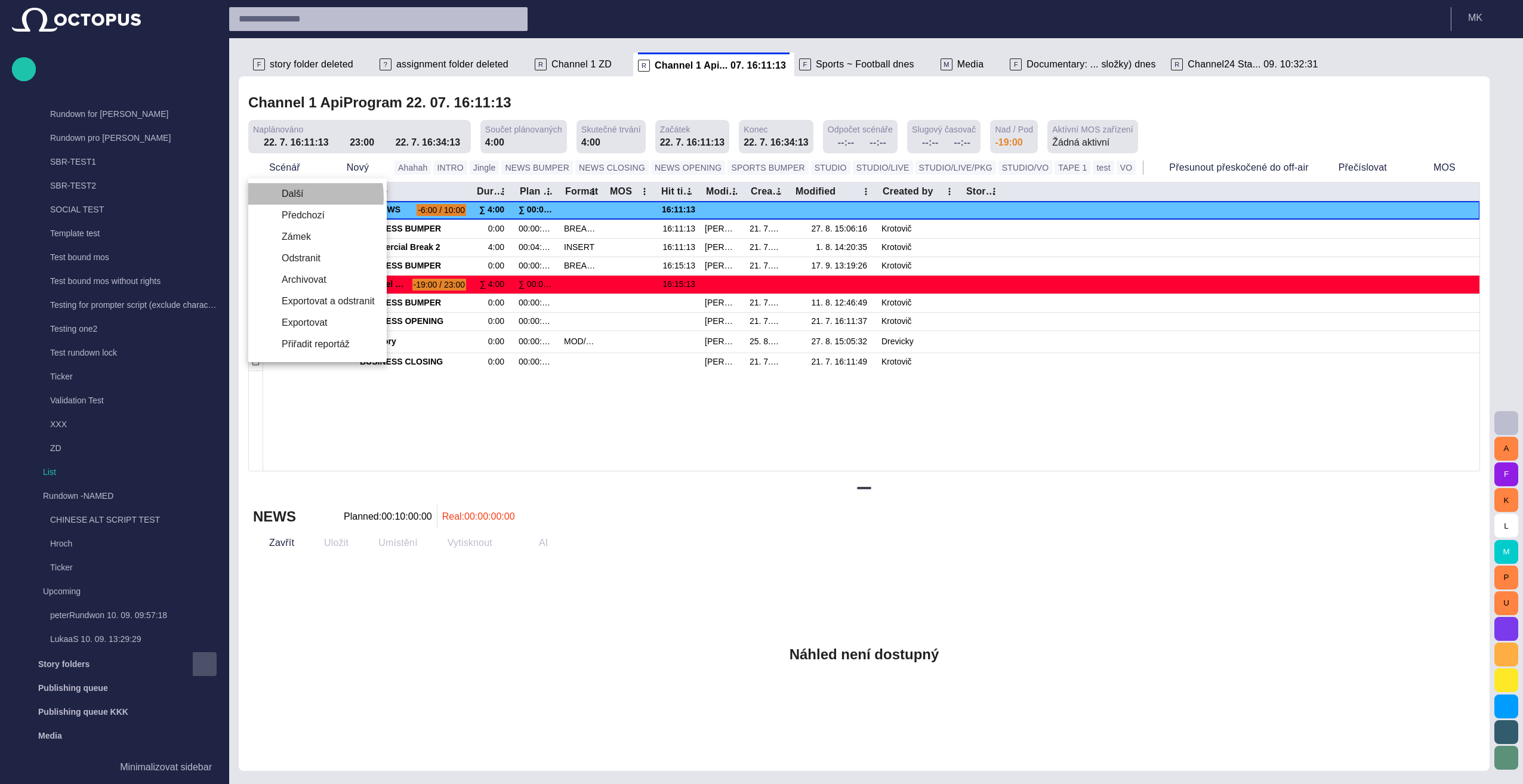
click at [297, 197] on li "Další" at bounding box center [317, 194] width 138 height 21
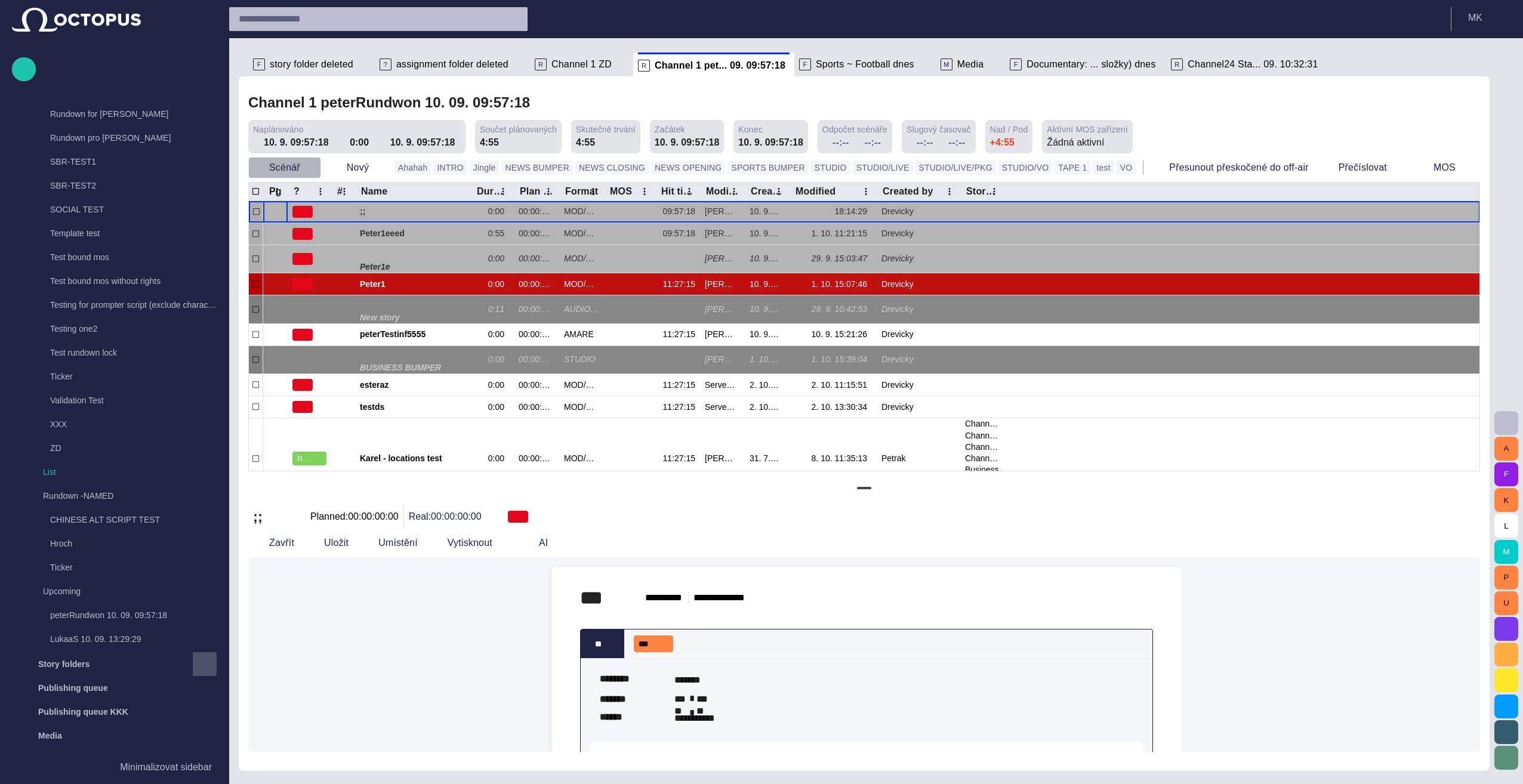
click at [307, 167] on span "button" at bounding box center [311, 167] width 12 height 12
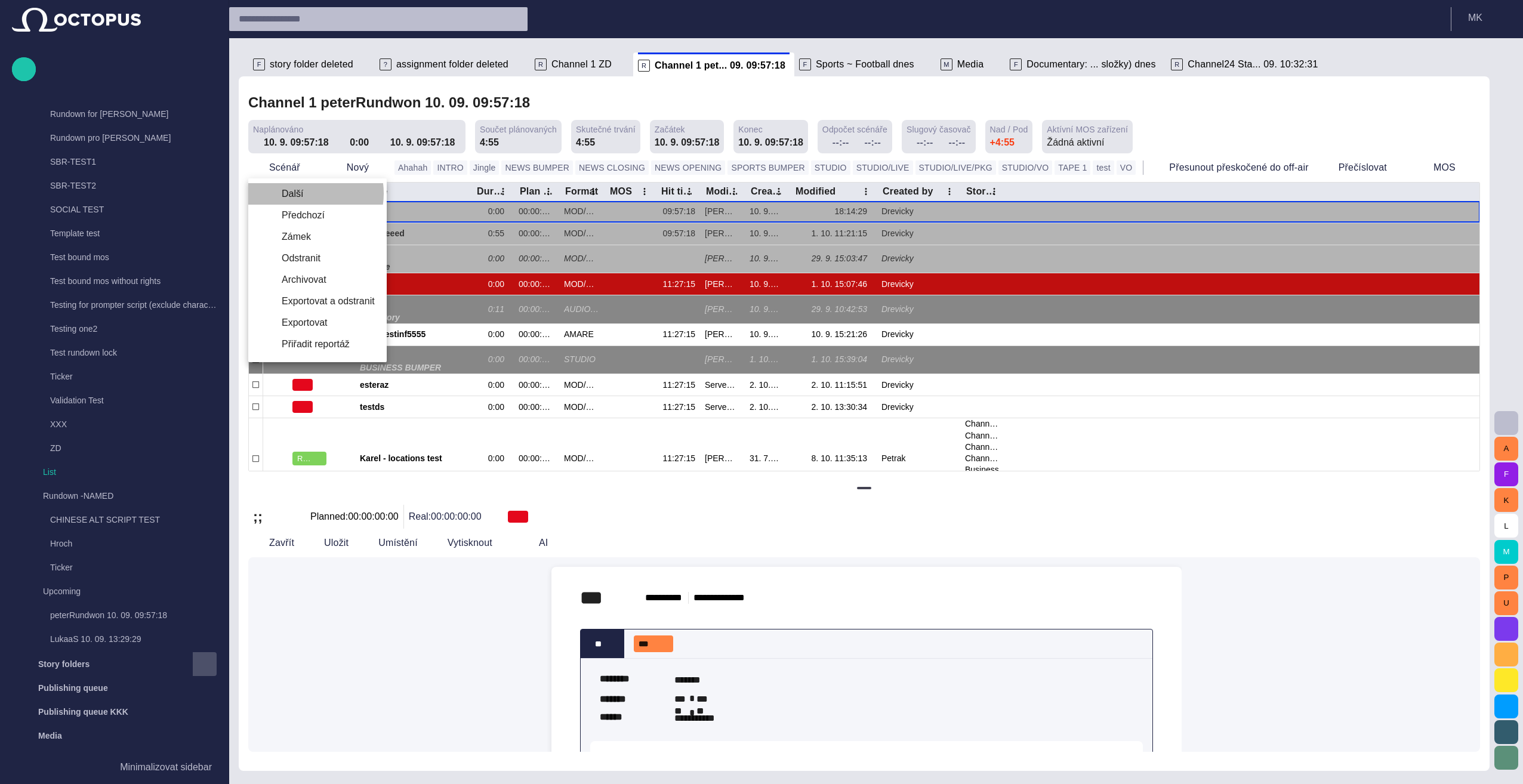
click at [306, 193] on li "Další" at bounding box center [317, 194] width 138 height 21
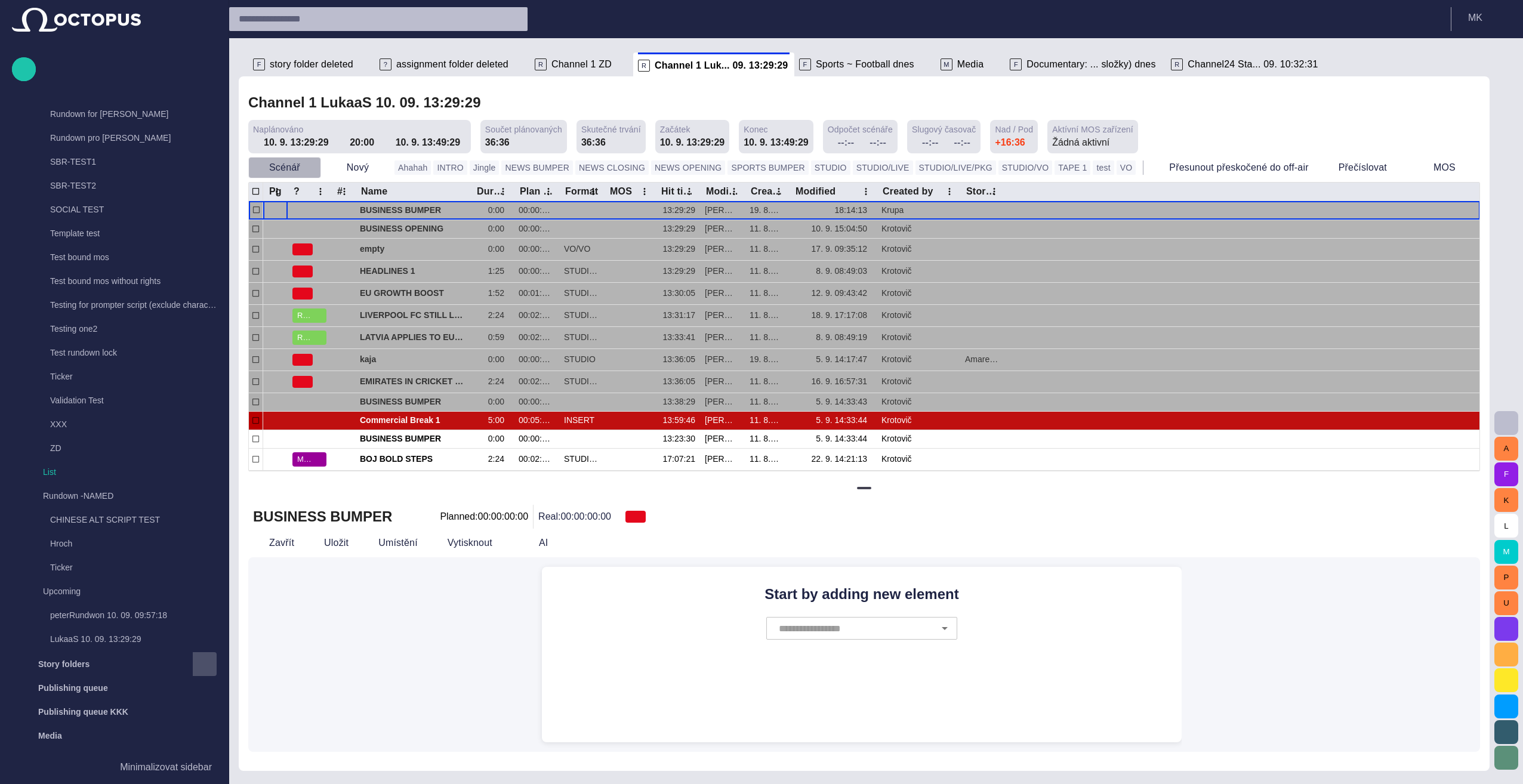
click at [307, 167] on span "button" at bounding box center [311, 167] width 12 height 12
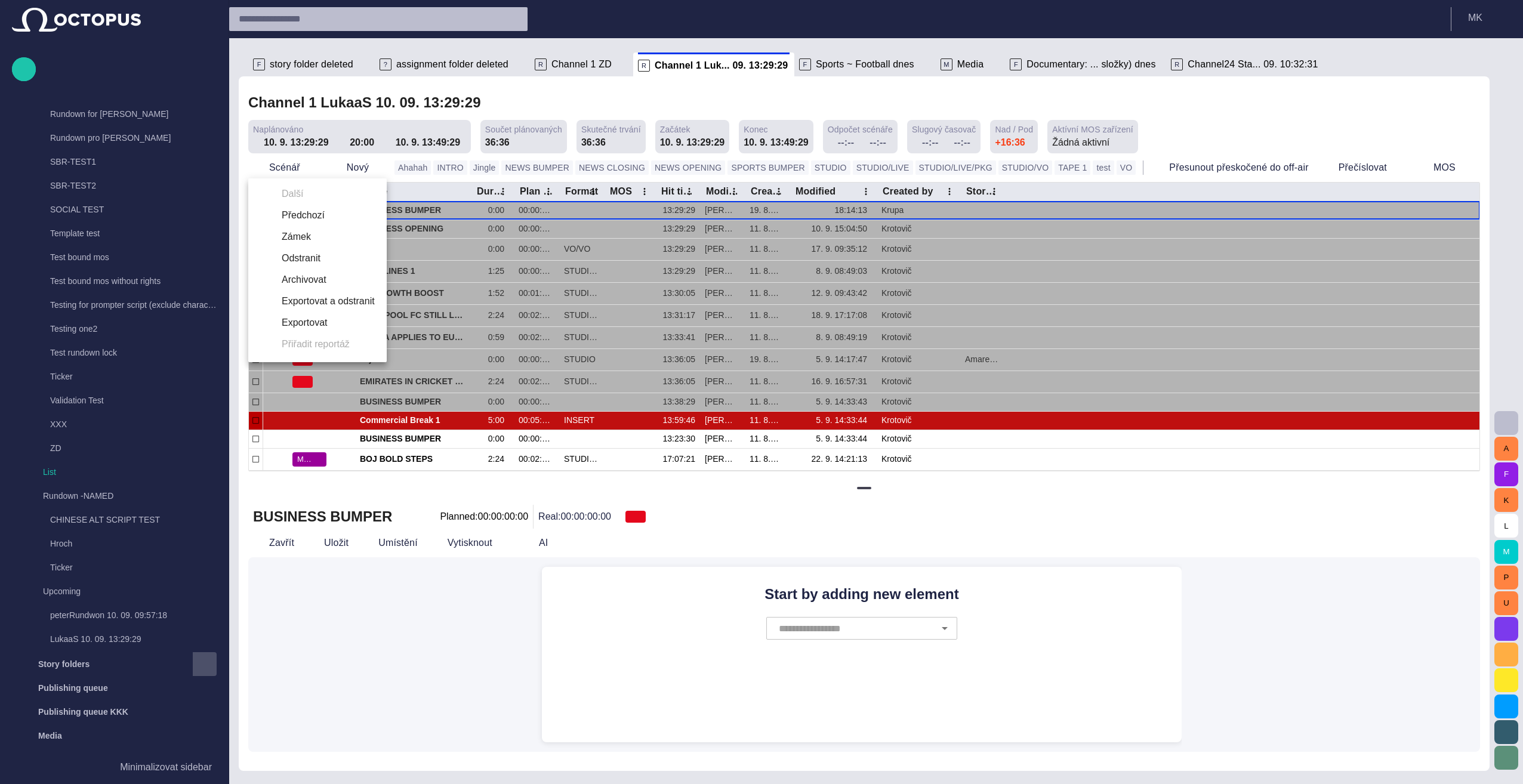
click at [307, 216] on li "Předchozí" at bounding box center [317, 215] width 138 height 21
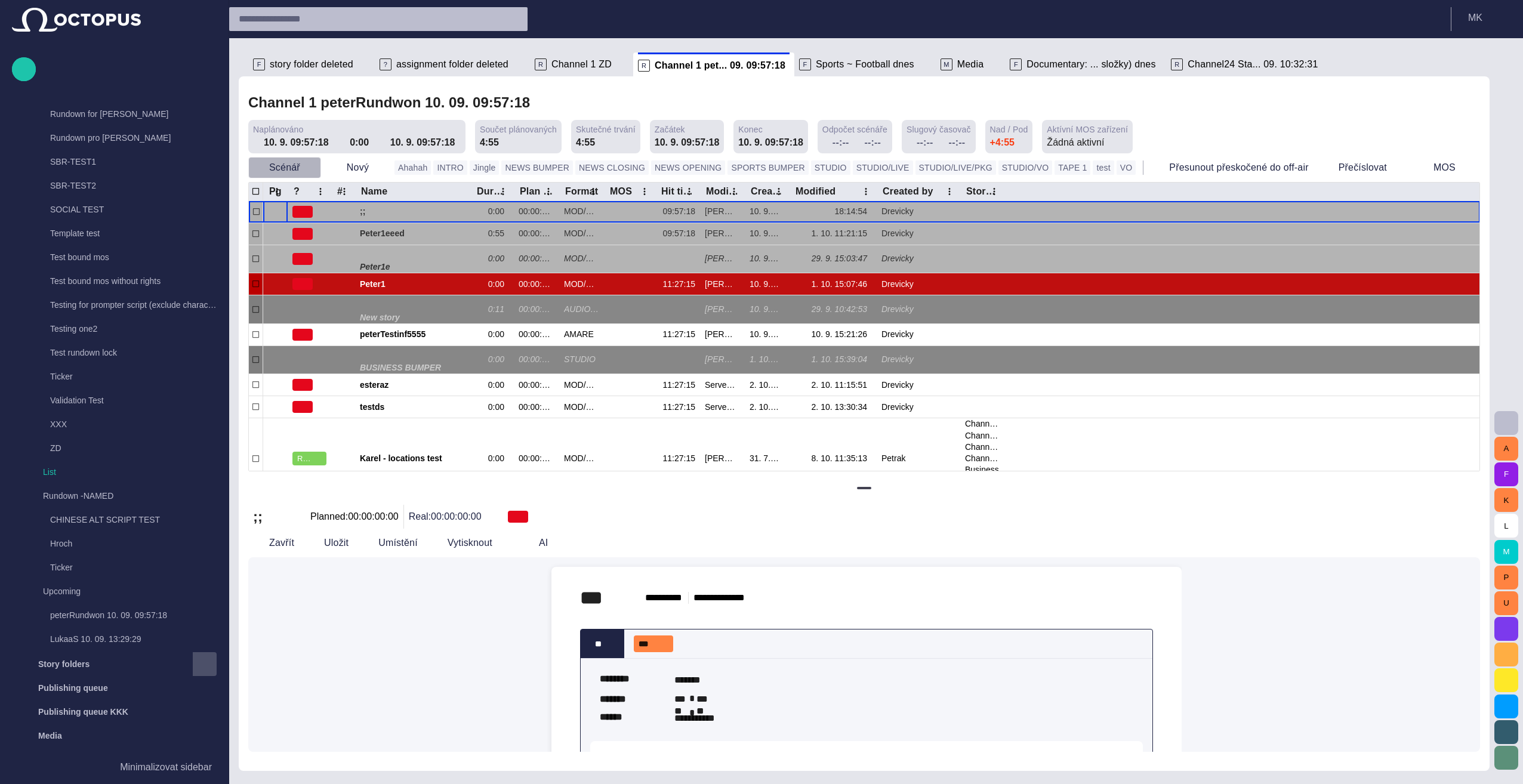
click at [309, 167] on span "button" at bounding box center [311, 167] width 12 height 12
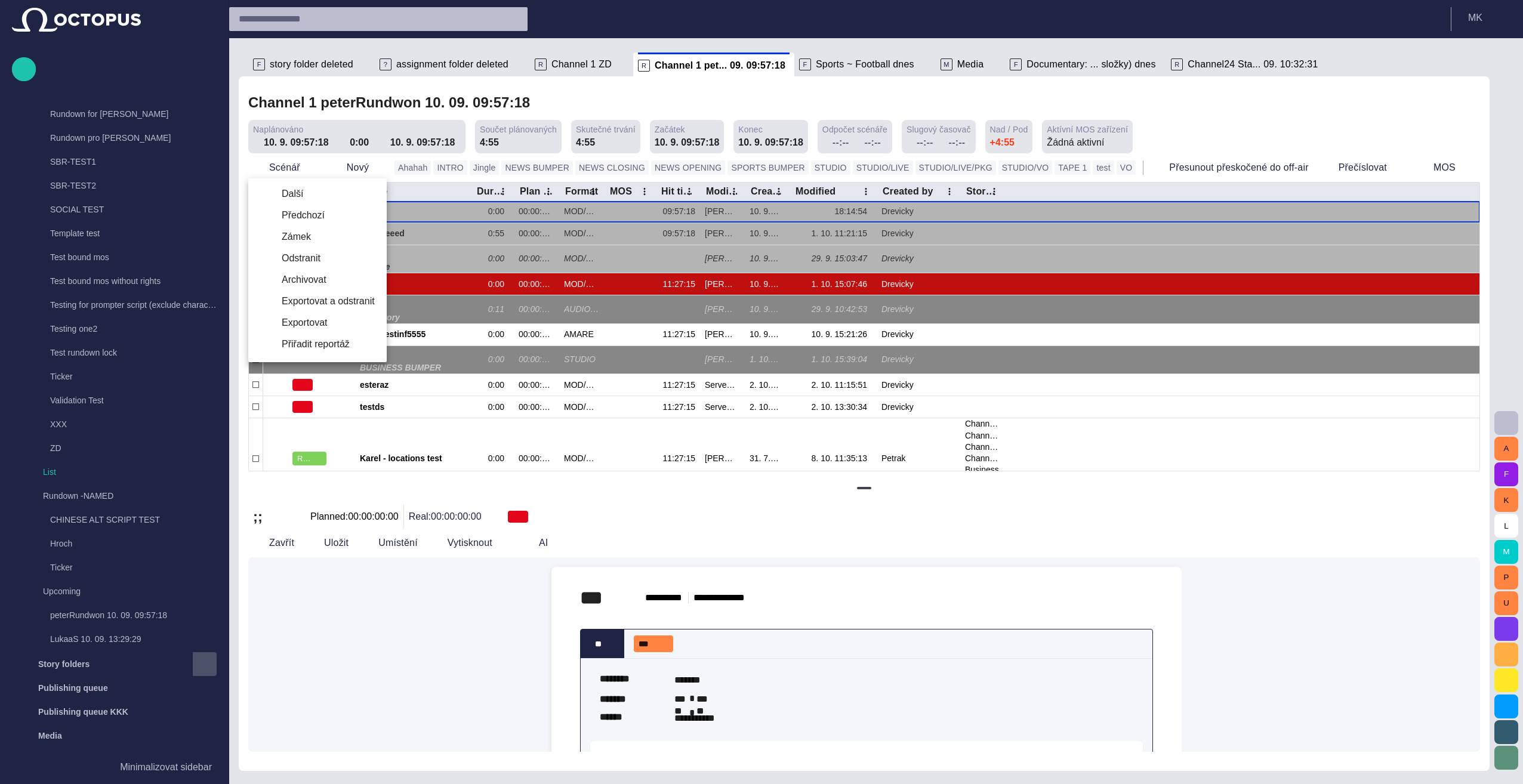
click at [284, 214] on li "Předchozí" at bounding box center [317, 215] width 138 height 21
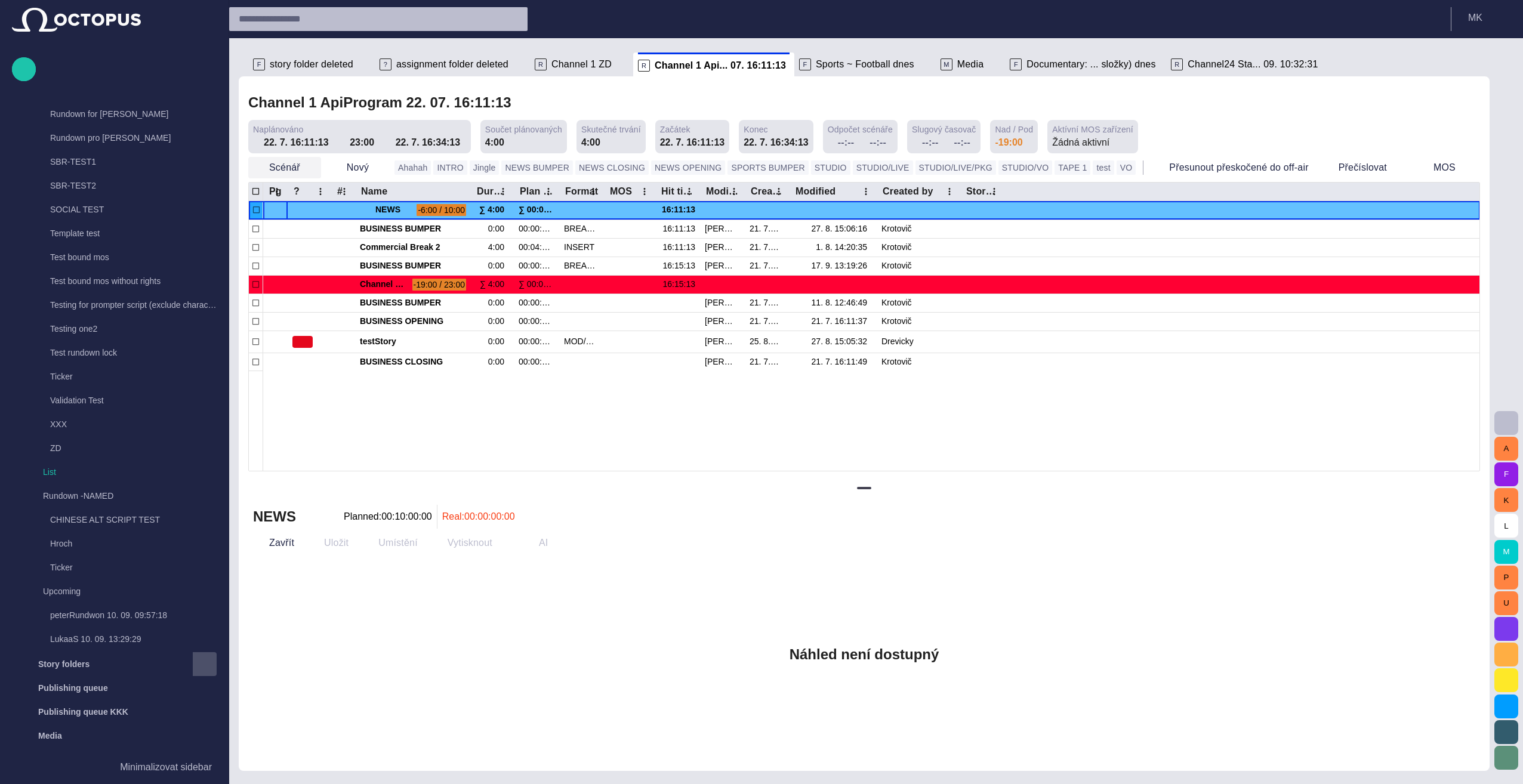
click at [307, 167] on span "button" at bounding box center [311, 167] width 12 height 12
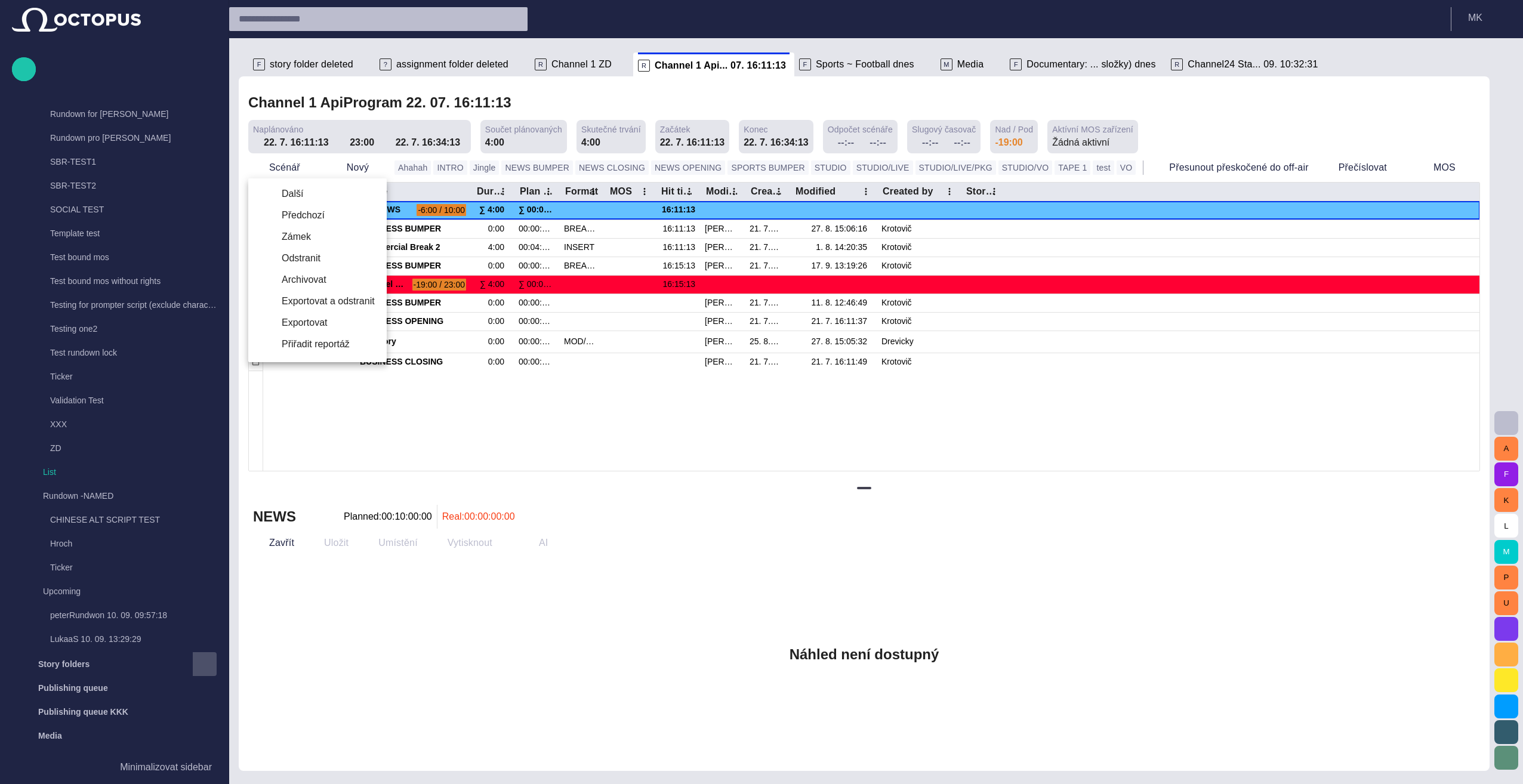
click at [370, 445] on div at bounding box center [762, 392] width 1523 height 784
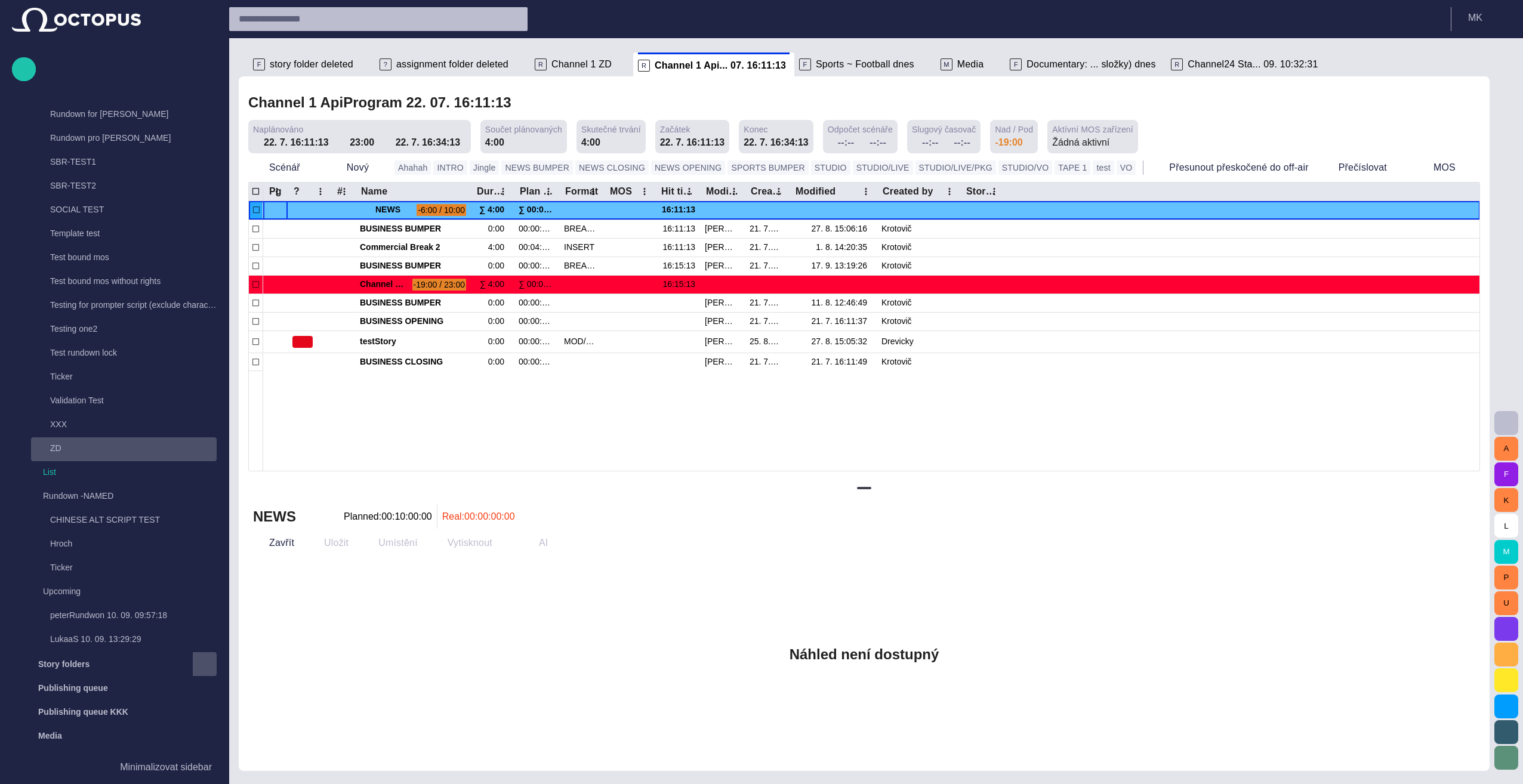
drag, startPoint x: 212, startPoint y: 495, endPoint x: 212, endPoint y: 450, distance: 45.0
click at [212, 450] on div "Channel 24 Standic [PERSON_NAME] 3 14. 09. 13:30 Channel 2 Channel 1 LukaaS 10.…" at bounding box center [118, 150] width 197 height 1003
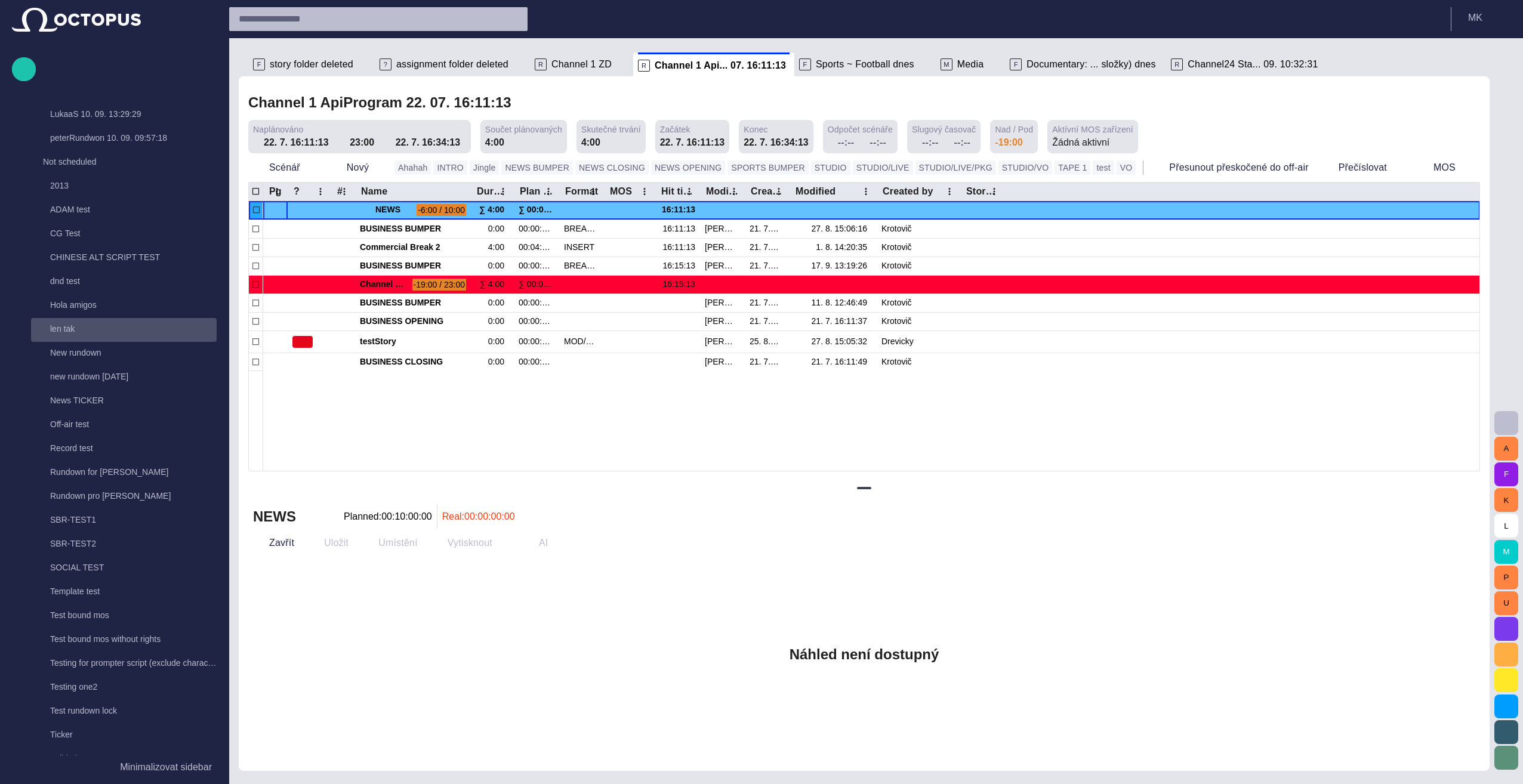
scroll to position [0, 0]
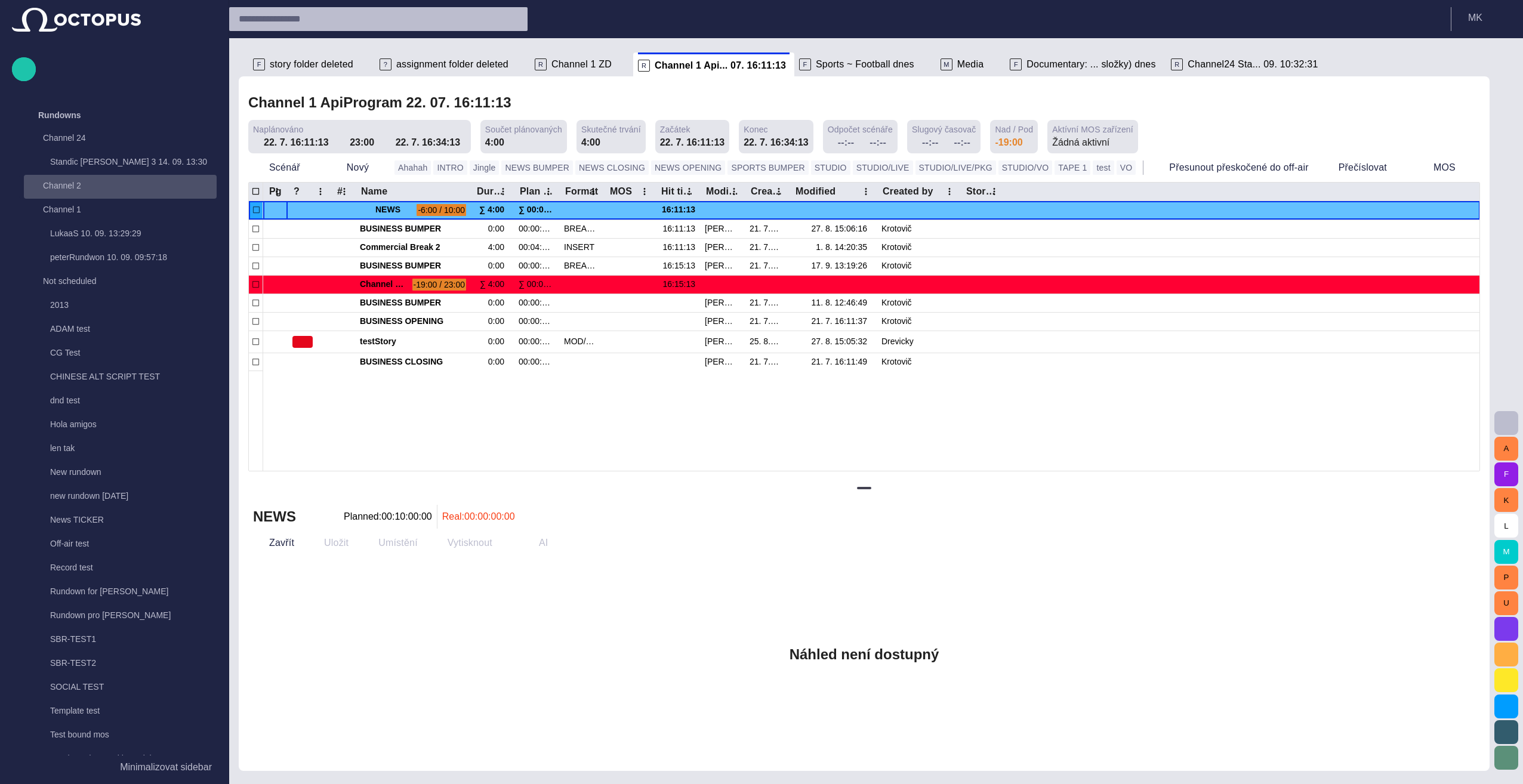
click at [203, 183] on span "main menu" at bounding box center [205, 187] width 10 height 10
click at [306, 168] on span "button" at bounding box center [311, 167] width 12 height 12
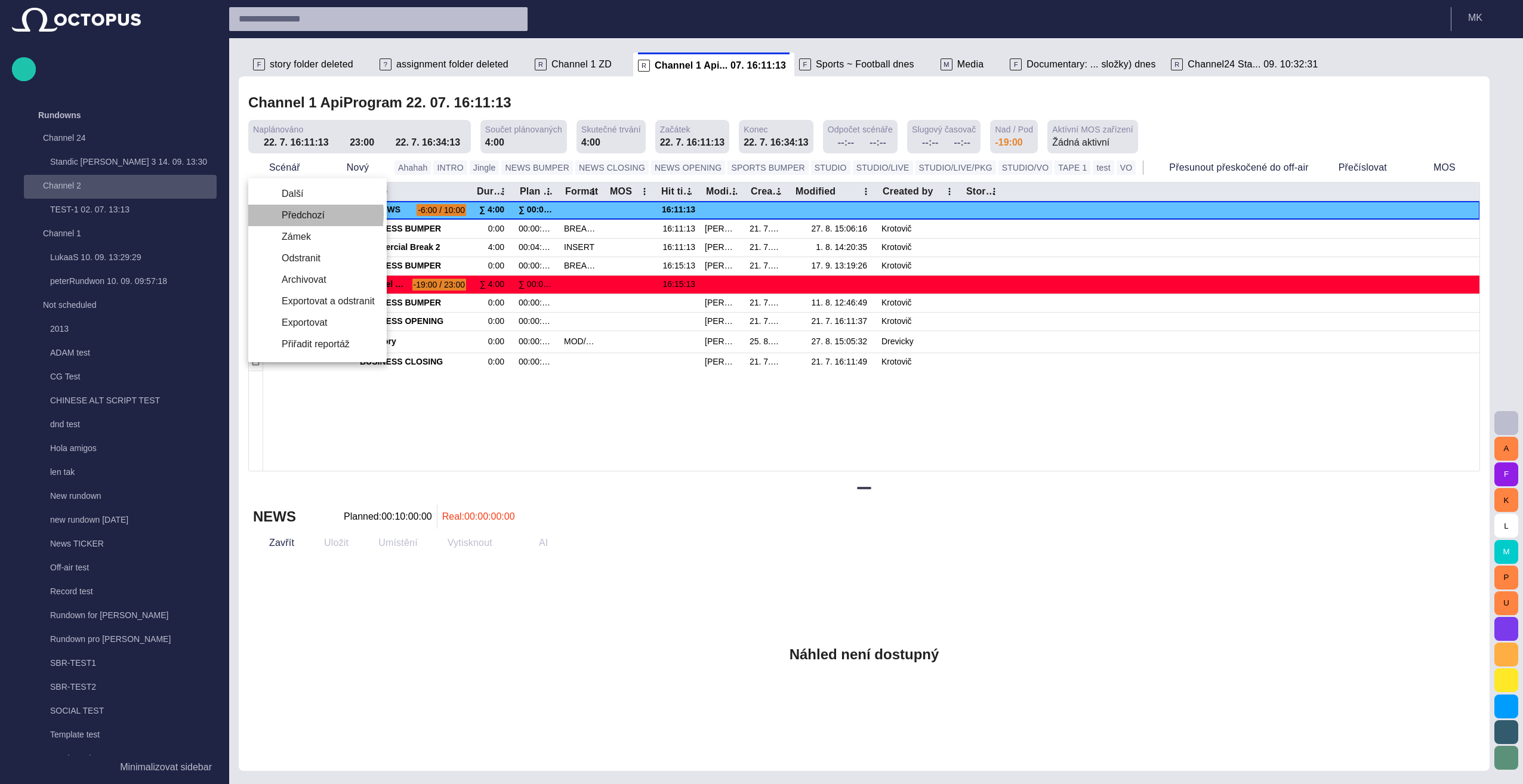
click at [288, 214] on li "Předchozí" at bounding box center [317, 215] width 138 height 21
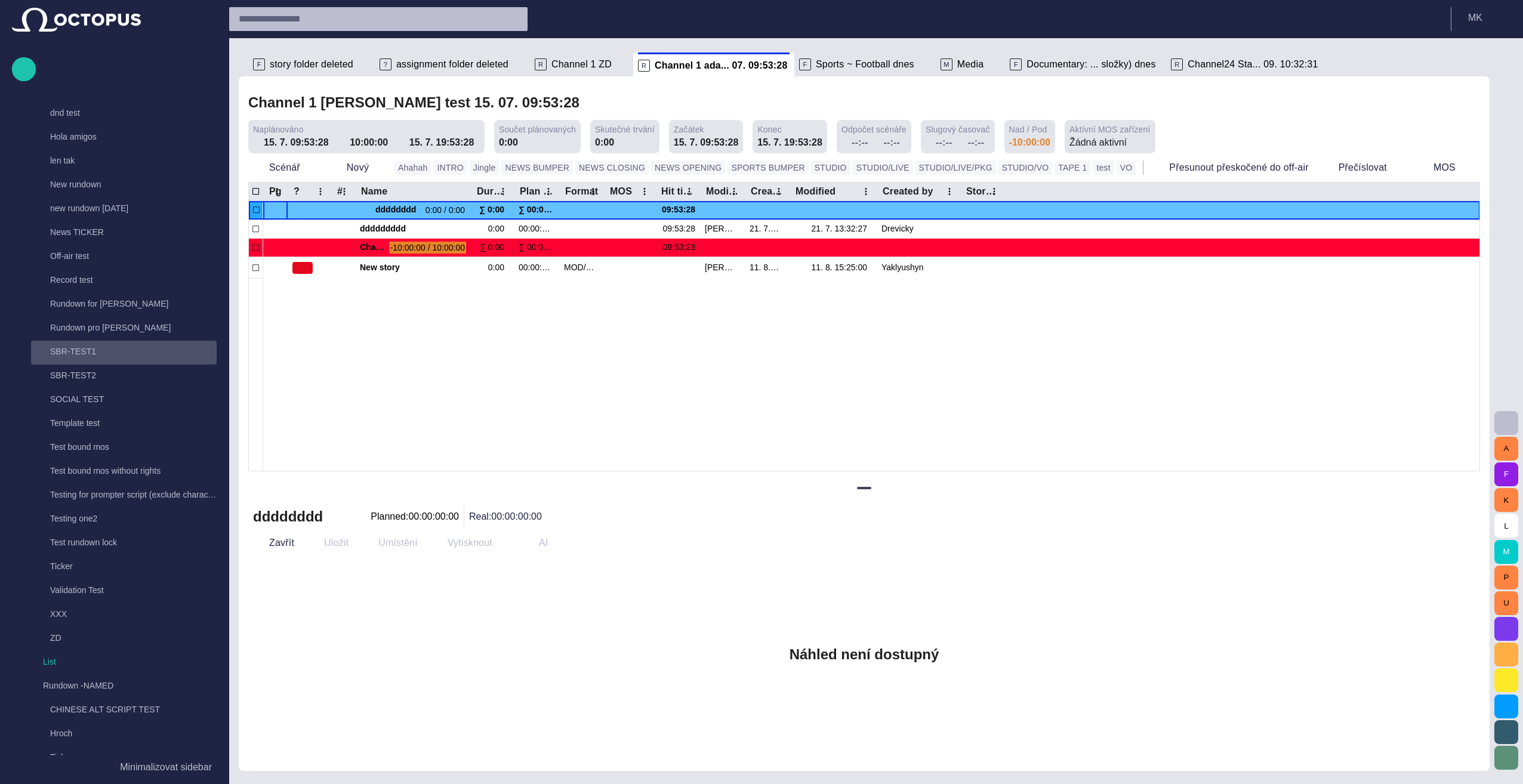
scroll to position [478, 0]
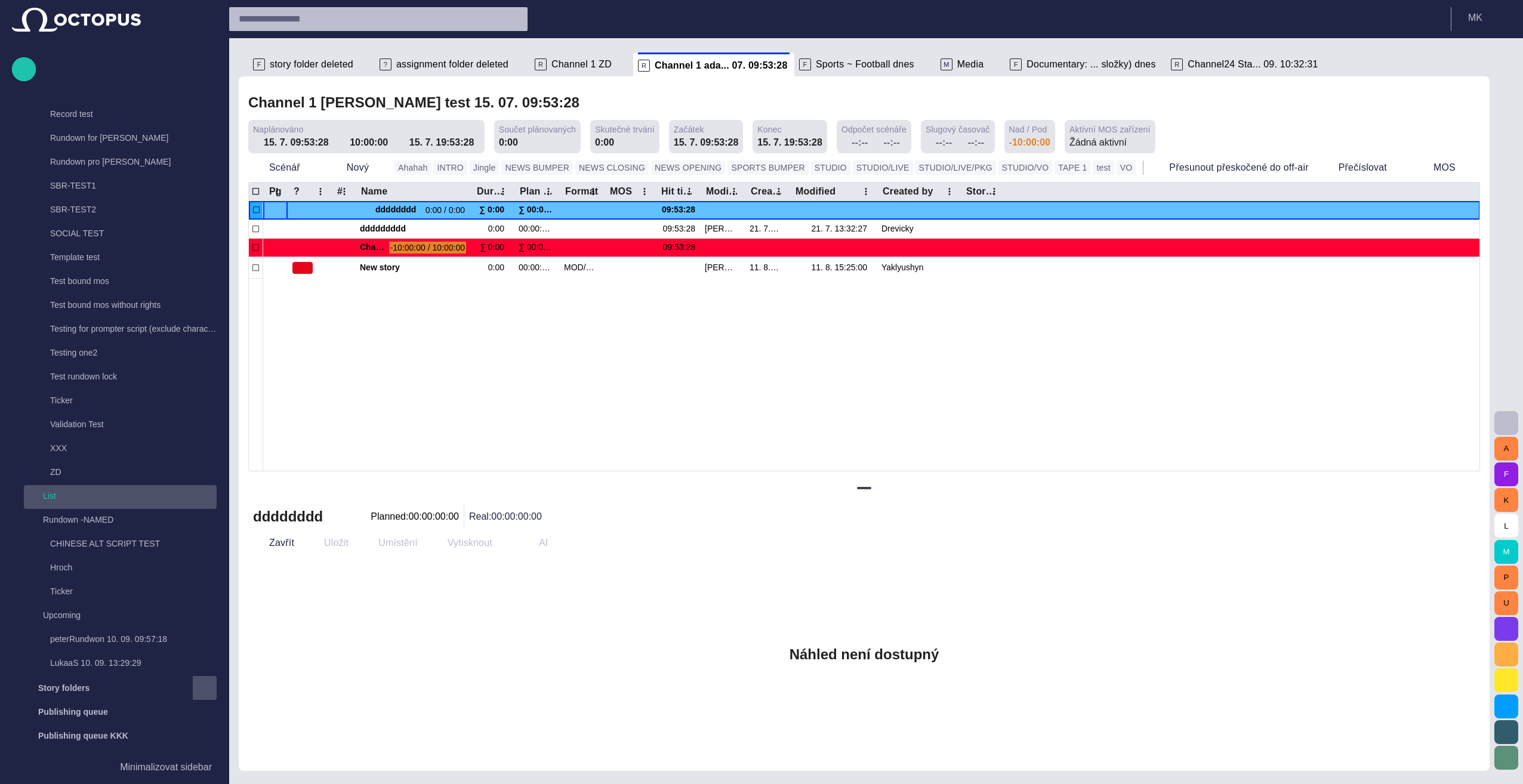
click at [53, 492] on p "List" at bounding box center [130, 495] width 174 height 12
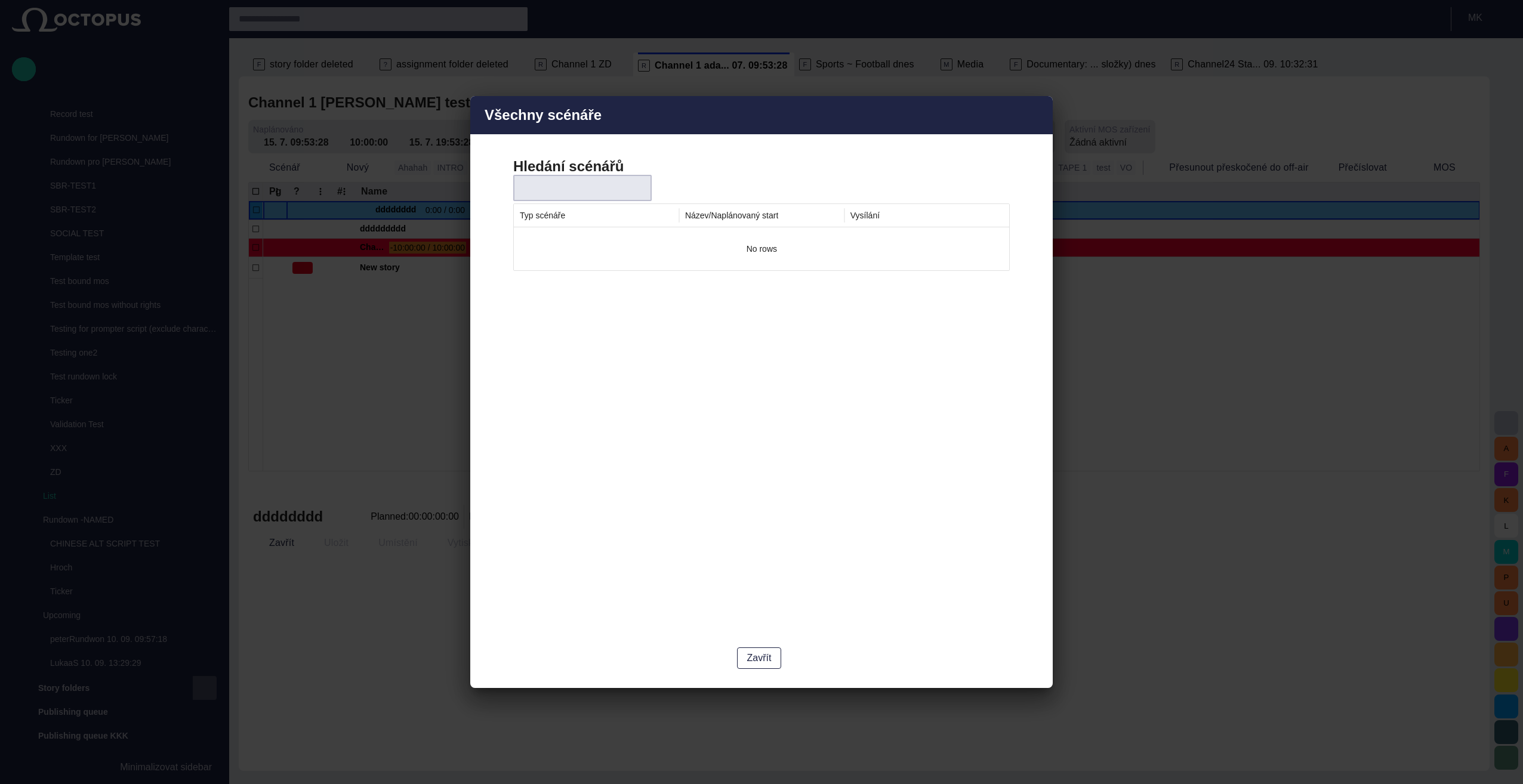
click at [559, 192] on input "text" at bounding box center [569, 188] width 91 height 12
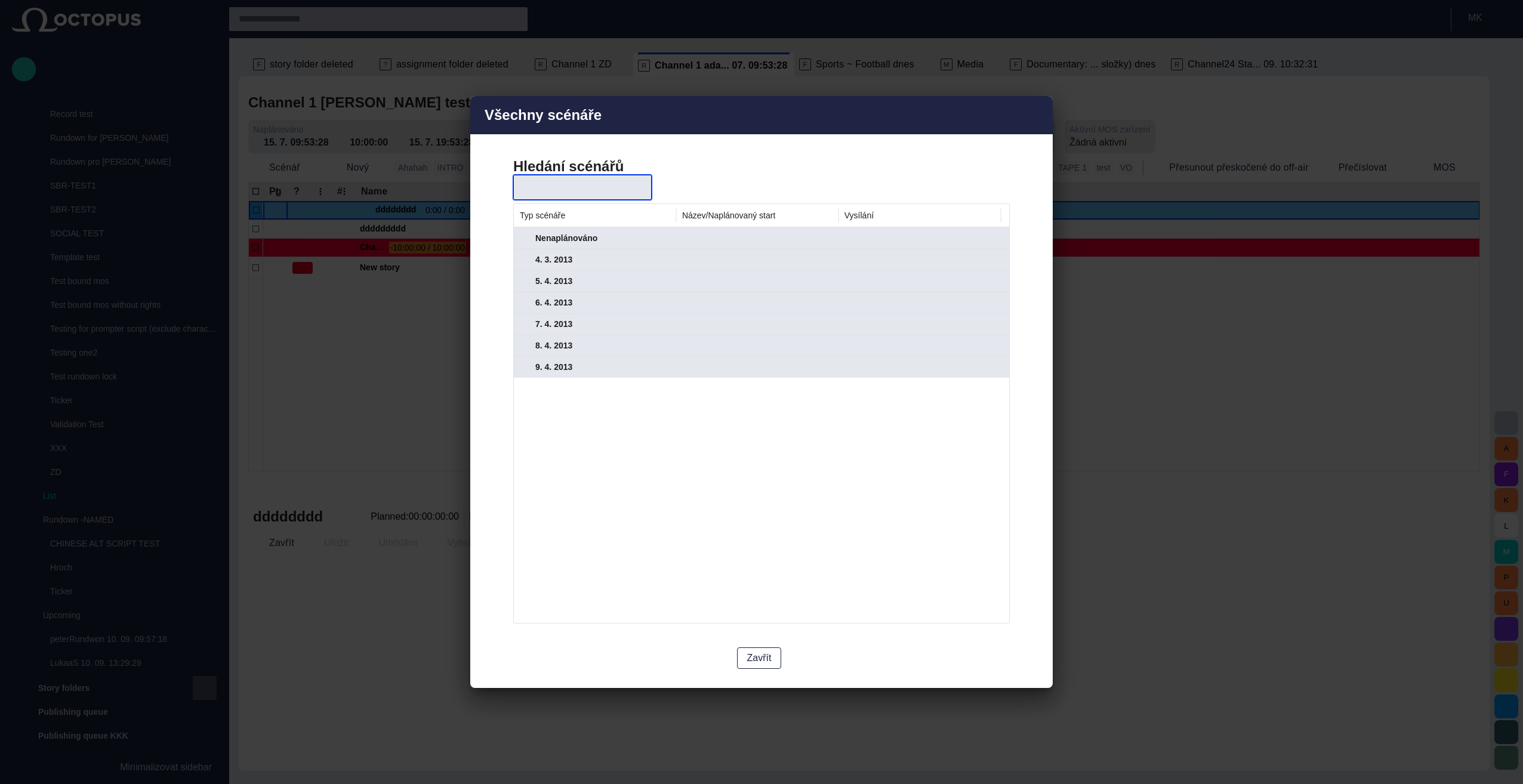
scroll to position [0, 0]
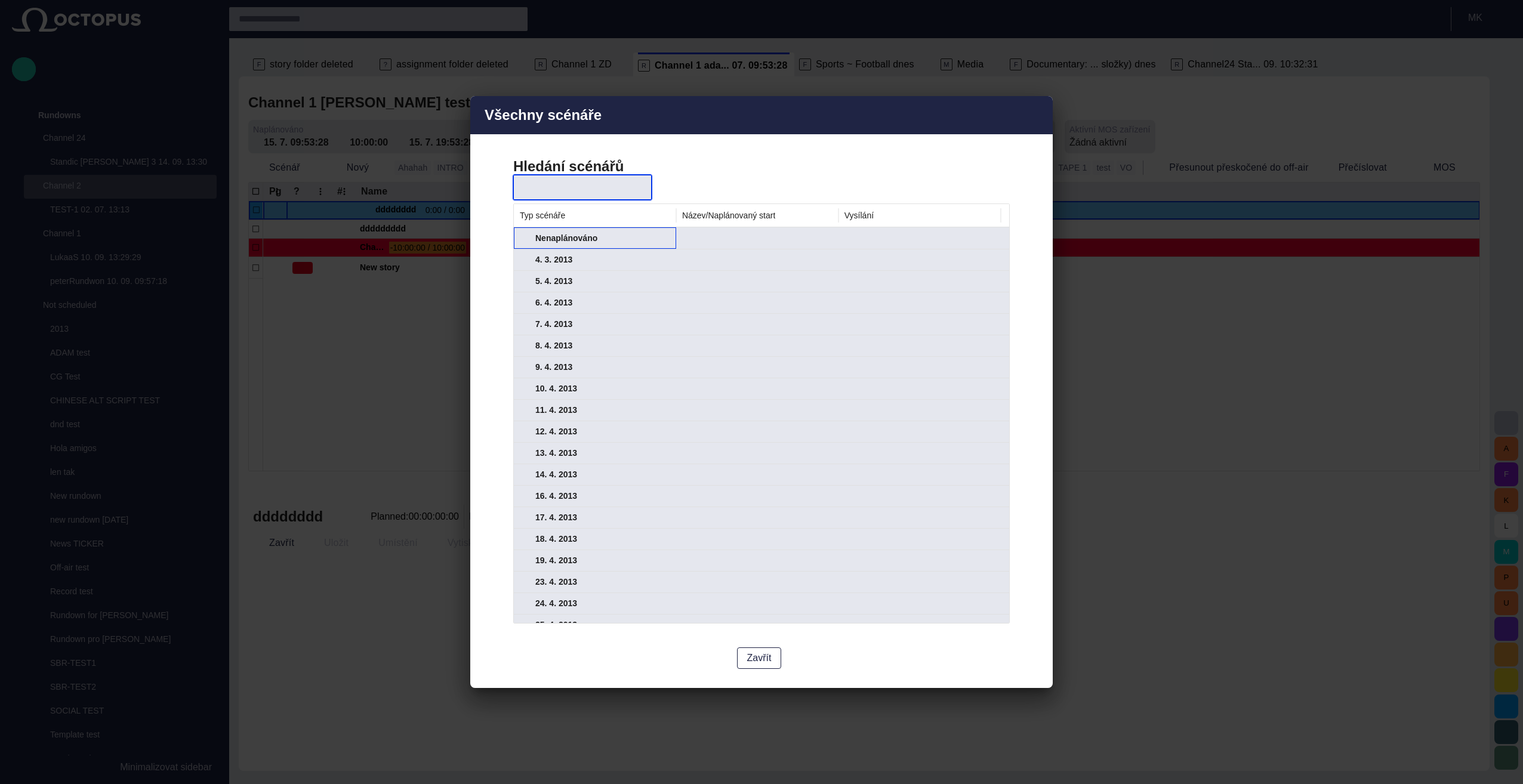
click at [523, 237] on span at bounding box center [524, 238] width 10 height 10
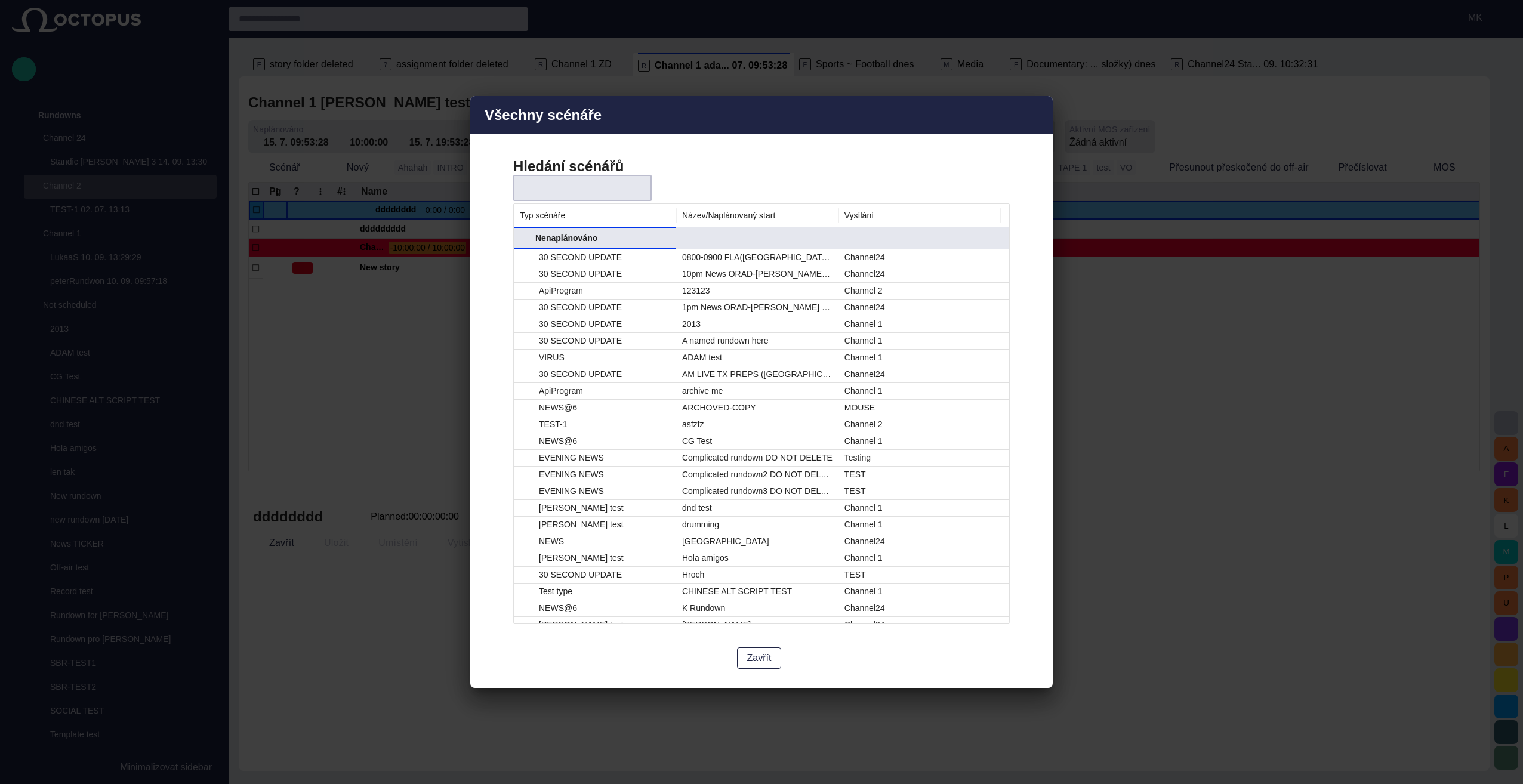
click at [523, 237] on span at bounding box center [524, 238] width 10 height 10
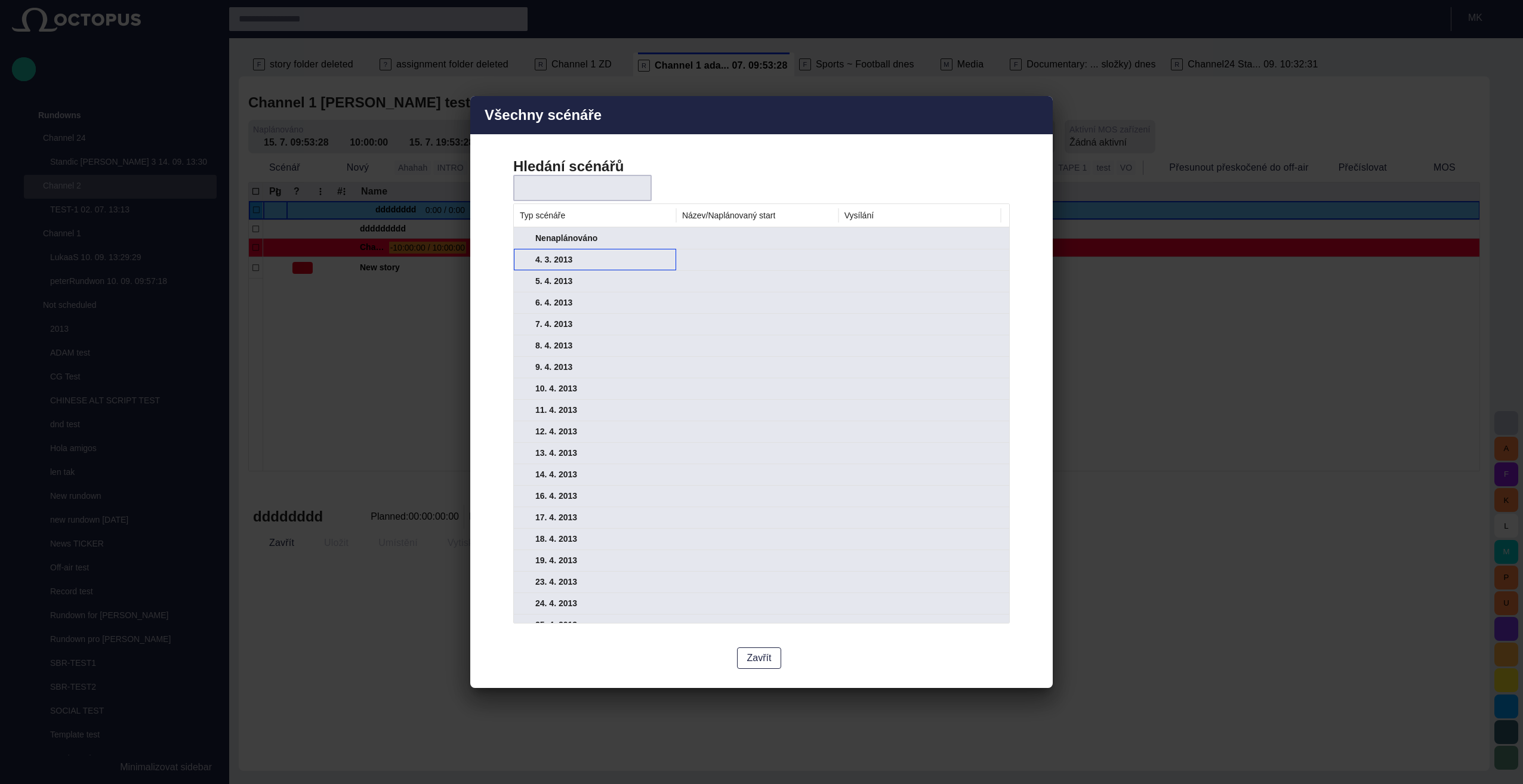
click at [526, 257] on span at bounding box center [524, 260] width 10 height 10
click at [524, 281] on span at bounding box center [524, 282] width 10 height 10
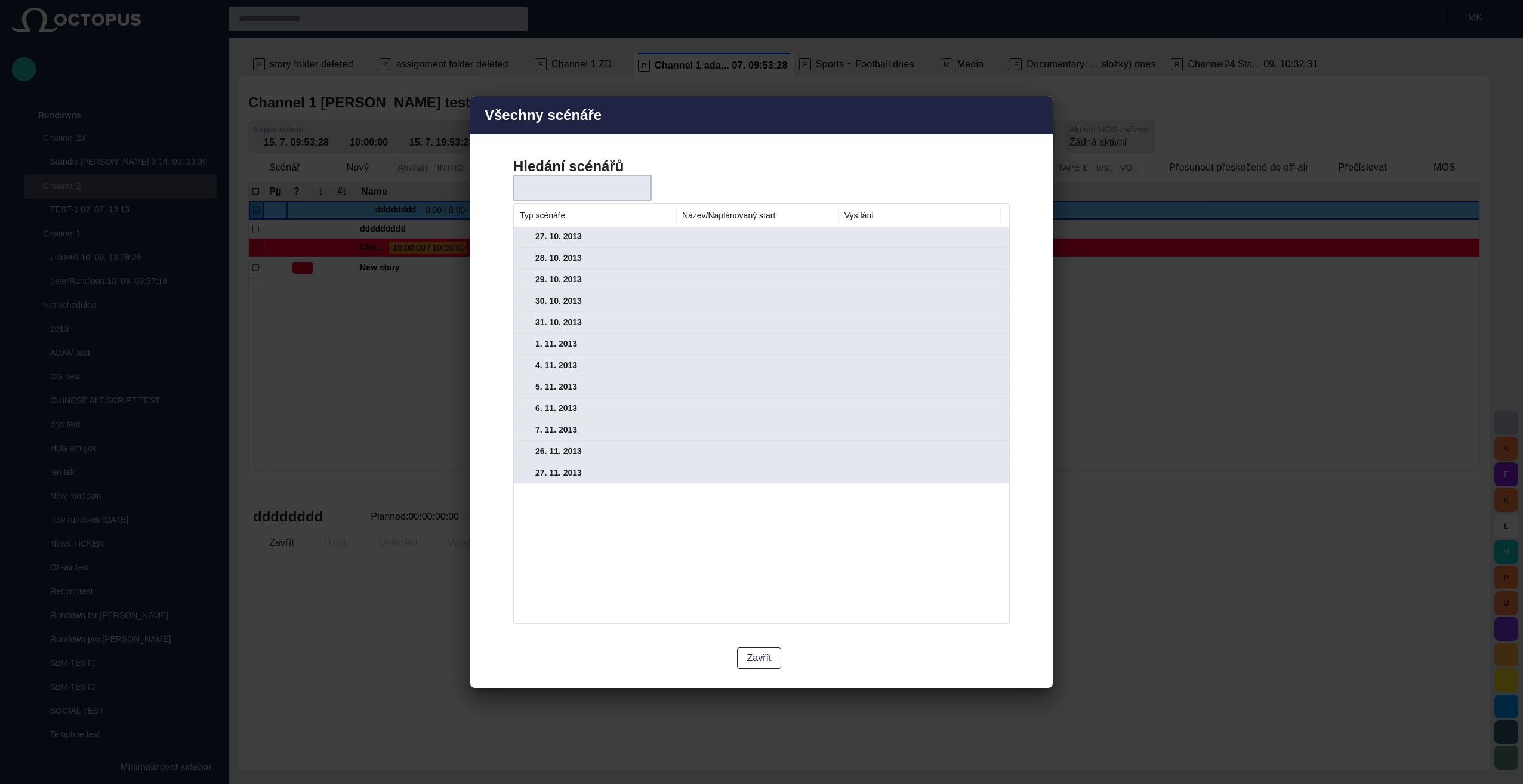
scroll to position [2700, 0]
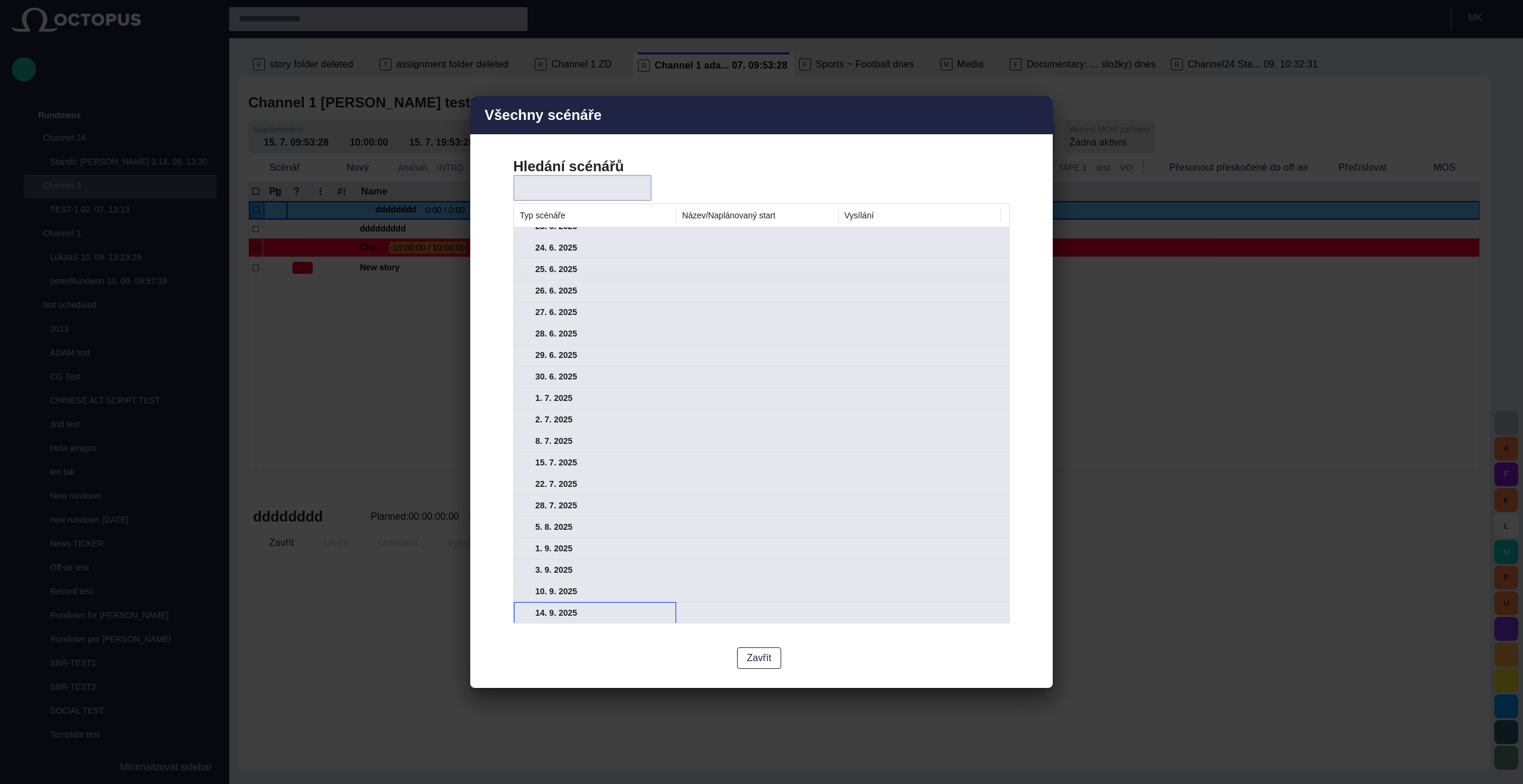
click at [523, 611] on span at bounding box center [524, 614] width 10 height 10
click at [523, 587] on span at bounding box center [524, 590] width 10 height 10
click at [524, 591] on span at bounding box center [524, 592] width 10 height 10
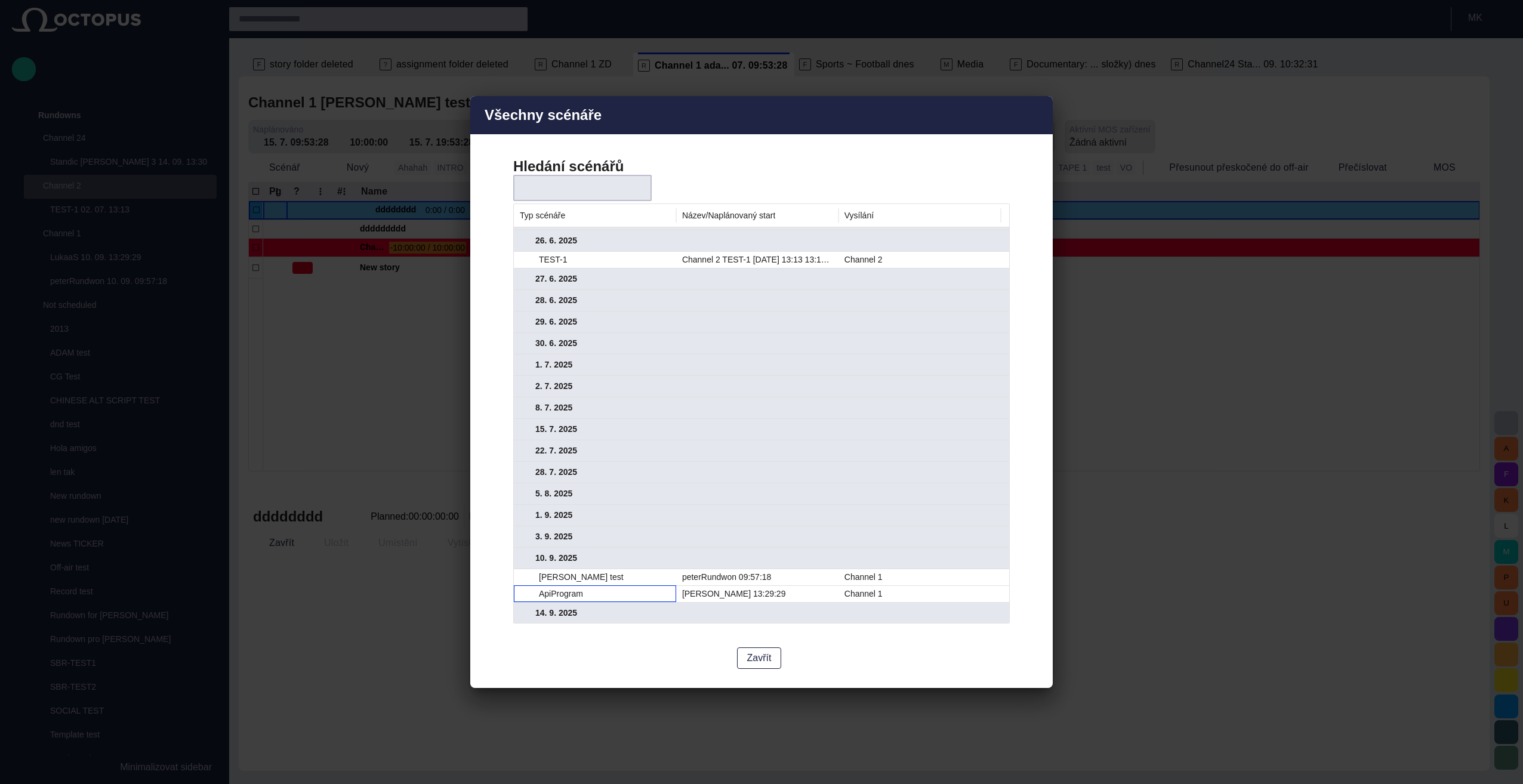
click at [578, 590] on div "ApiProgram" at bounding box center [604, 594] width 131 height 16
click at [590, 594] on div "ApiProgram" at bounding box center [604, 594] width 131 height 16
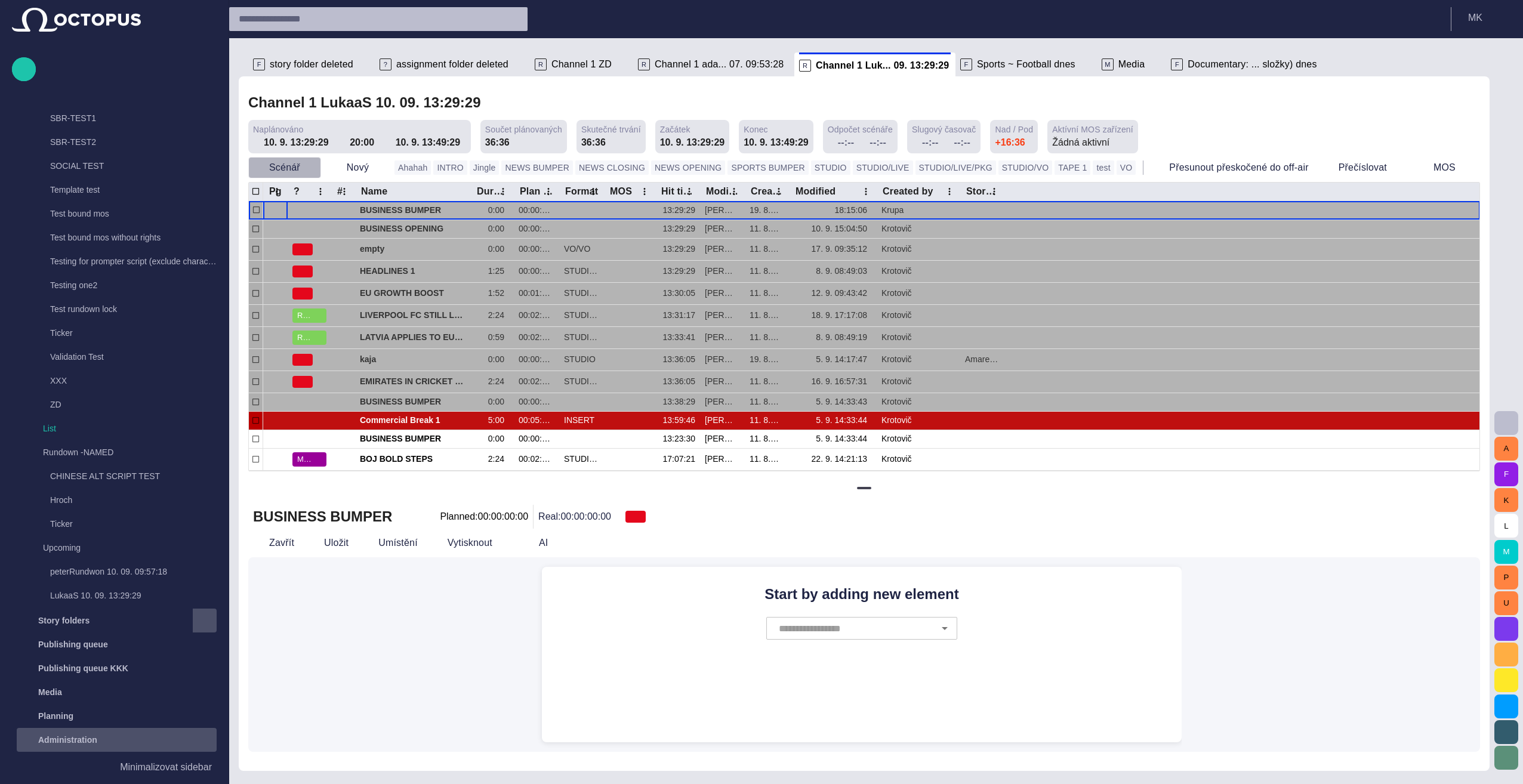
click at [306, 168] on span "button" at bounding box center [311, 167] width 12 height 12
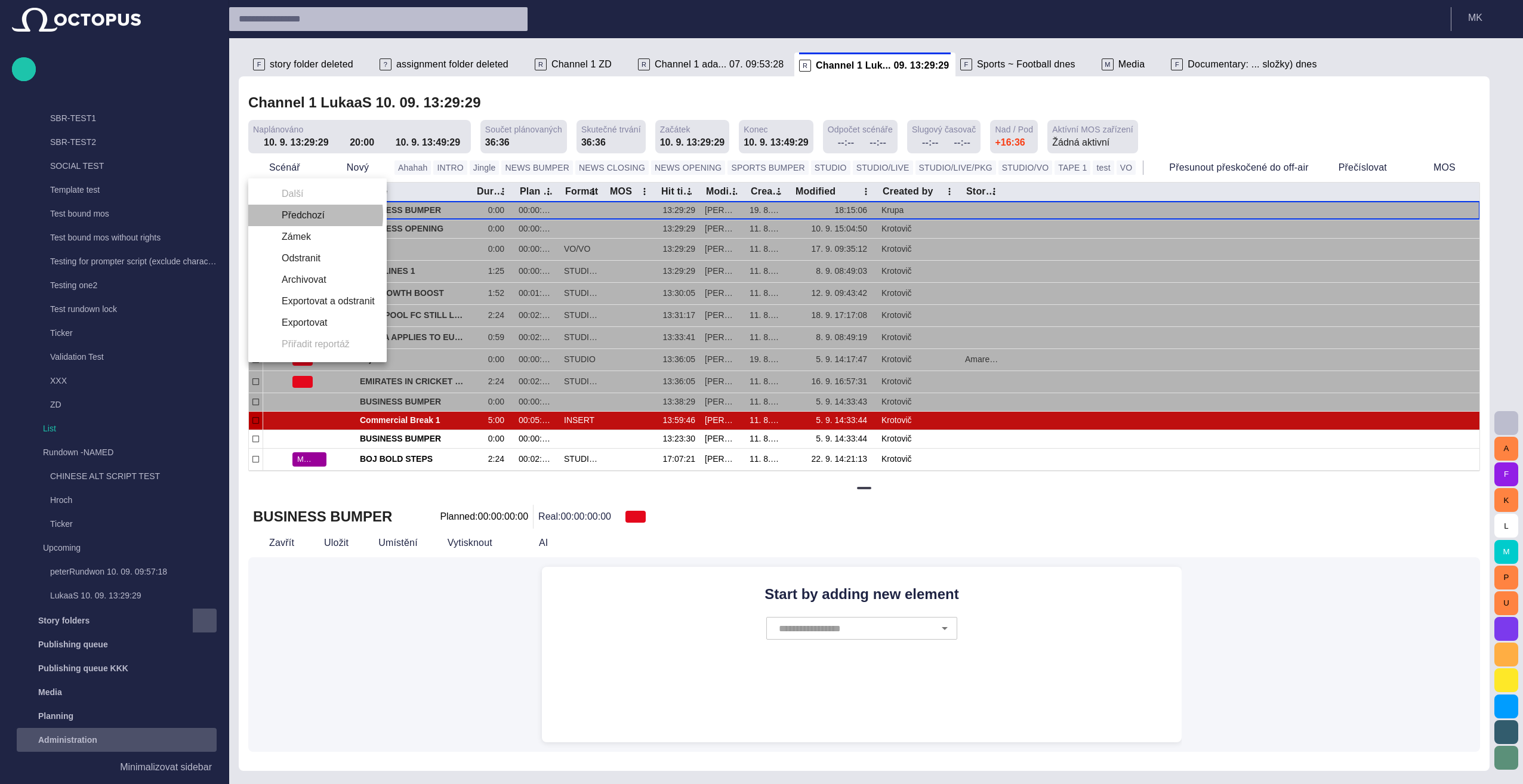
click at [299, 215] on li "Předchozí" at bounding box center [317, 215] width 138 height 21
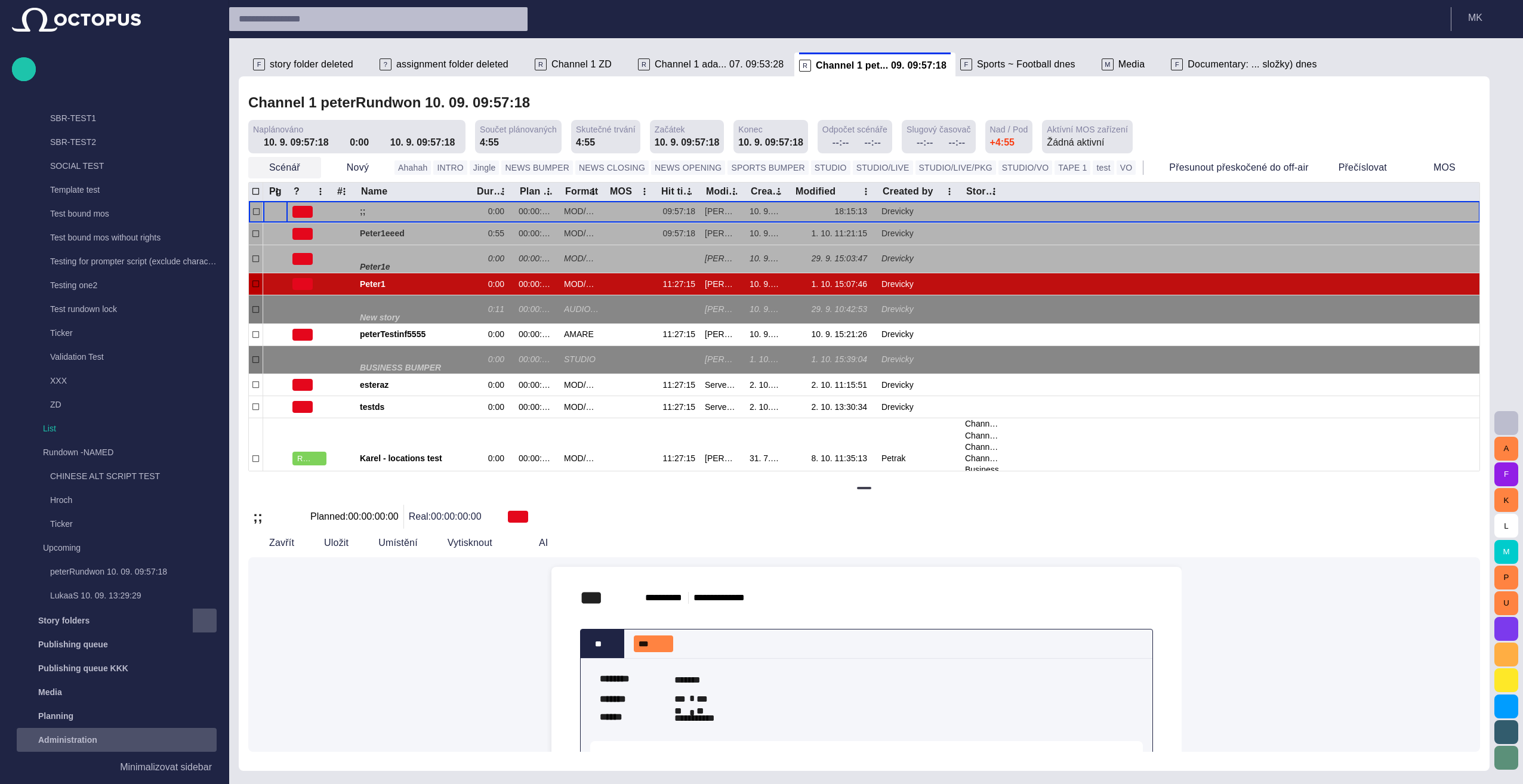
click at [306, 168] on span "button" at bounding box center [311, 167] width 12 height 12
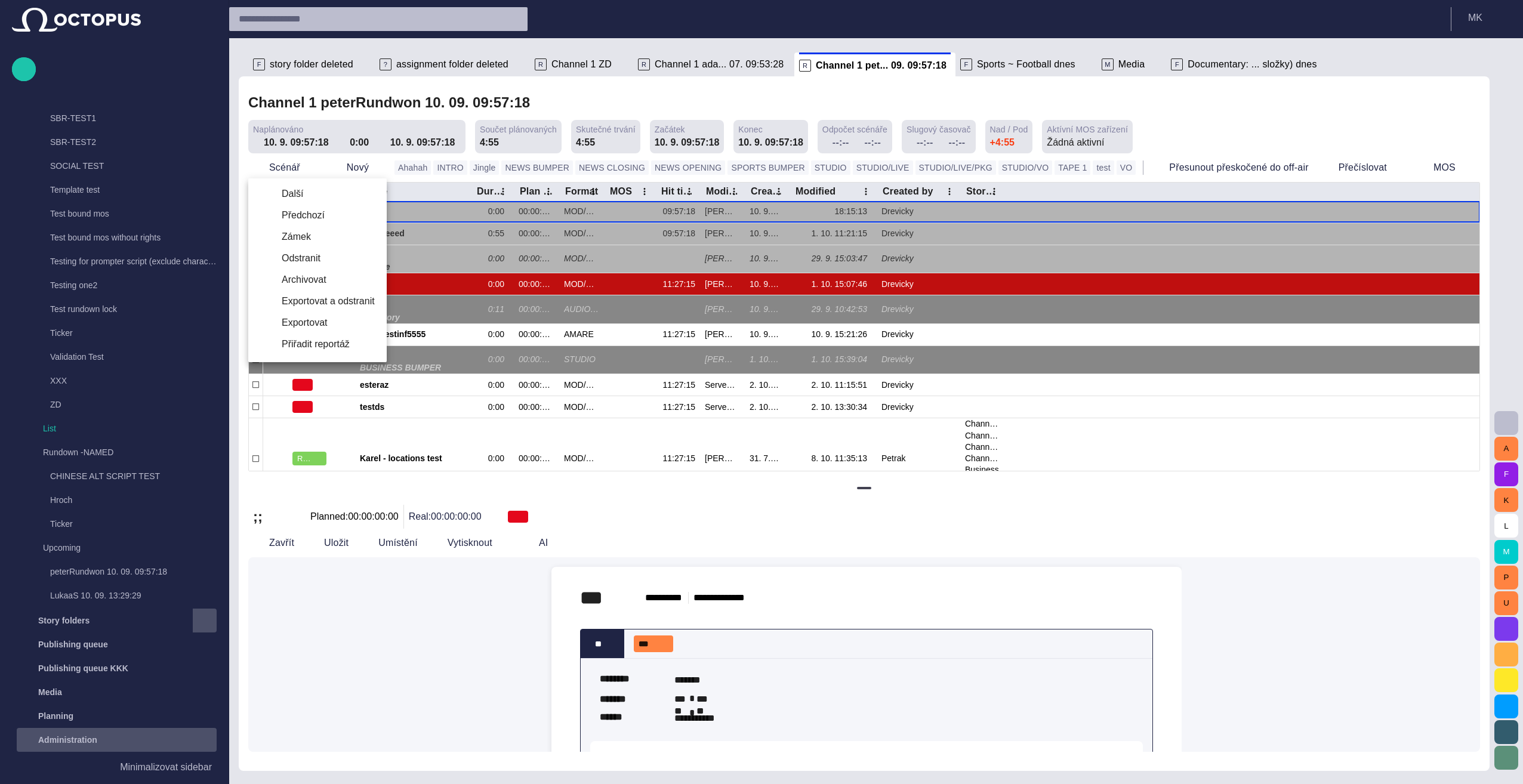
click at [671, 65] on div at bounding box center [762, 392] width 1523 height 784
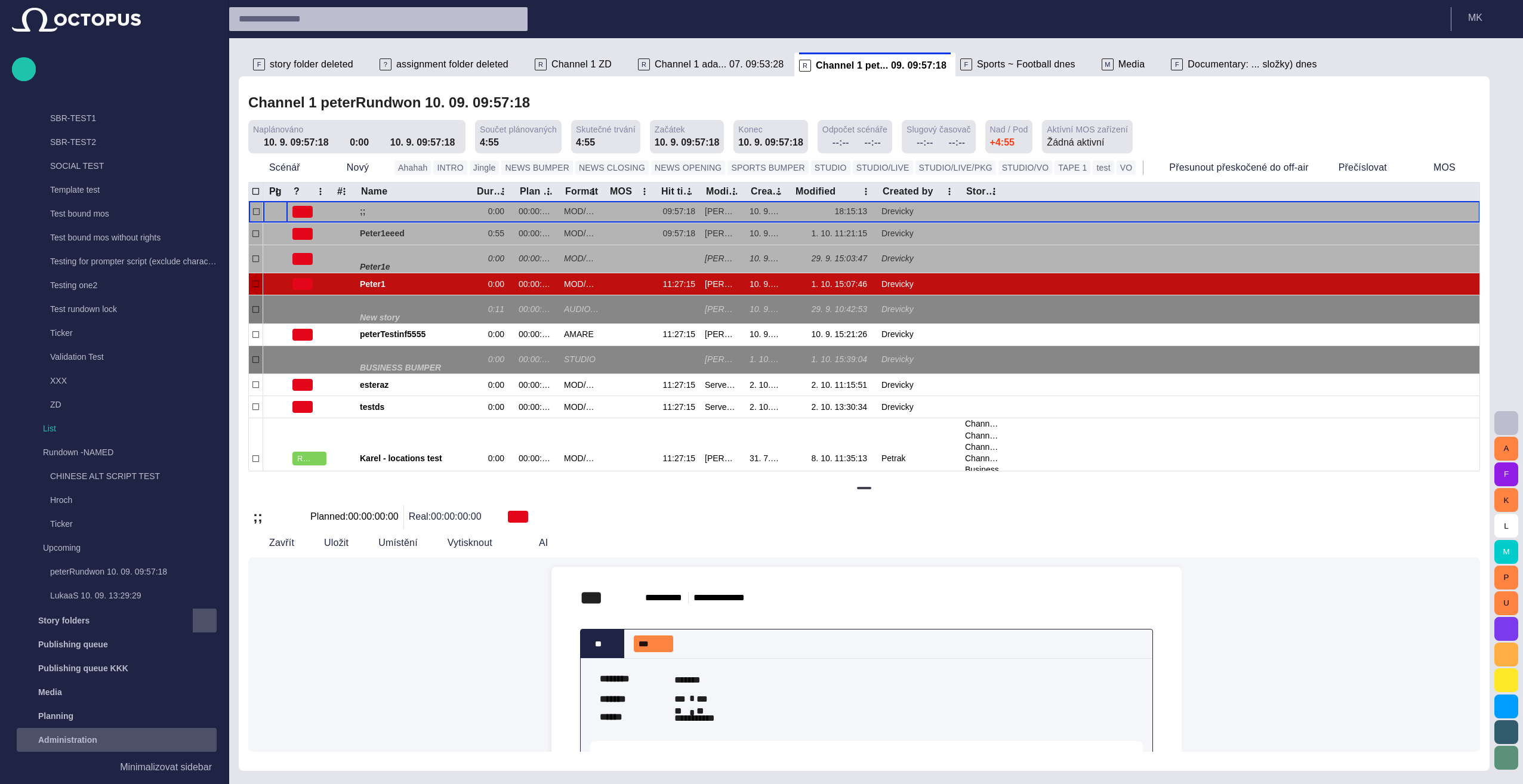
click at [670, 65] on span "Channel 1 ada... 07. 09:53:28" at bounding box center [720, 64] width 129 height 12
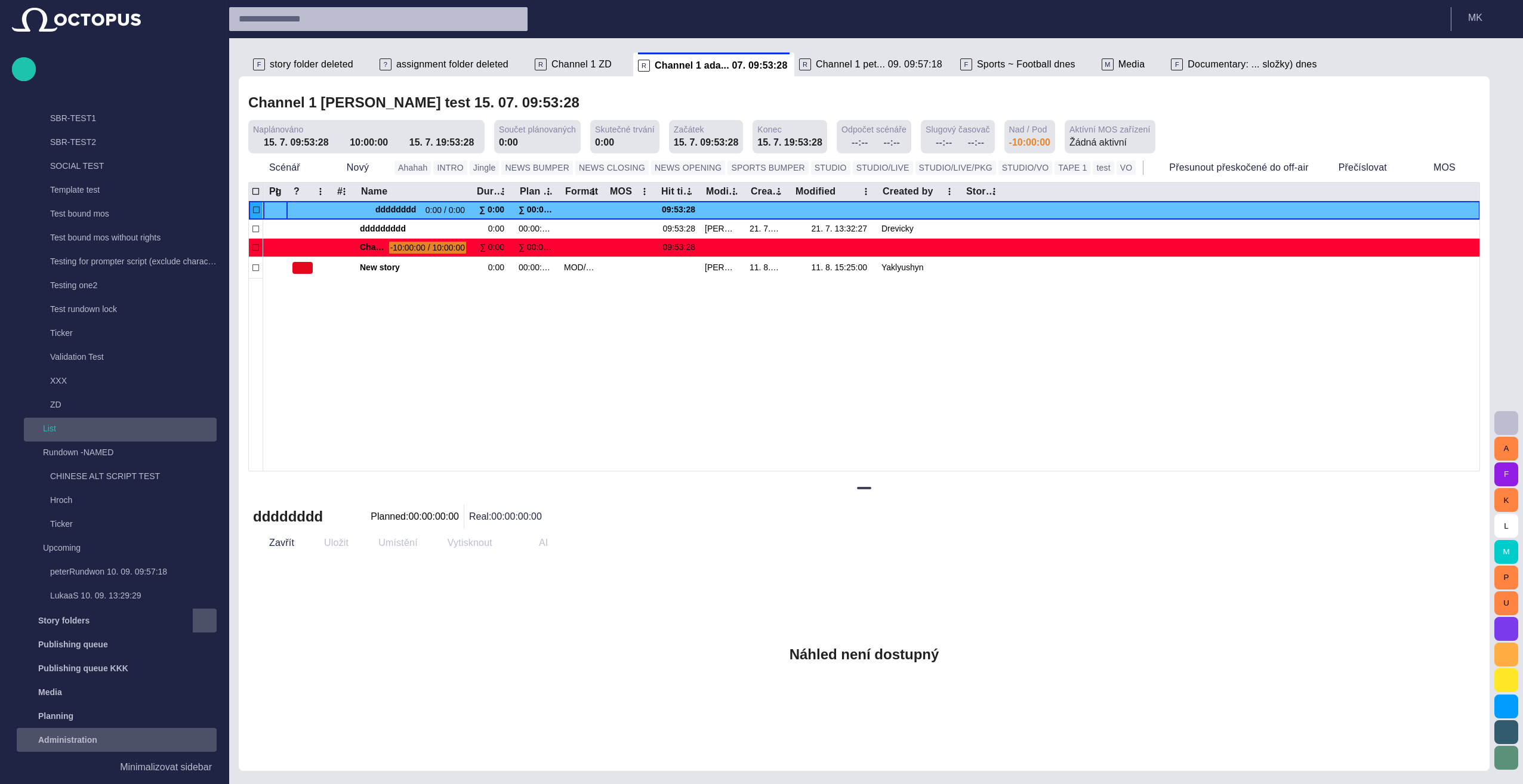
click at [57, 431] on p "List" at bounding box center [130, 428] width 174 height 12
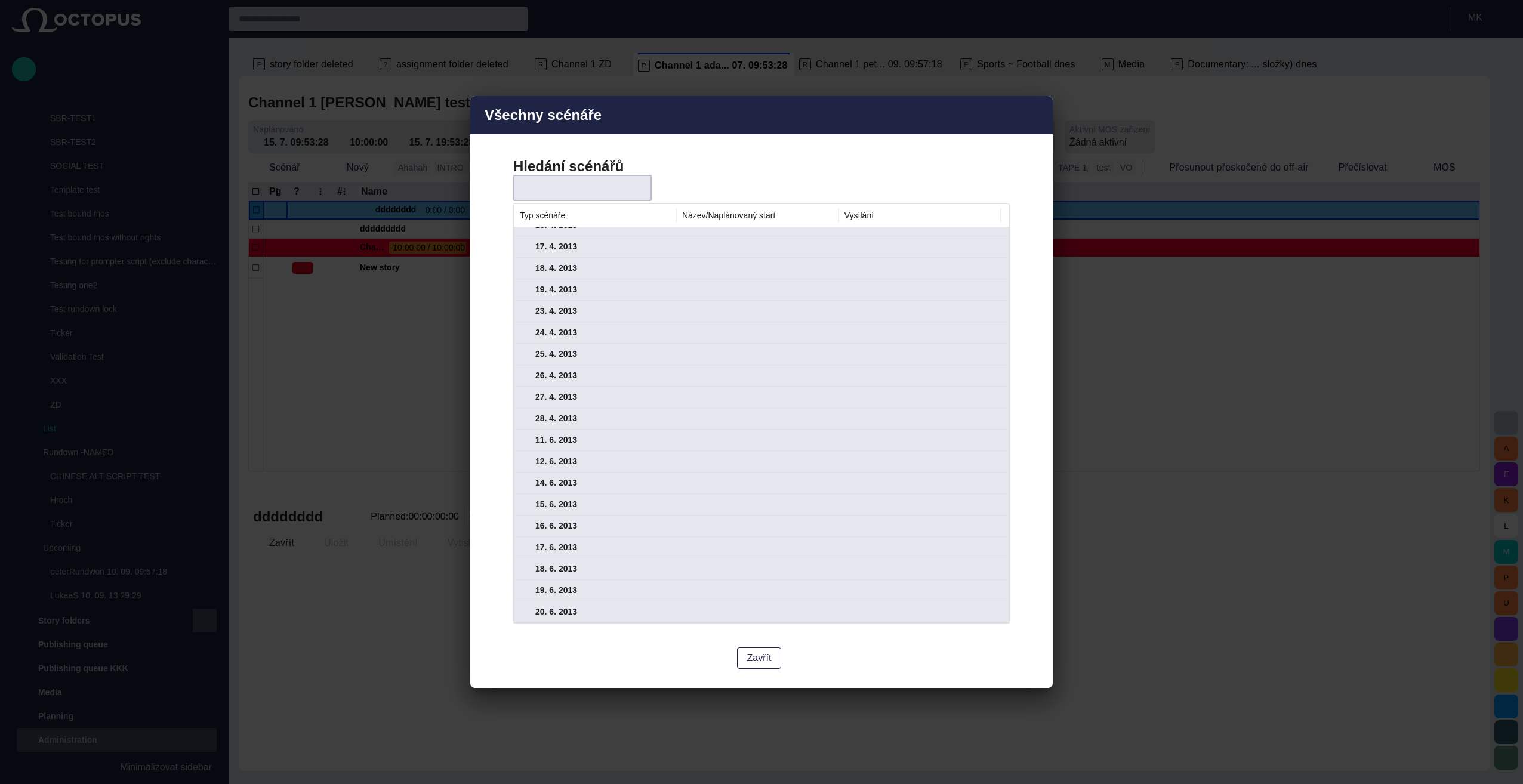
scroll to position [338, 0]
click at [757, 219] on div "Název/Naplánovaný start" at bounding box center [729, 216] width 93 height 10
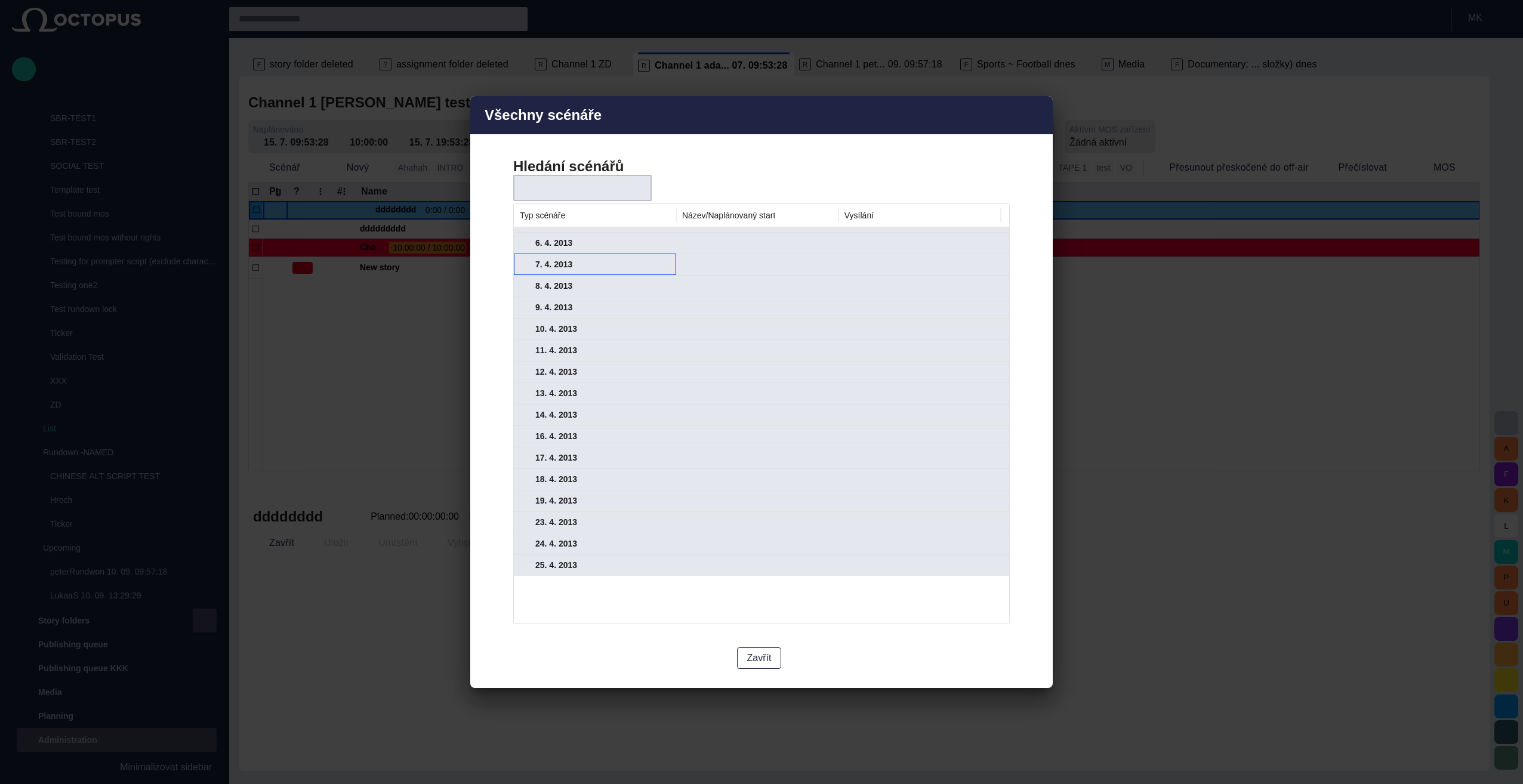
click at [523, 258] on div "Nenaplánováno 4. 3. 2013 5. 4. 2013 6. 4. 2013 7. 4. 2013 8. 4. 2013 9. 4. 2013…" at bounding box center [762, 372] width 496 height 408
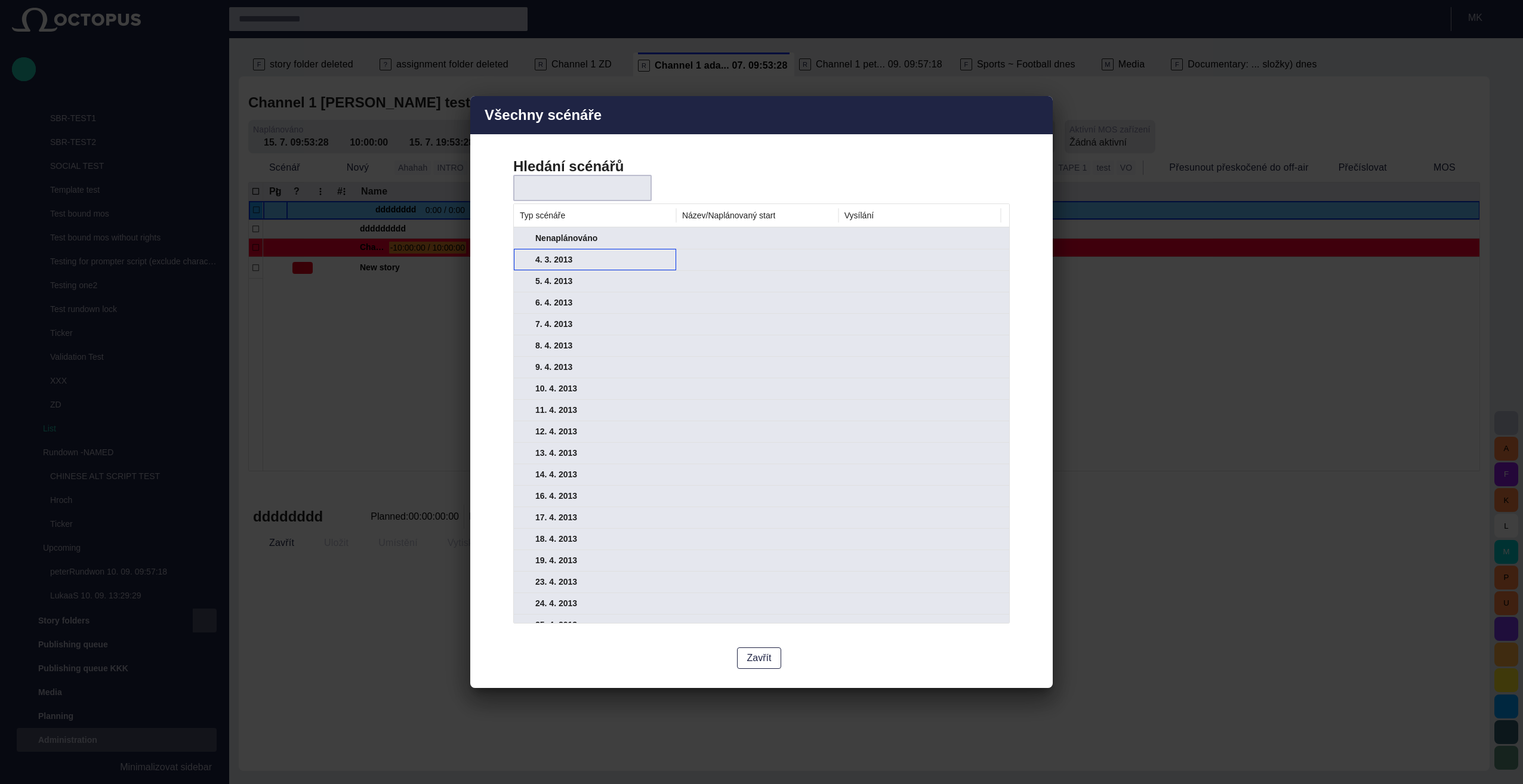
click at [522, 258] on span at bounding box center [524, 260] width 10 height 10
drag, startPoint x: 844, startPoint y: 107, endPoint x: 671, endPoint y: 144, distance: 176.9
click at [671, 144] on div "Všechny scénáře Hledání scénářů Typ scénáře [PERSON_NAME]/Naplánovaný start Vys…" at bounding box center [762, 392] width 583 height 592
click at [522, 311] on span at bounding box center [524, 315] width 10 height 10
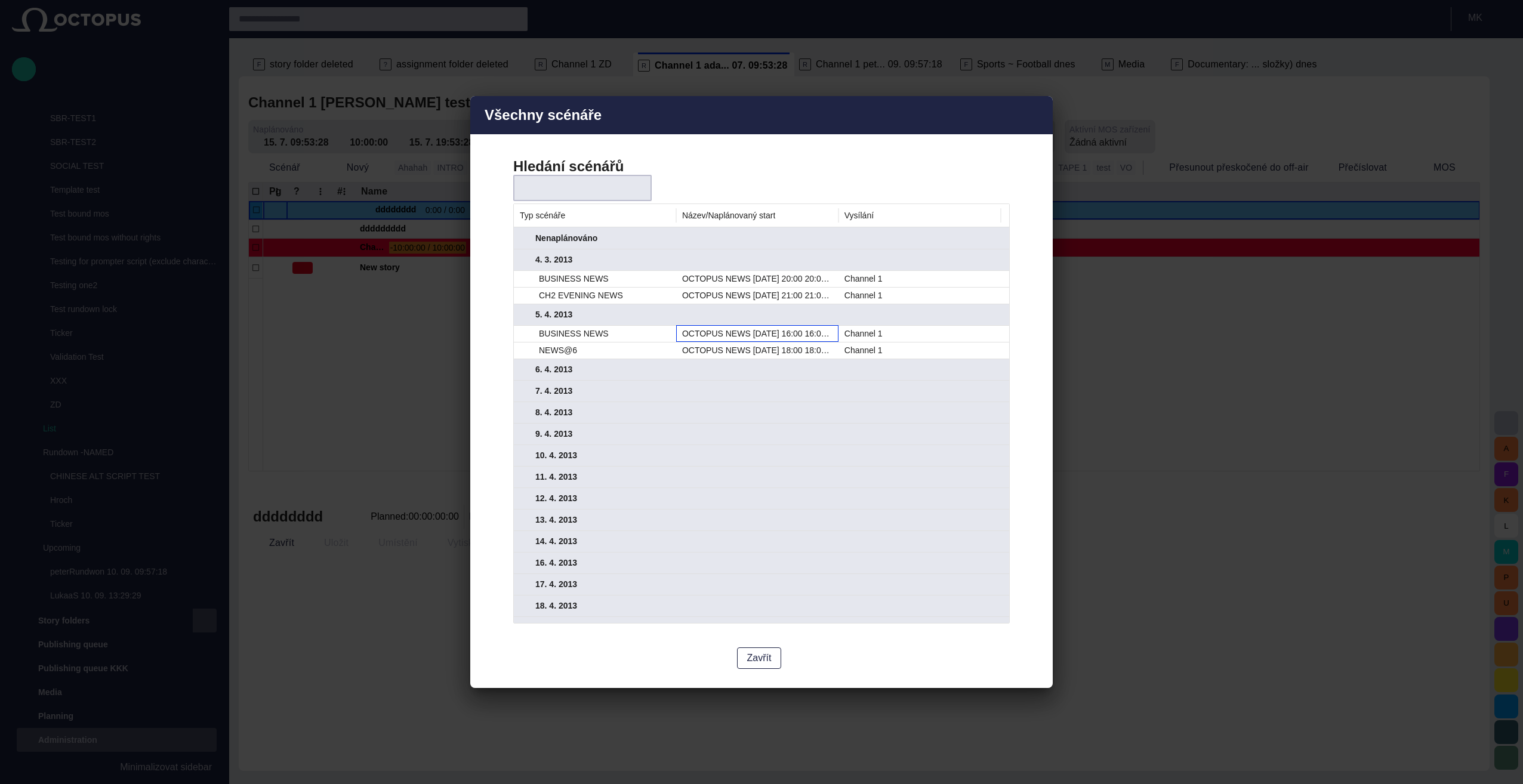
click at [726, 331] on div "OCTOPUS NEWS [DATE] 16:00 16:00:00" at bounding box center [757, 333] width 162 height 16
click at [566, 334] on div "BUSINESS NEWS" at bounding box center [604, 333] width 131 height 16
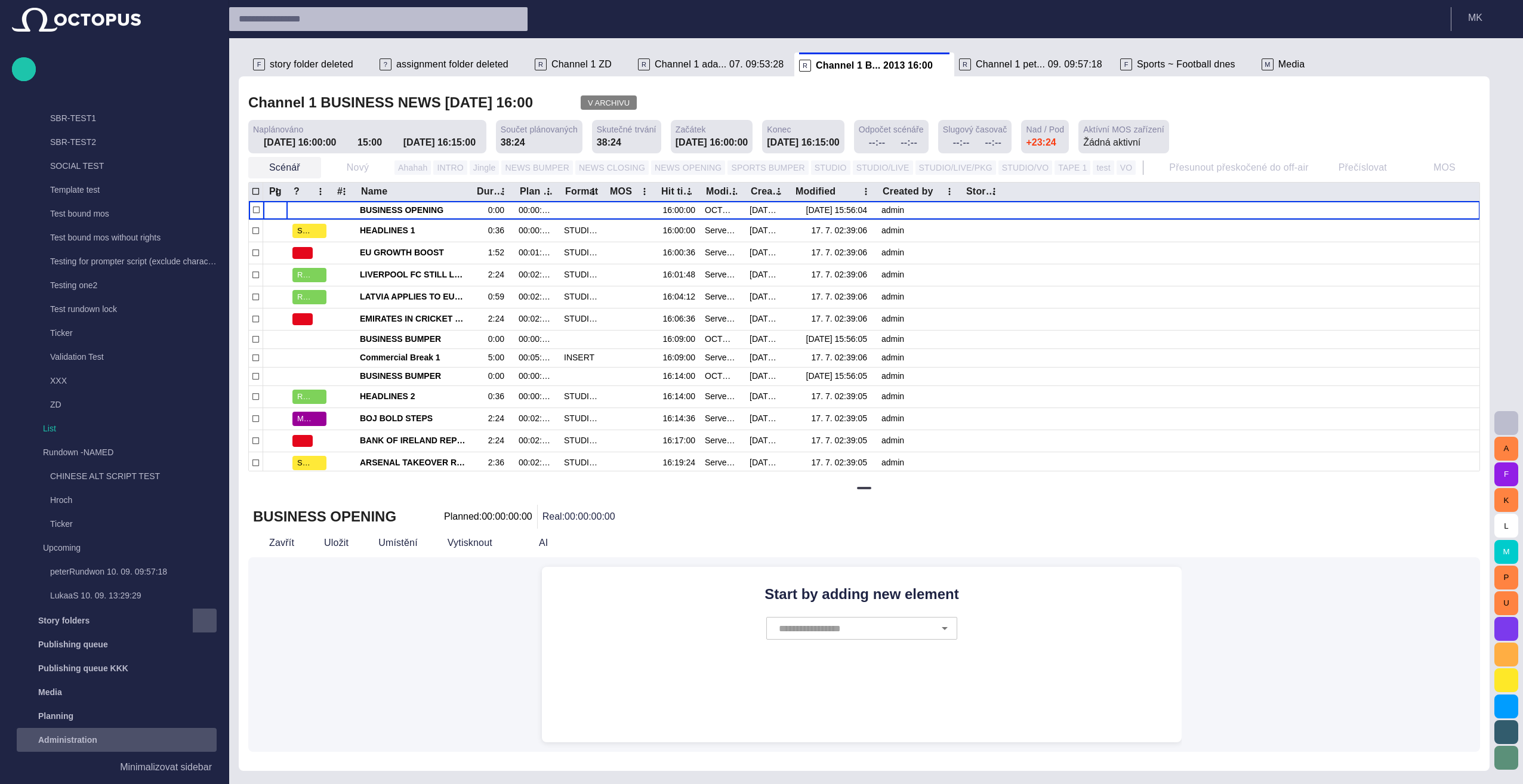
click at [305, 170] on span "button" at bounding box center [311, 167] width 12 height 12
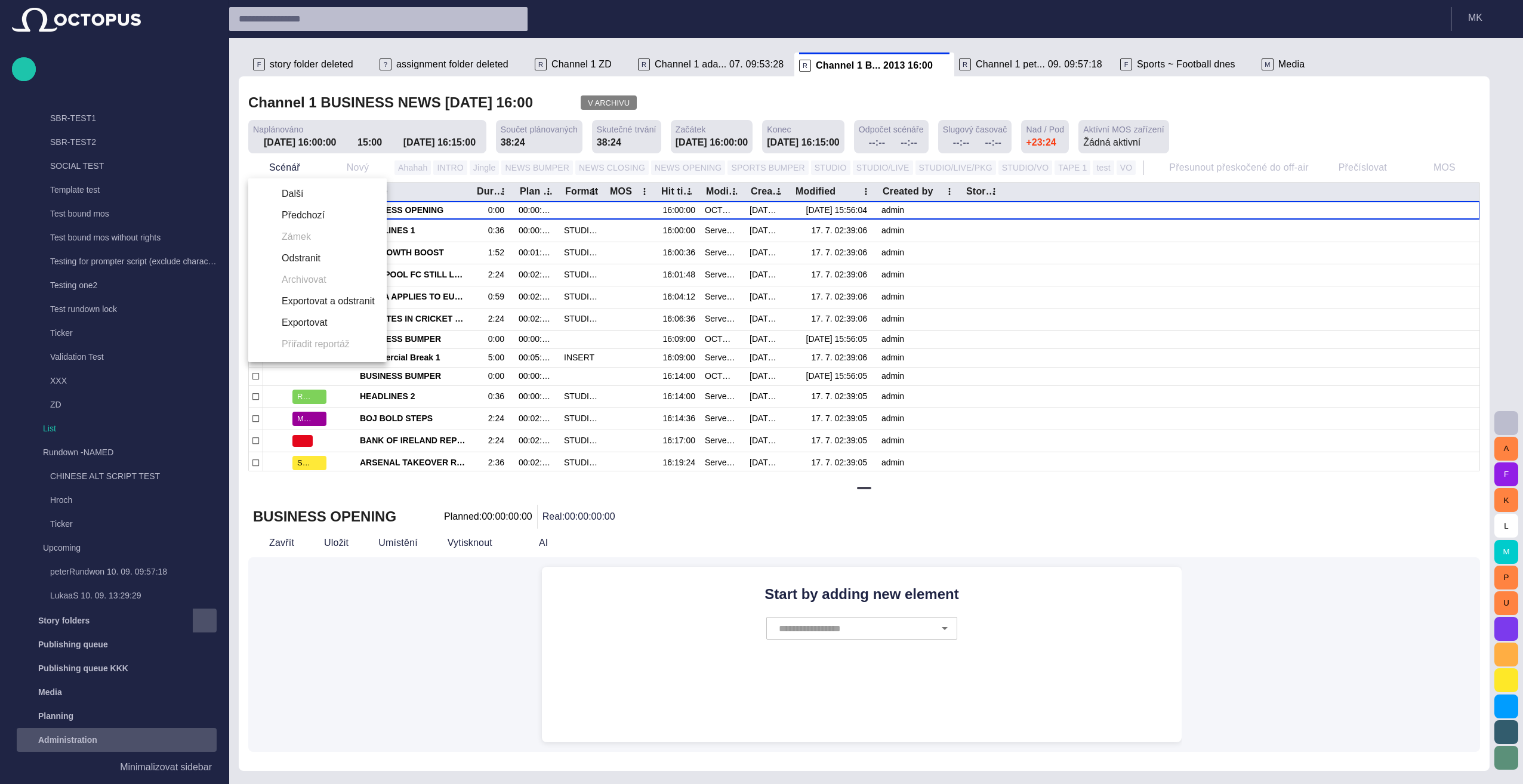
click at [302, 194] on li "Další" at bounding box center [317, 194] width 138 height 21
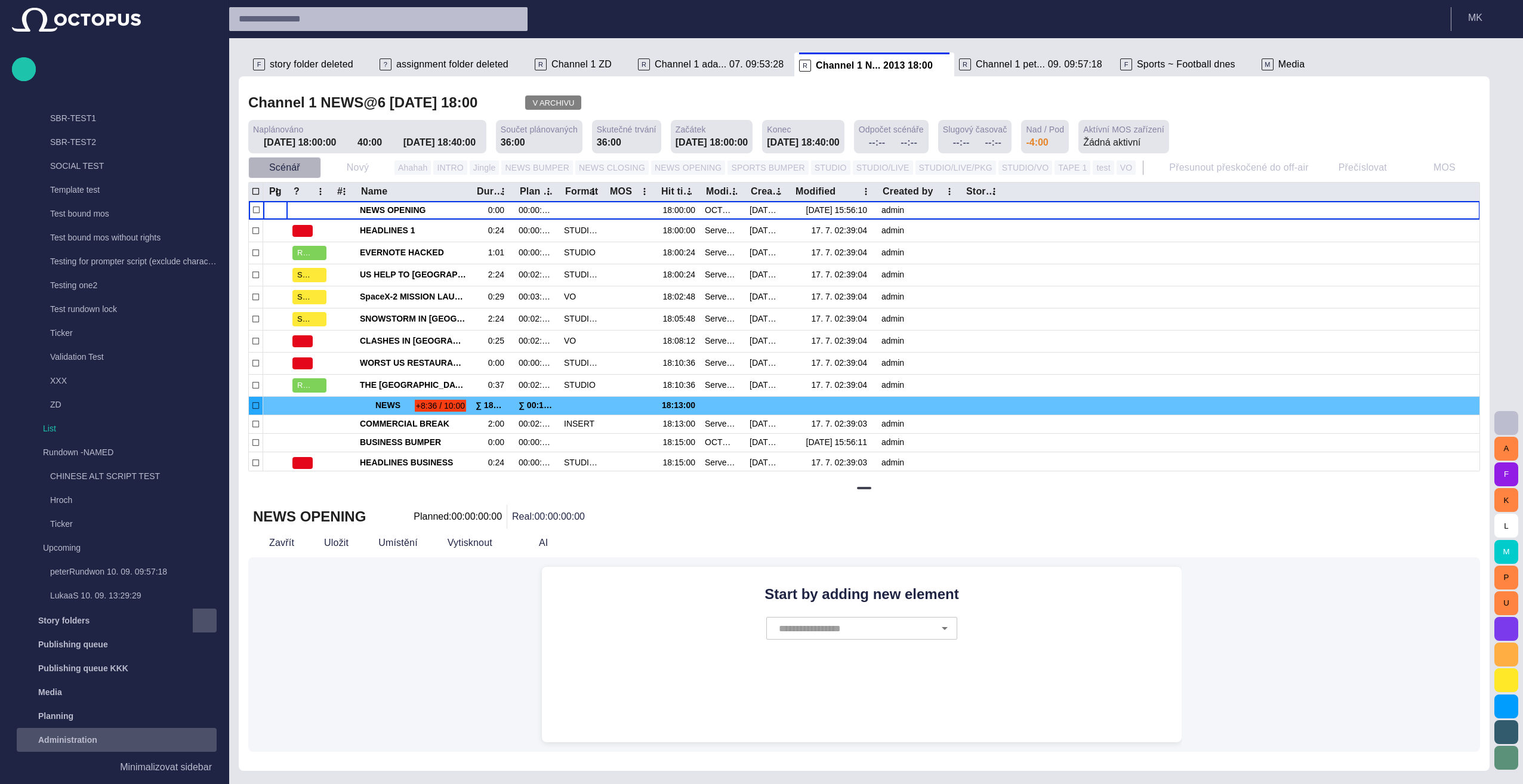
click at [307, 168] on span "button" at bounding box center [311, 167] width 12 height 12
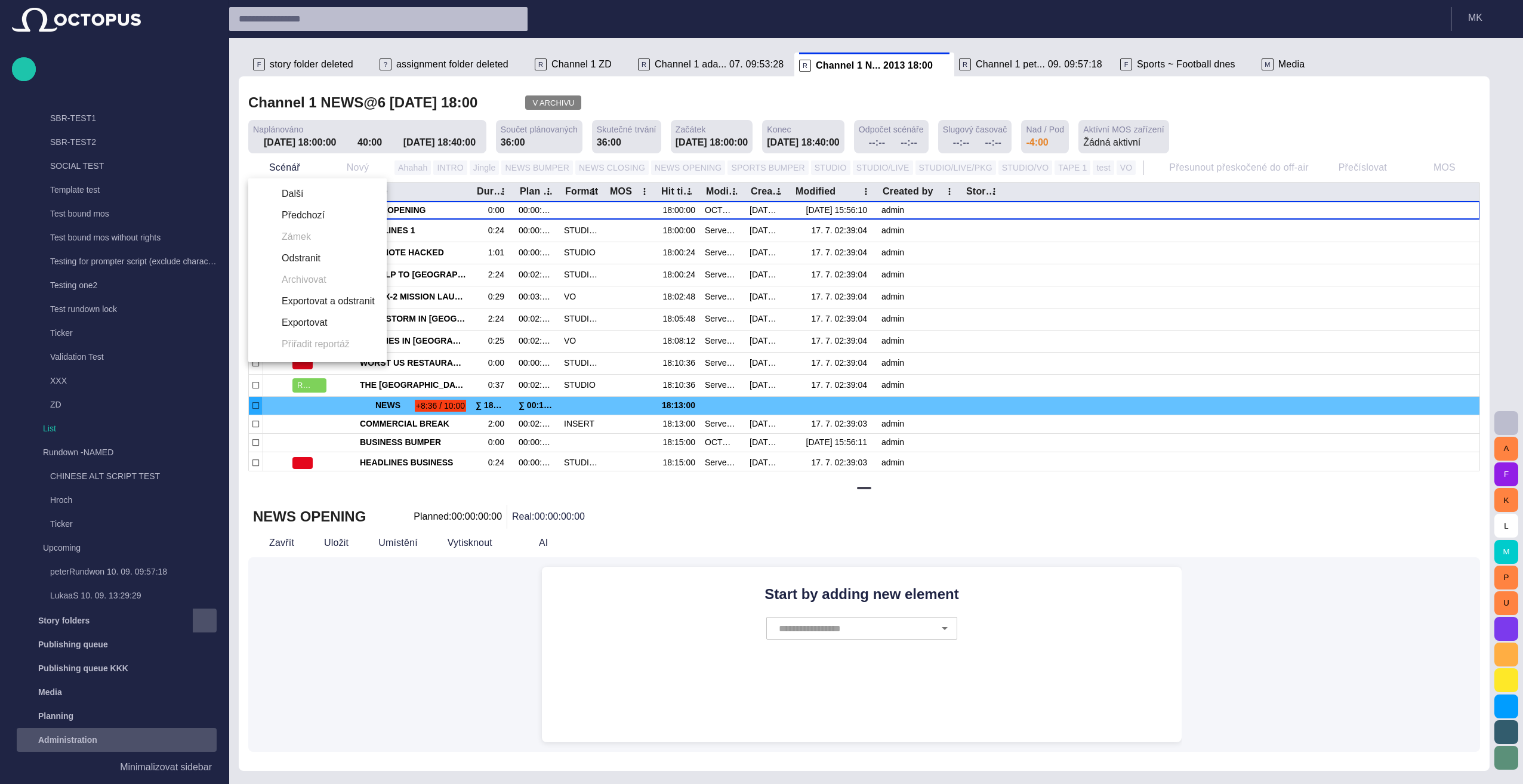
click at [300, 214] on li "Předchozí" at bounding box center [317, 215] width 138 height 21
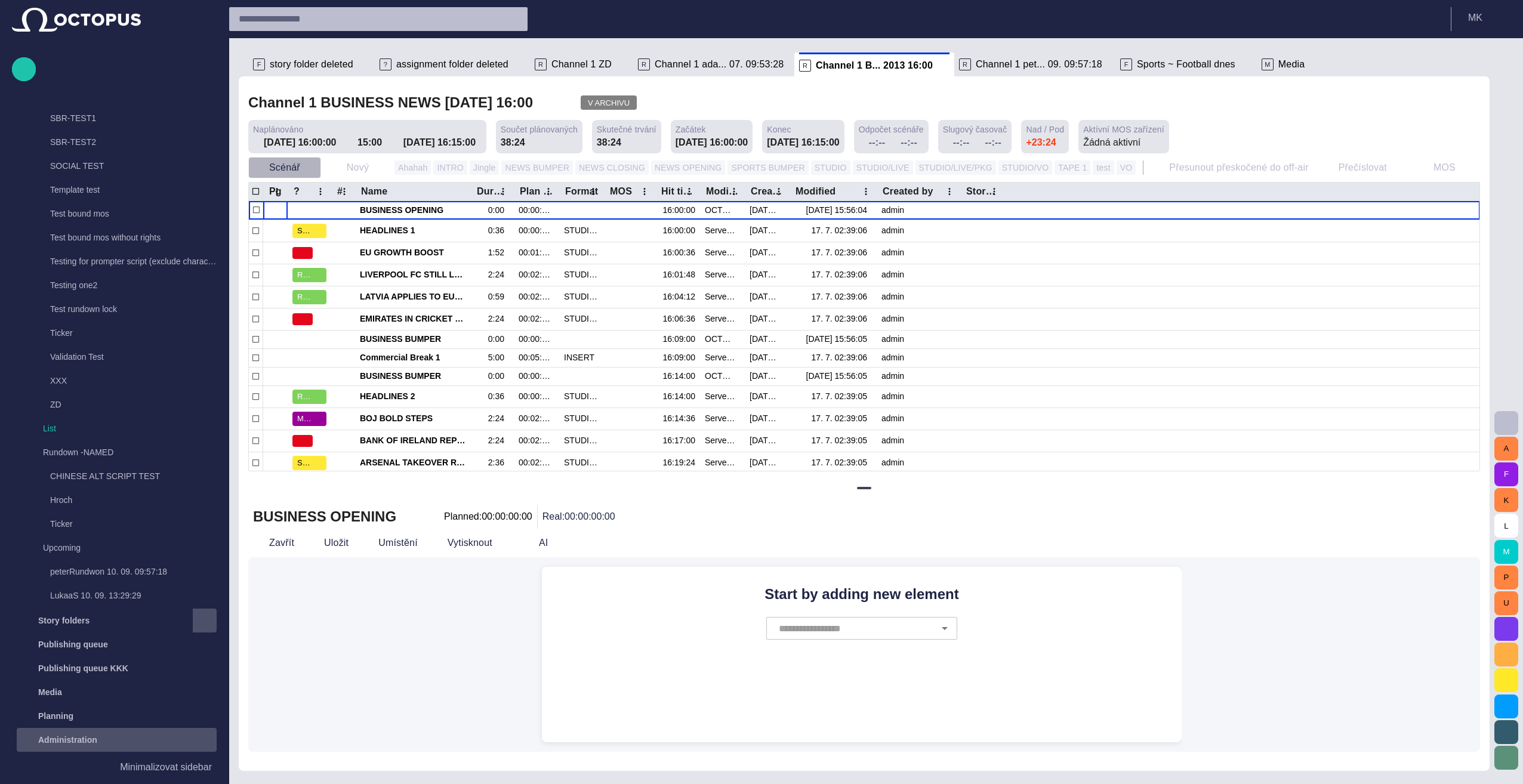
click at [309, 168] on span "button" at bounding box center [311, 167] width 12 height 12
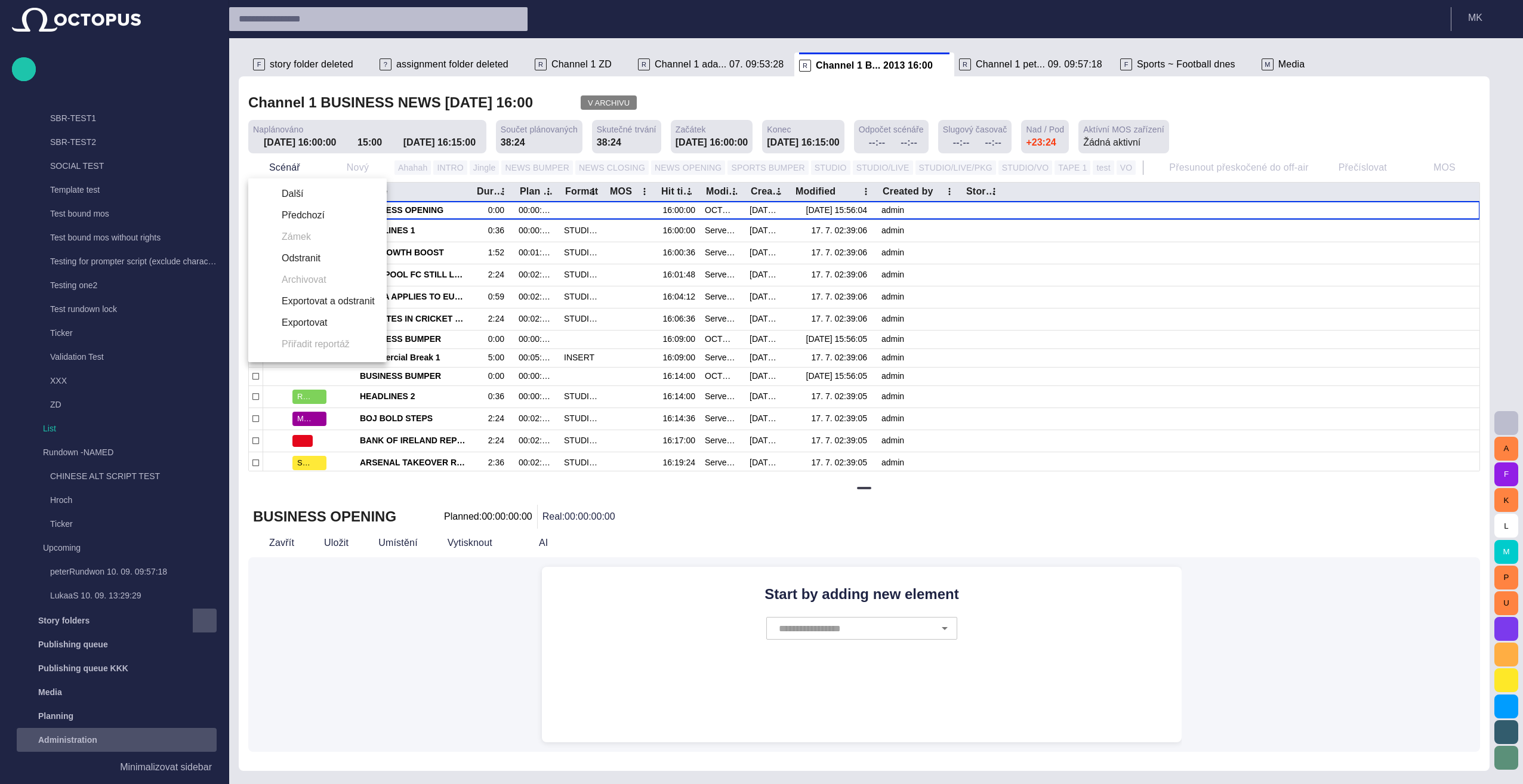
click at [295, 215] on li "Předchozí" at bounding box center [317, 215] width 138 height 21
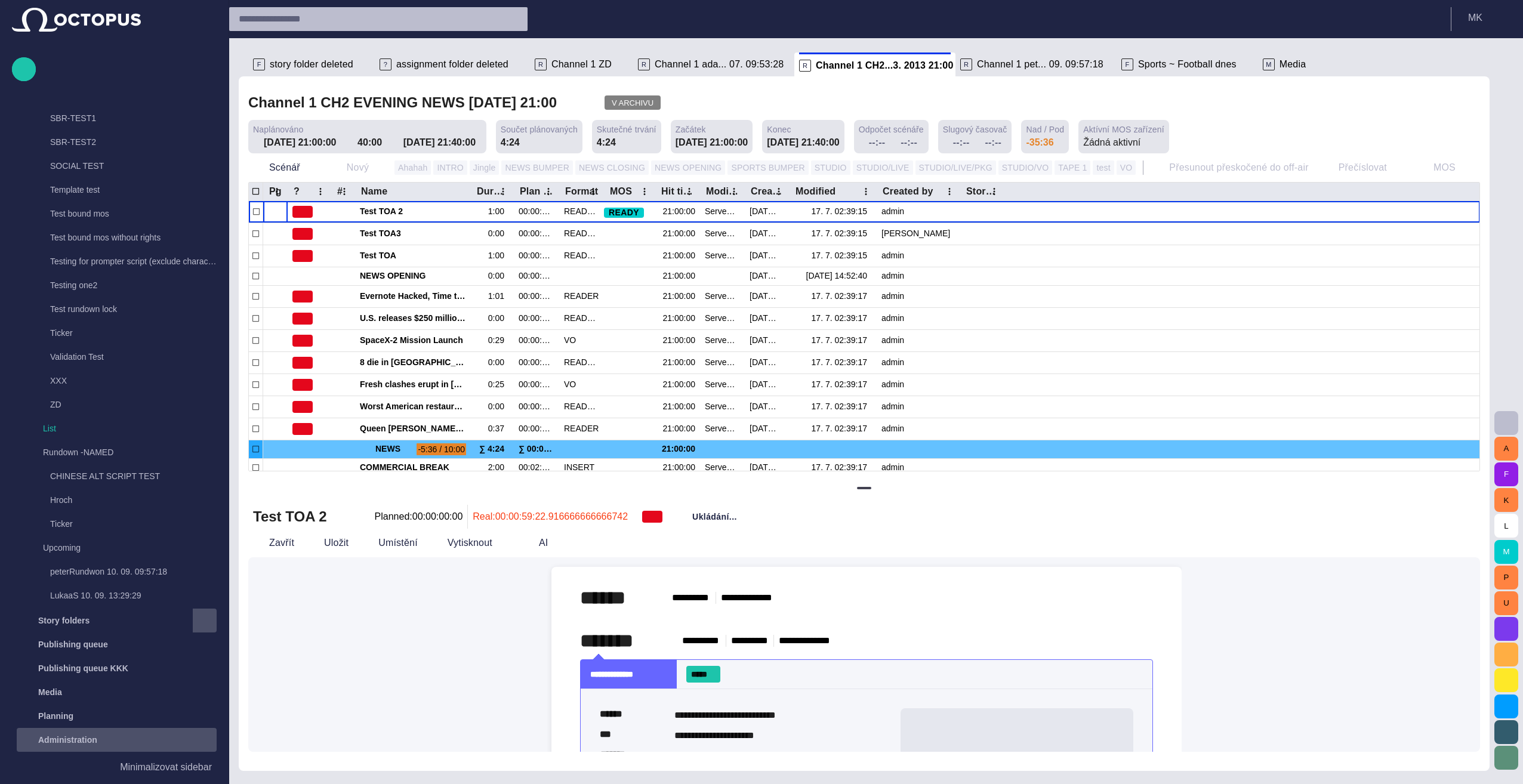
click at [757, 62] on div at bounding box center [1346, 64] width 38 height 24
click at [757, 65] on span "button" at bounding box center [1355, 65] width 12 height 12
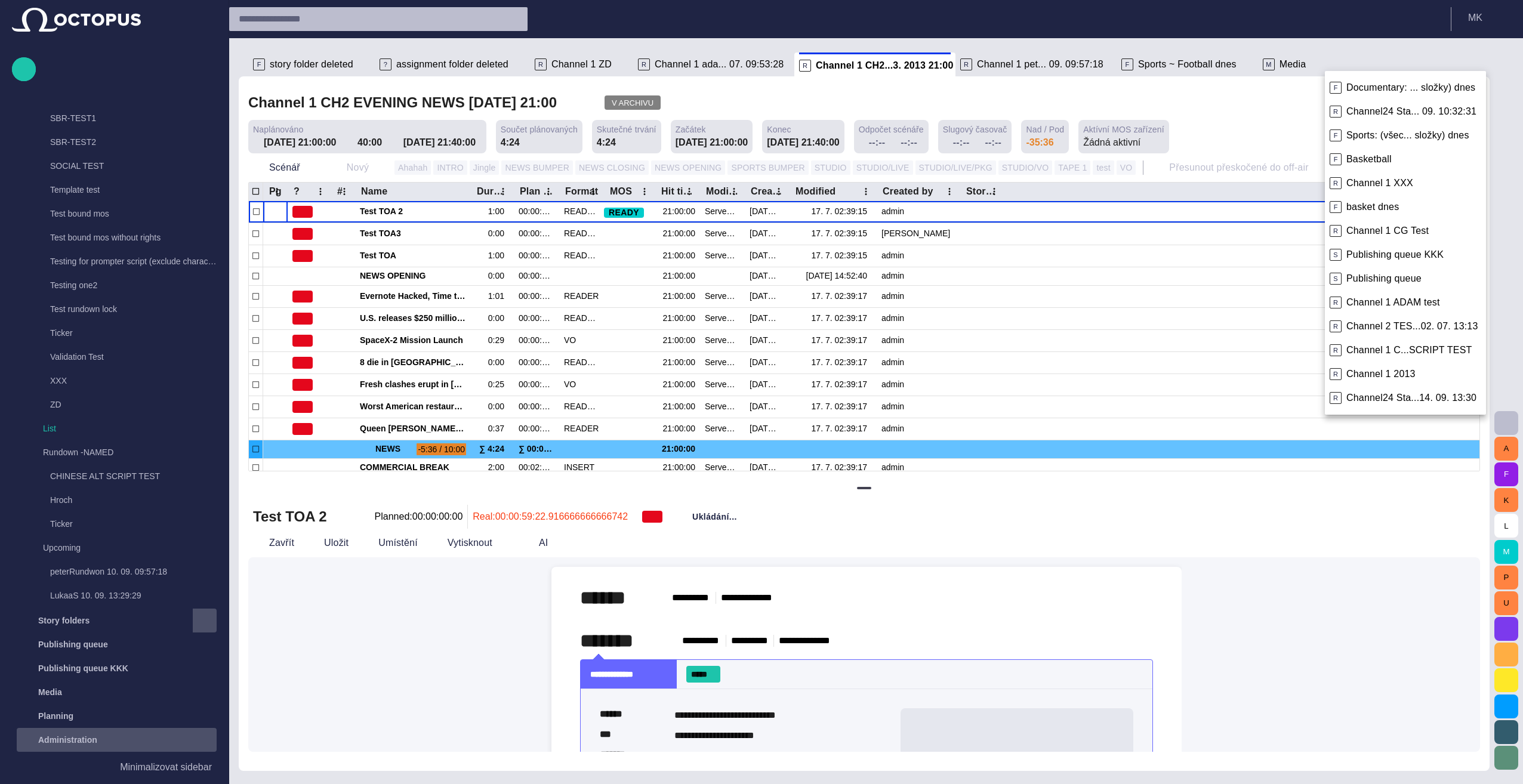
click at [757, 89] on div at bounding box center [762, 392] width 1523 height 784
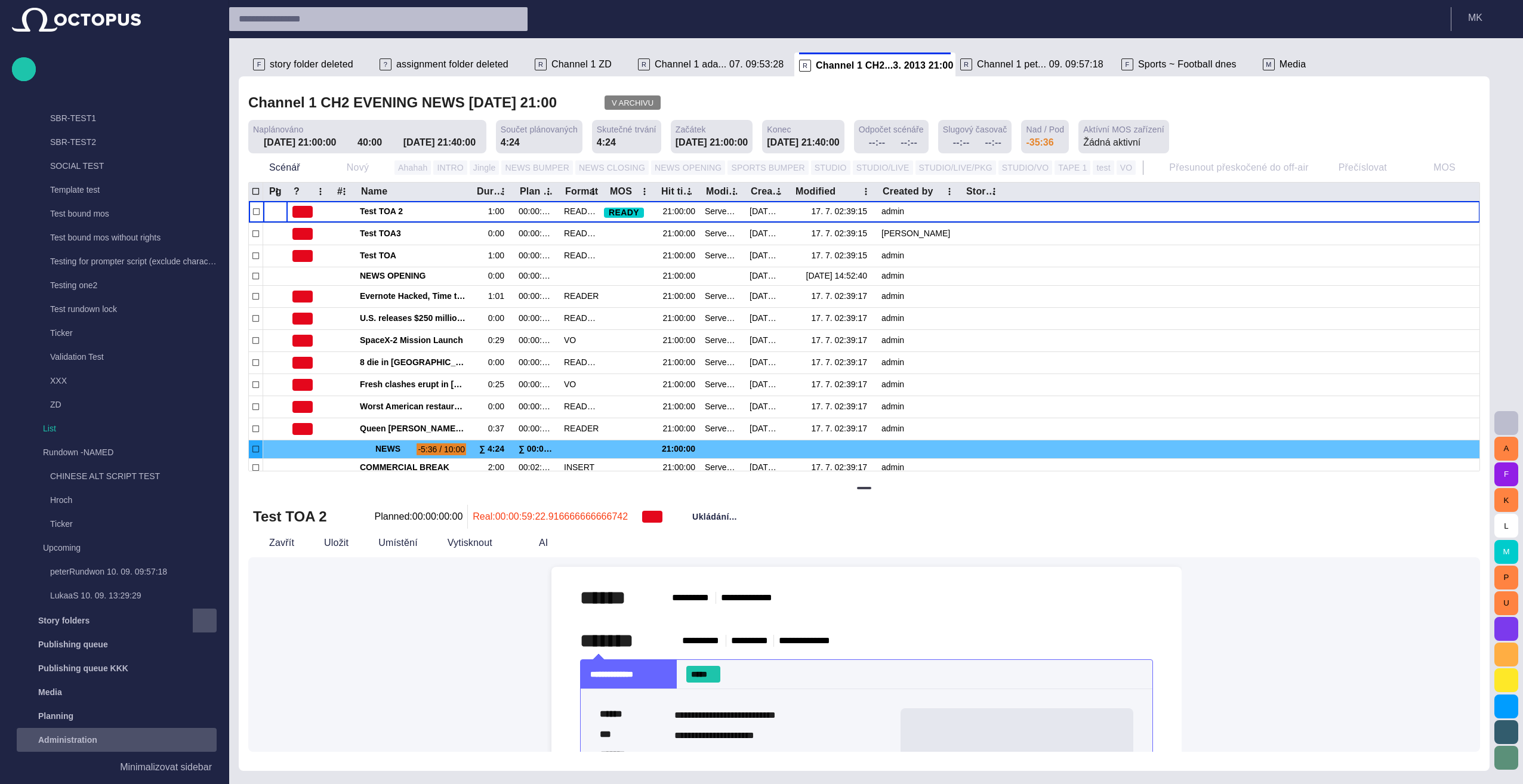
click at [757, 165] on div at bounding box center [762, 392] width 1523 height 784
click at [757, 115] on div at bounding box center [762, 392] width 1523 height 784
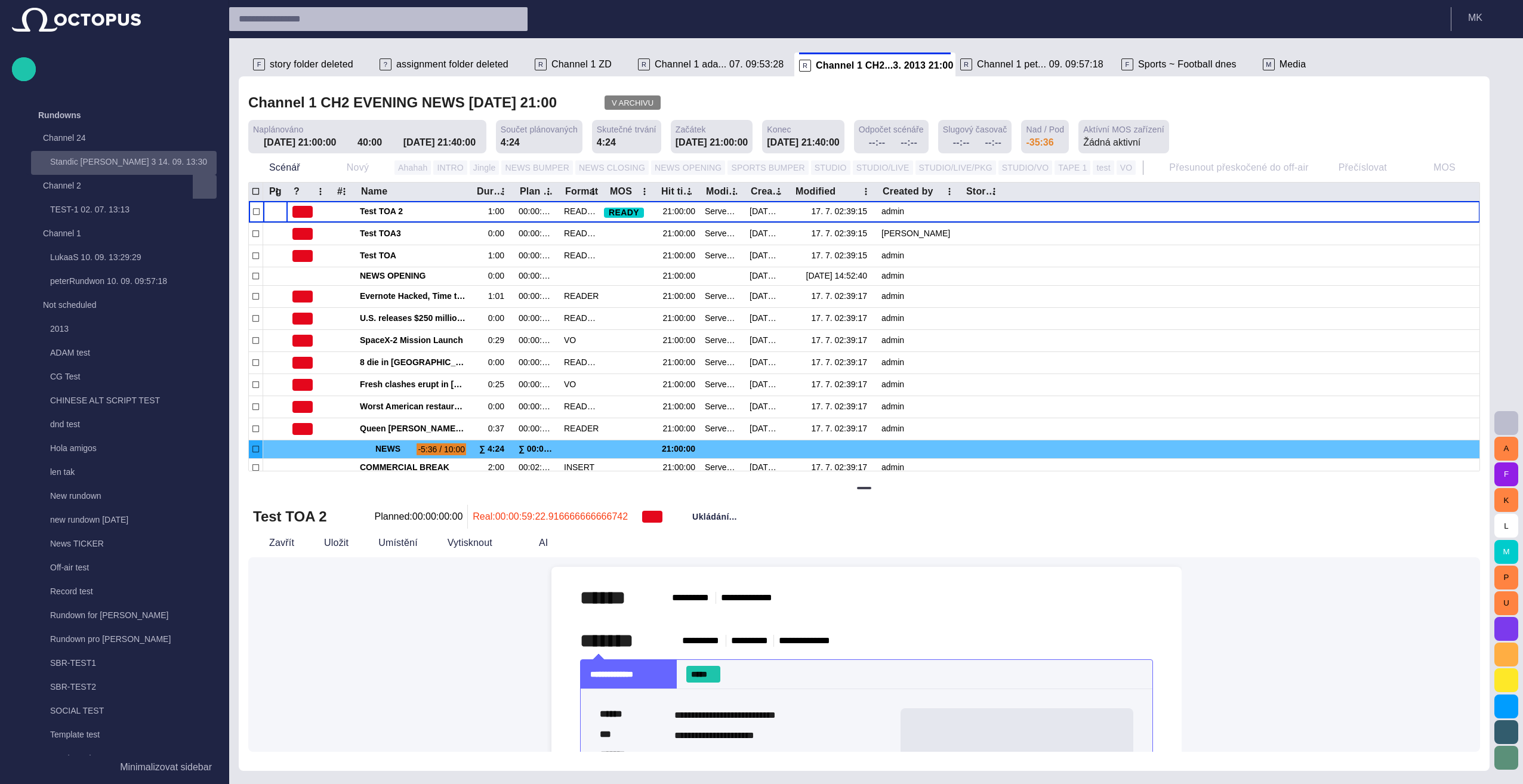
click at [93, 165] on p "Standic [PERSON_NAME] 3 14. 09. 13:30" at bounding box center [133, 161] width 166 height 12
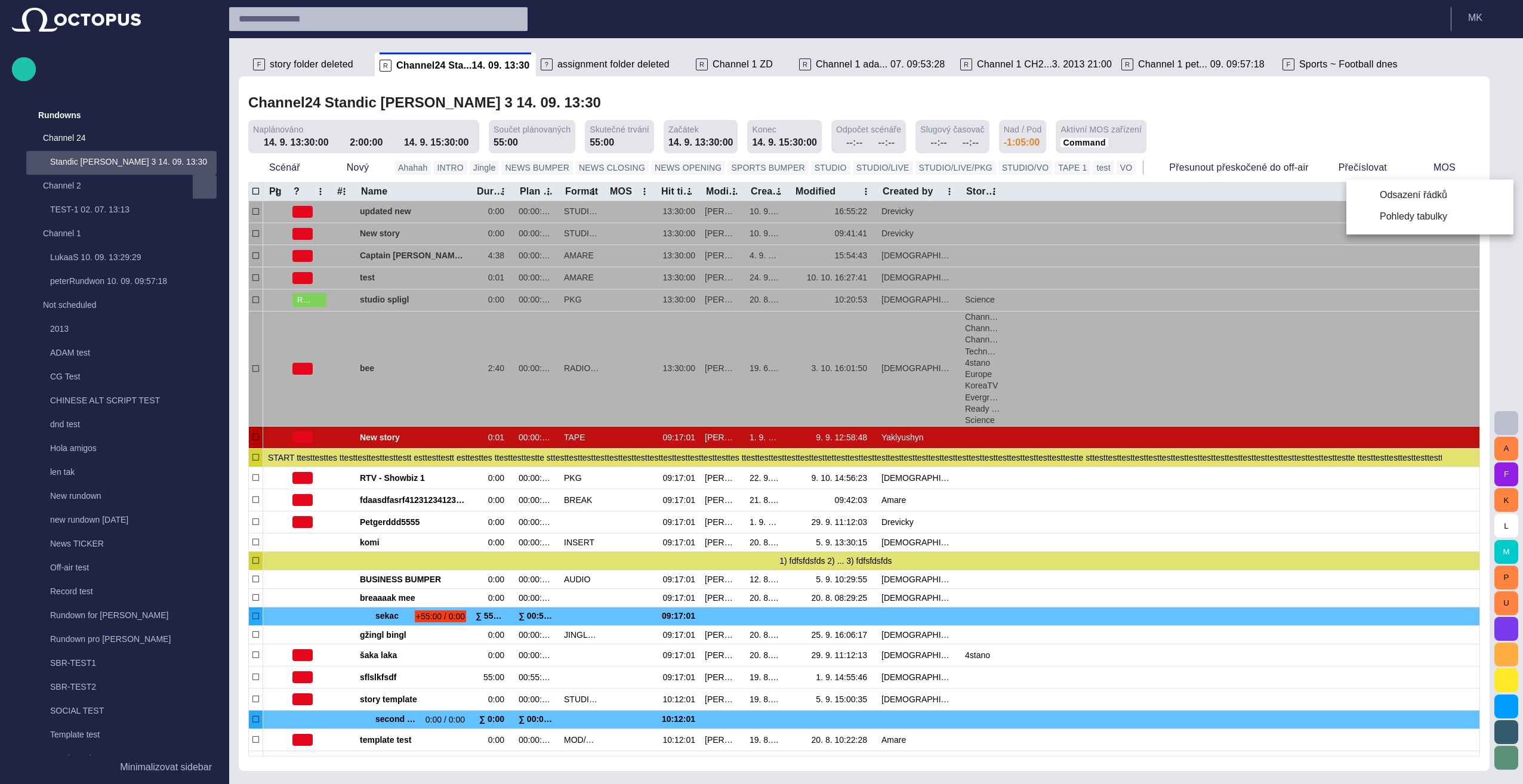
drag, startPoint x: 1325, startPoint y: 113, endPoint x: 1315, endPoint y: 118, distance: 11.2
click at [757, 115] on div at bounding box center [762, 392] width 1523 height 784
click at [757, 104] on div at bounding box center [762, 392] width 1523 height 784
